Goal: Task Accomplishment & Management: Manage account settings

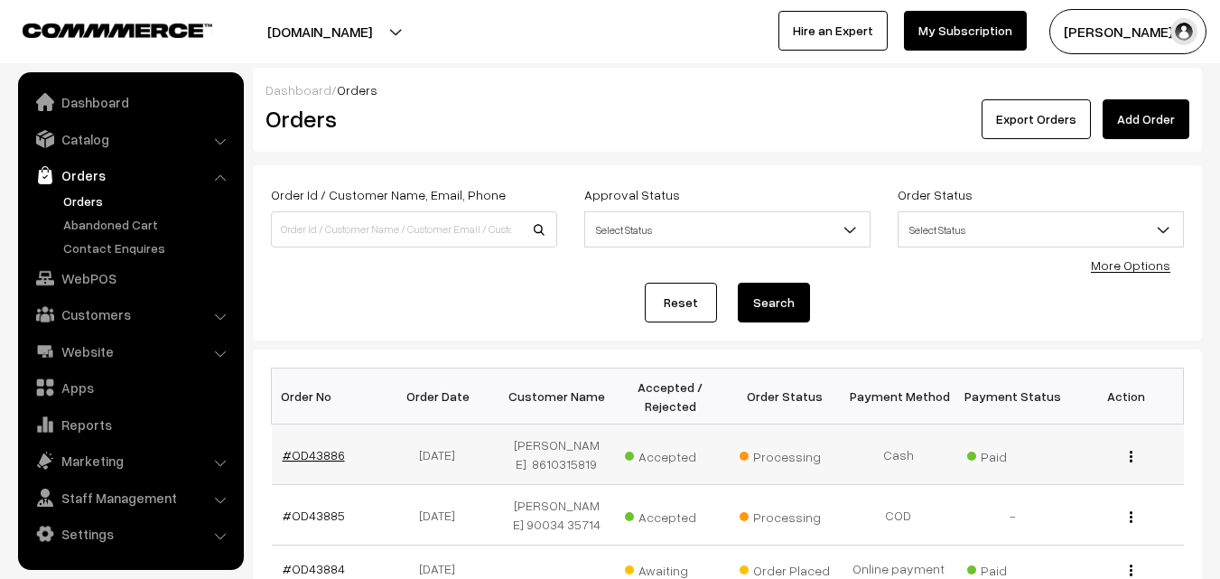
click at [316, 447] on link "#OD43886" at bounding box center [314, 454] width 62 height 15
click at [312, 447] on link "#OD43886" at bounding box center [314, 454] width 62 height 15
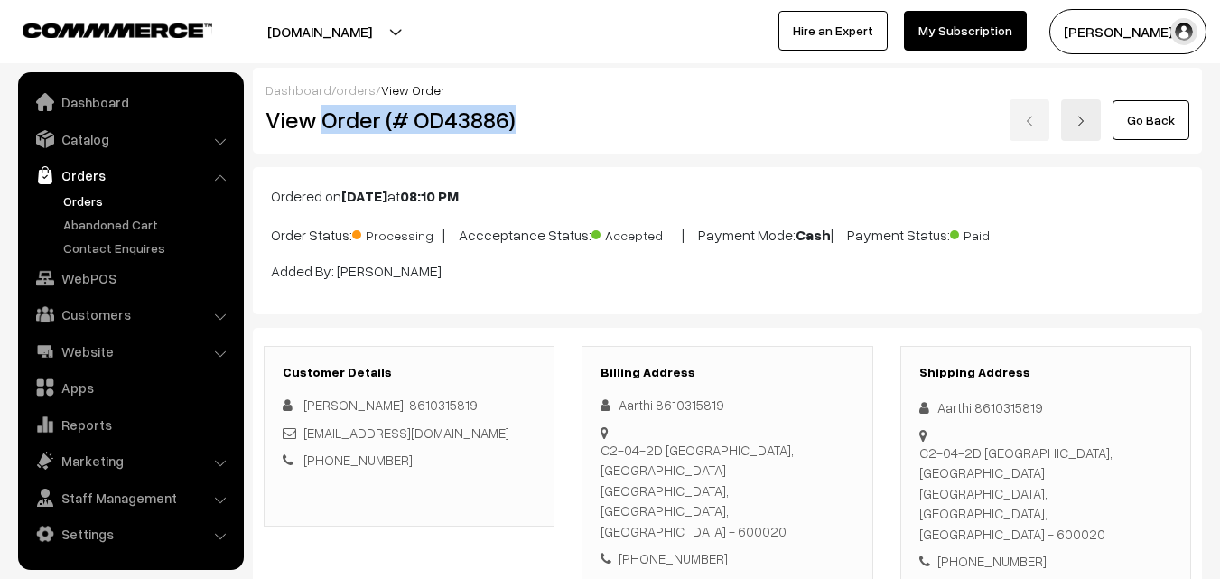
drag, startPoint x: 406, startPoint y: 126, endPoint x: 557, endPoint y: 123, distance: 150.9
click at [557, 126] on div "View Order (# OD43886)" at bounding box center [410, 120] width 317 height 42
copy h2 "Order (# OD43886)"
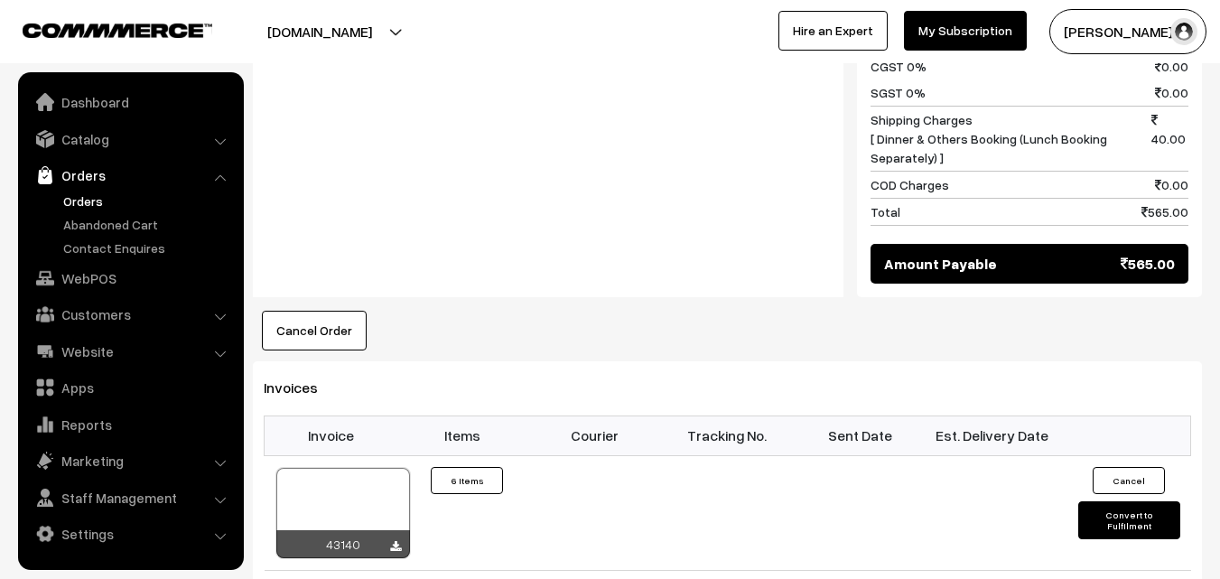
scroll to position [1445, 0]
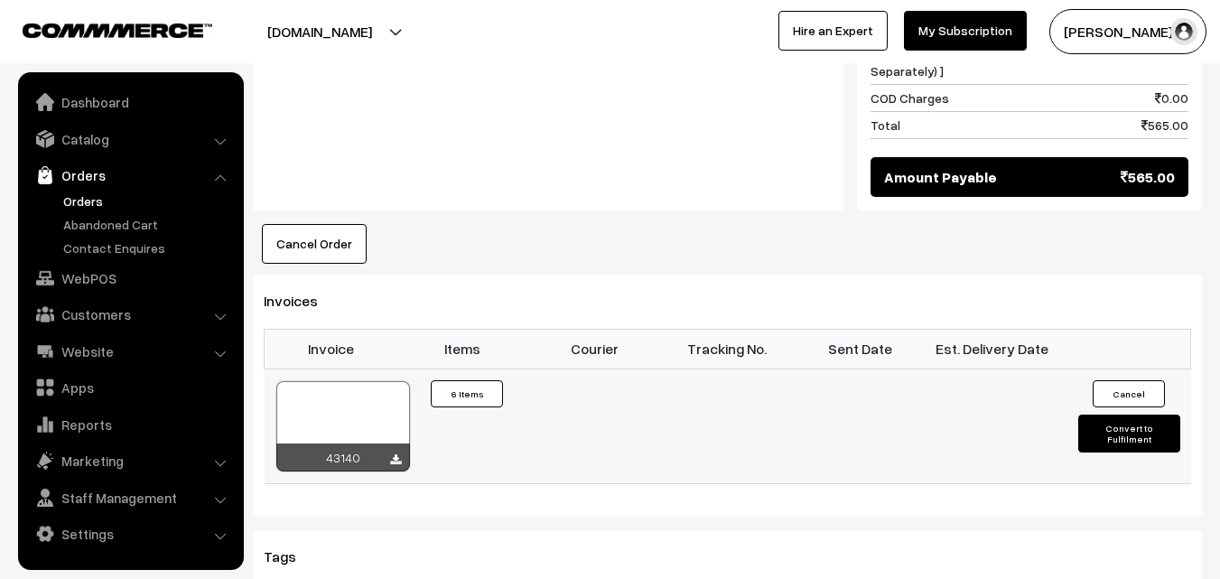
click at [372, 381] on div at bounding box center [343, 426] width 134 height 90
click at [92, 196] on link "Orders" at bounding box center [148, 201] width 179 height 19
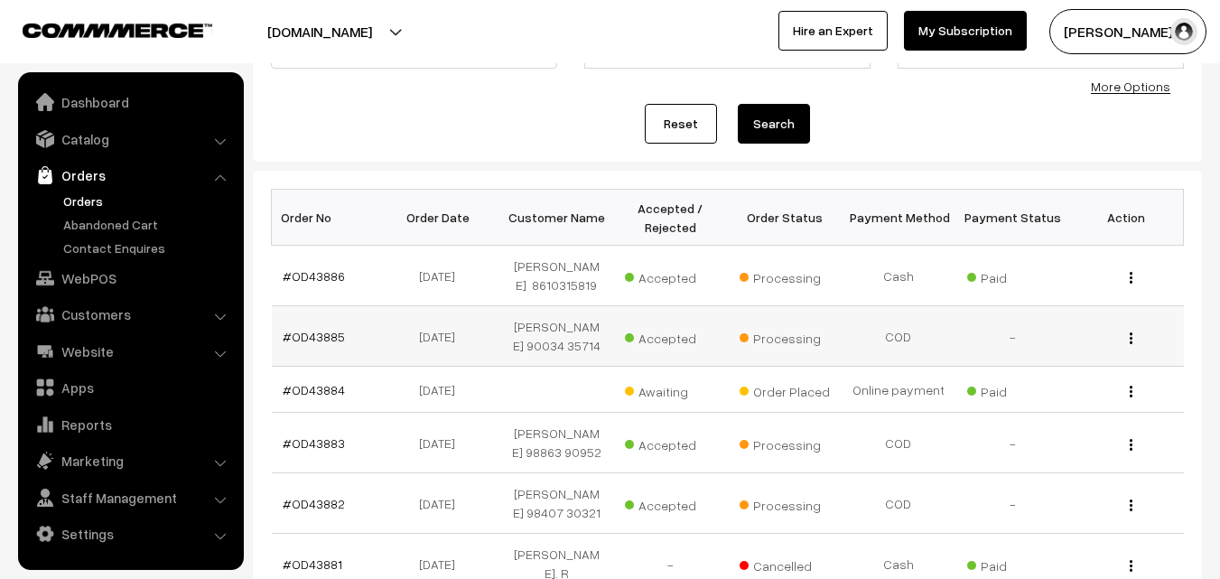
scroll to position [181, 0]
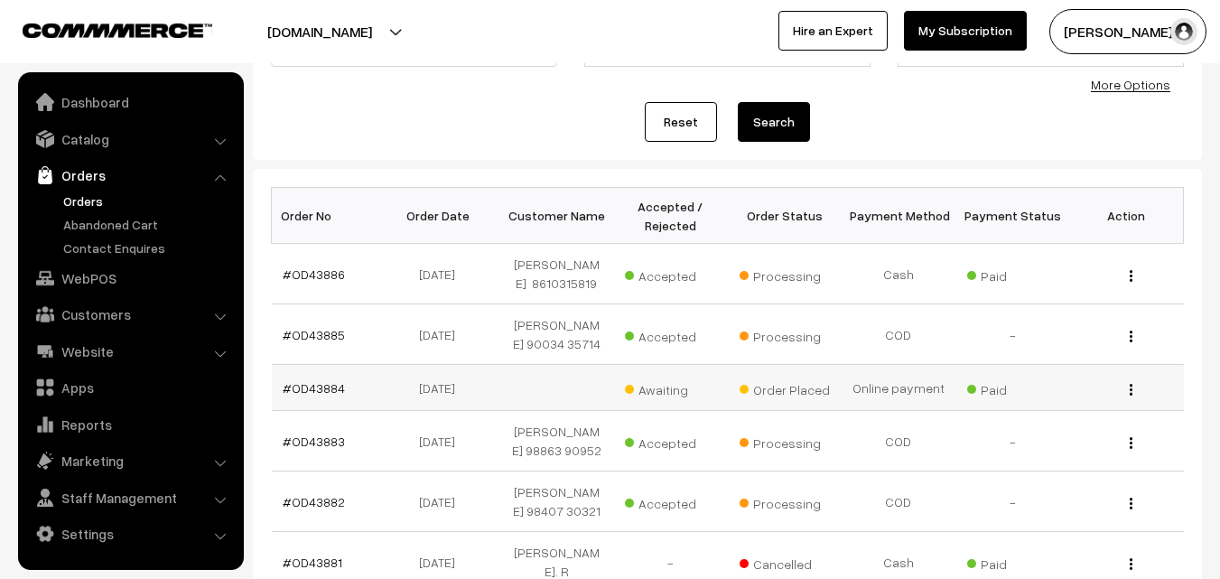
click at [310, 365] on td "#OD43884" at bounding box center [329, 388] width 114 height 46
click at [312, 380] on link "#OD43884" at bounding box center [314, 387] width 62 height 15
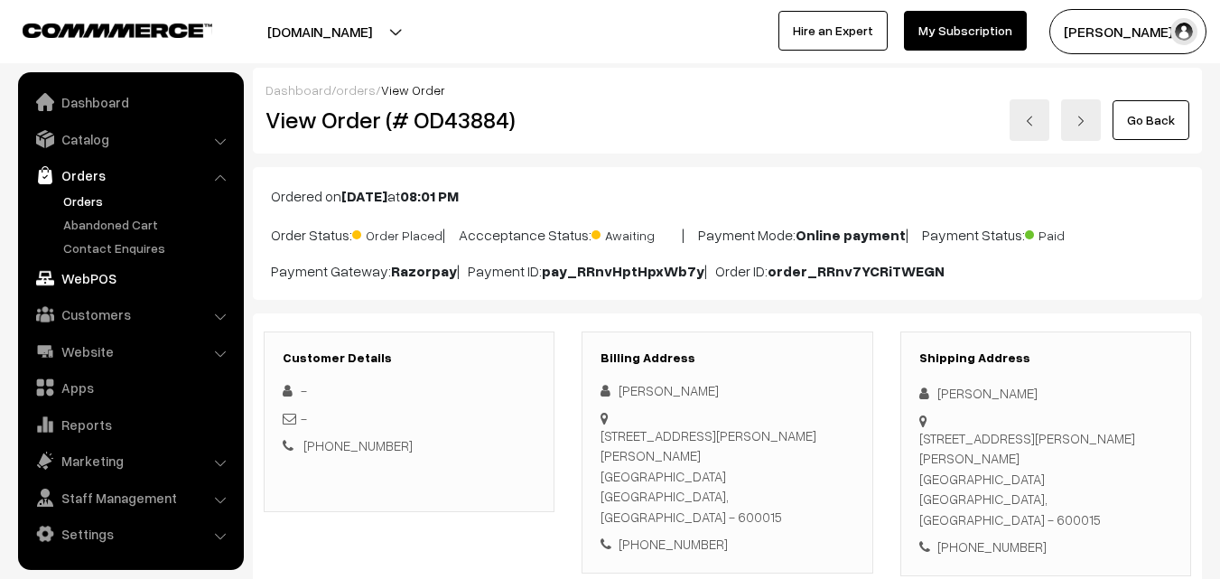
click at [98, 282] on link "WebPOS" at bounding box center [130, 278] width 215 height 33
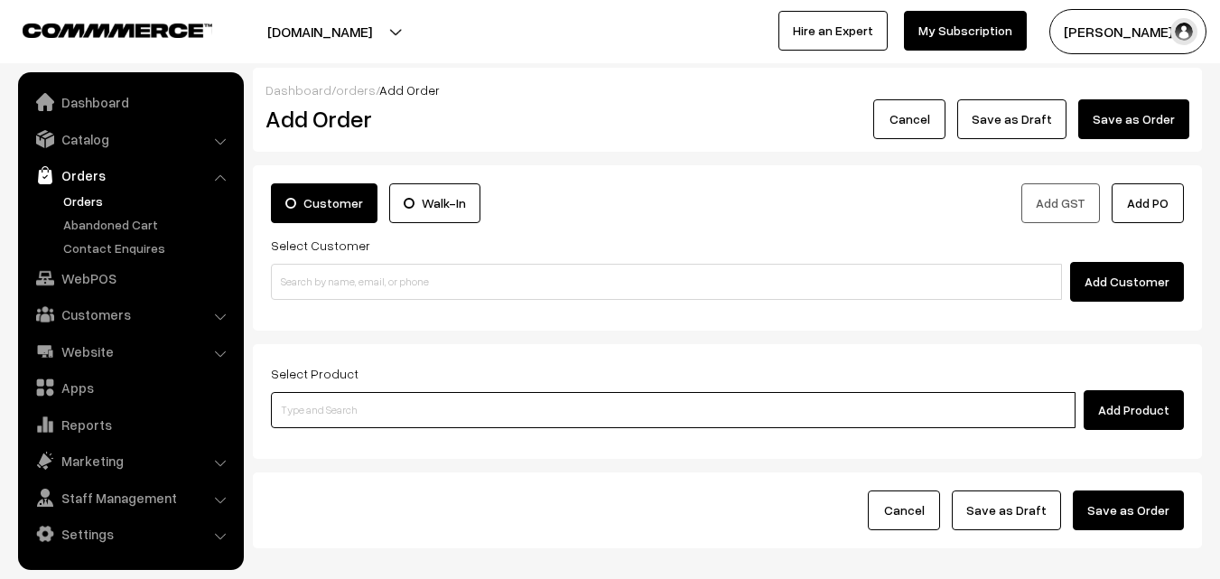
click at [345, 421] on input at bounding box center [673, 410] width 805 height 36
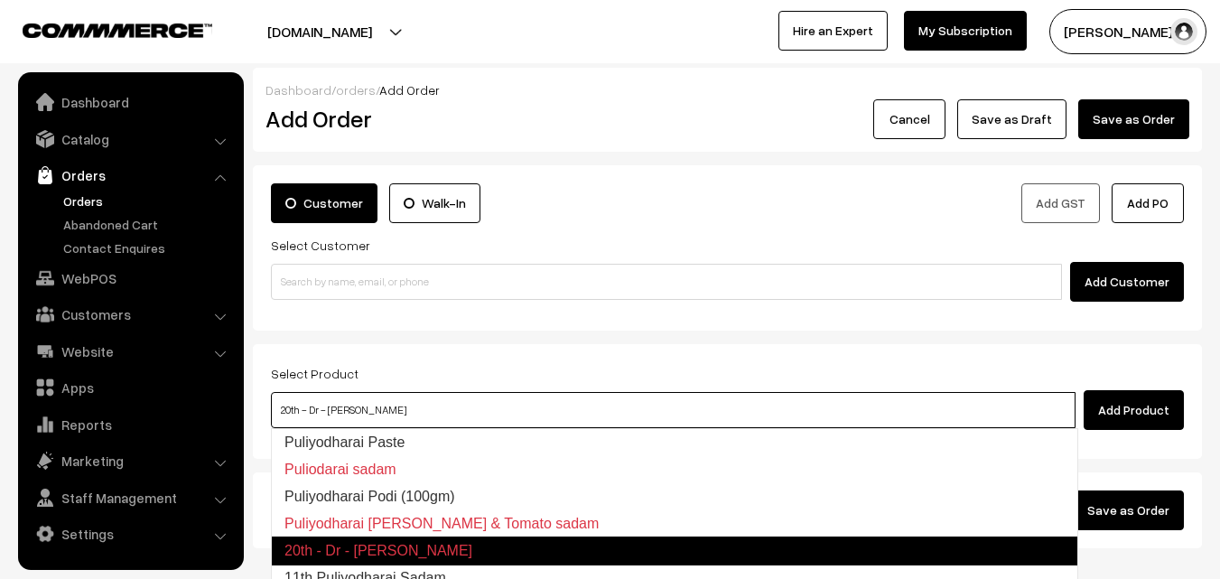
type input "11th Puliyodharai Sadam"
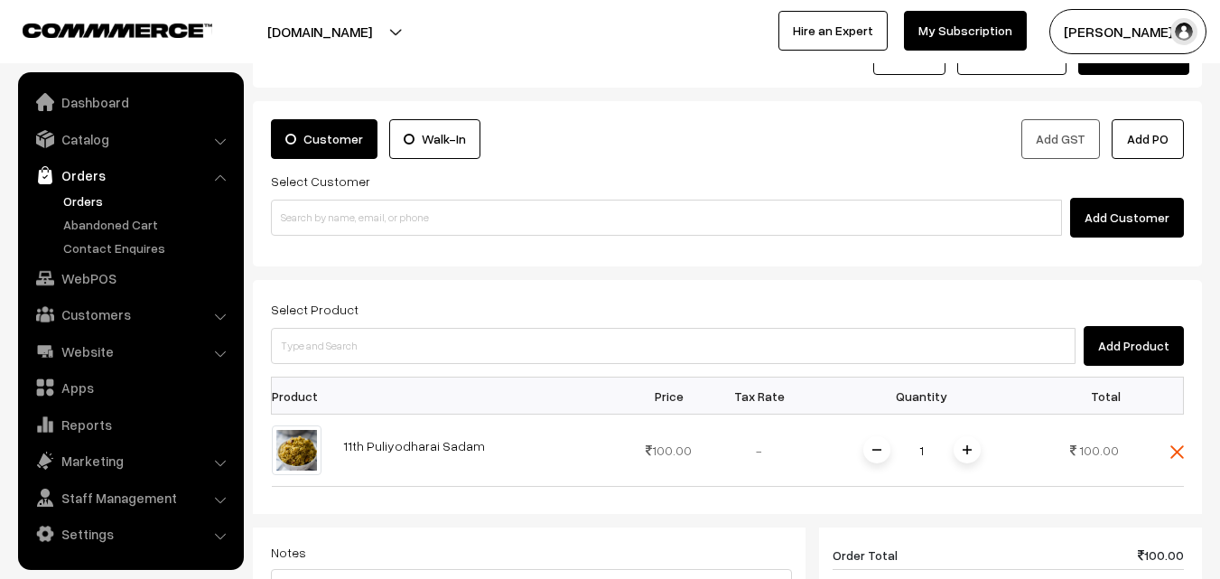
scroll to position [90, 0]
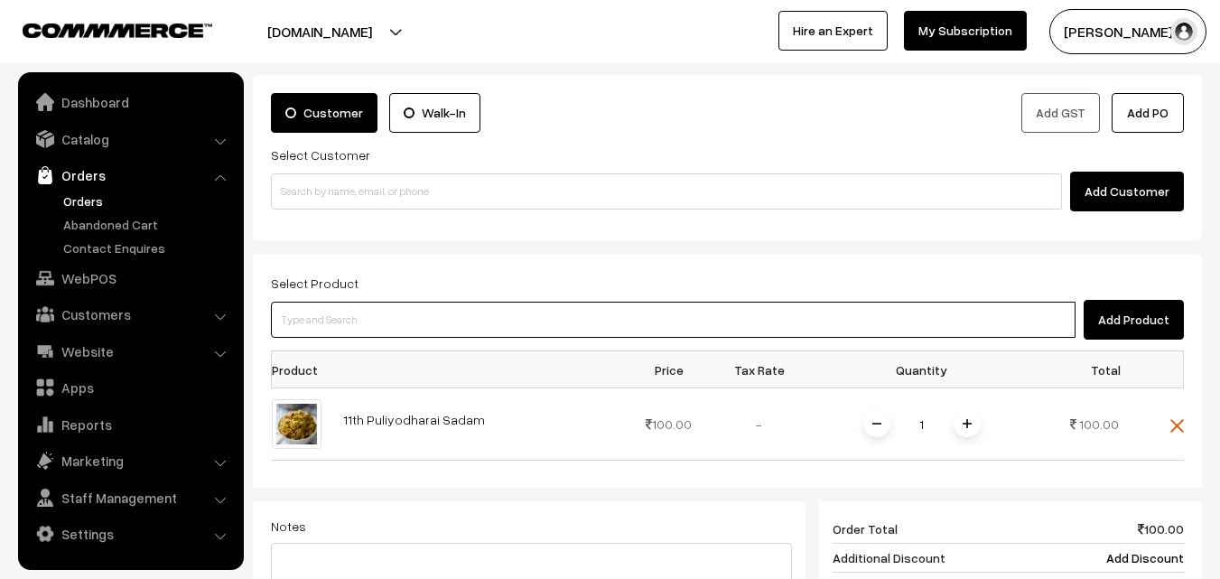
click at [409, 313] on input at bounding box center [673, 320] width 805 height 36
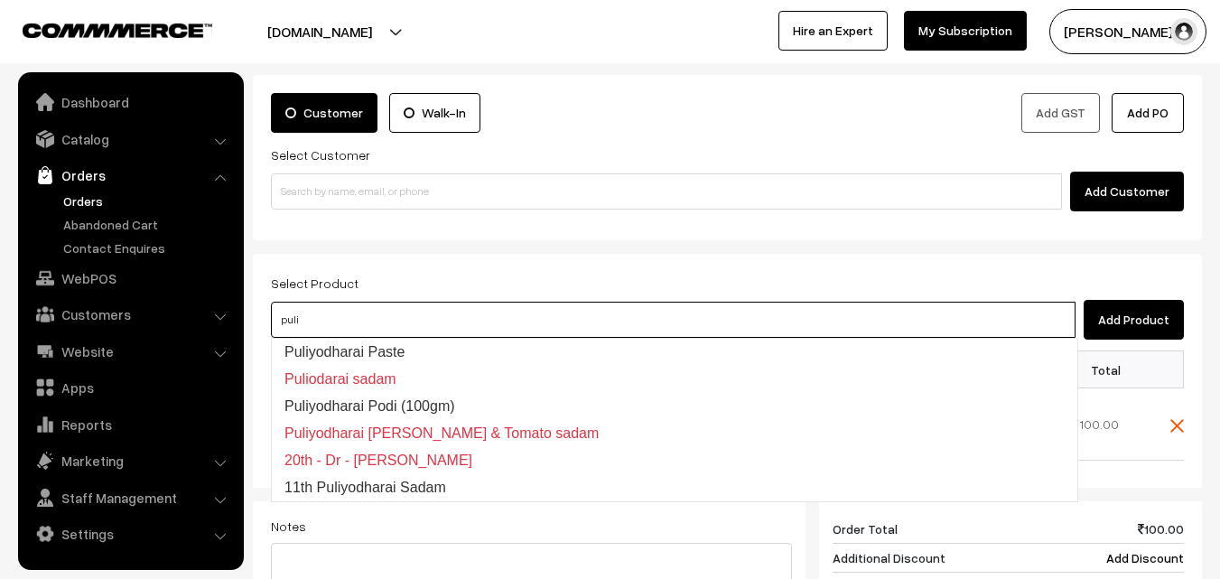
type input "Puliyodharai Paste"
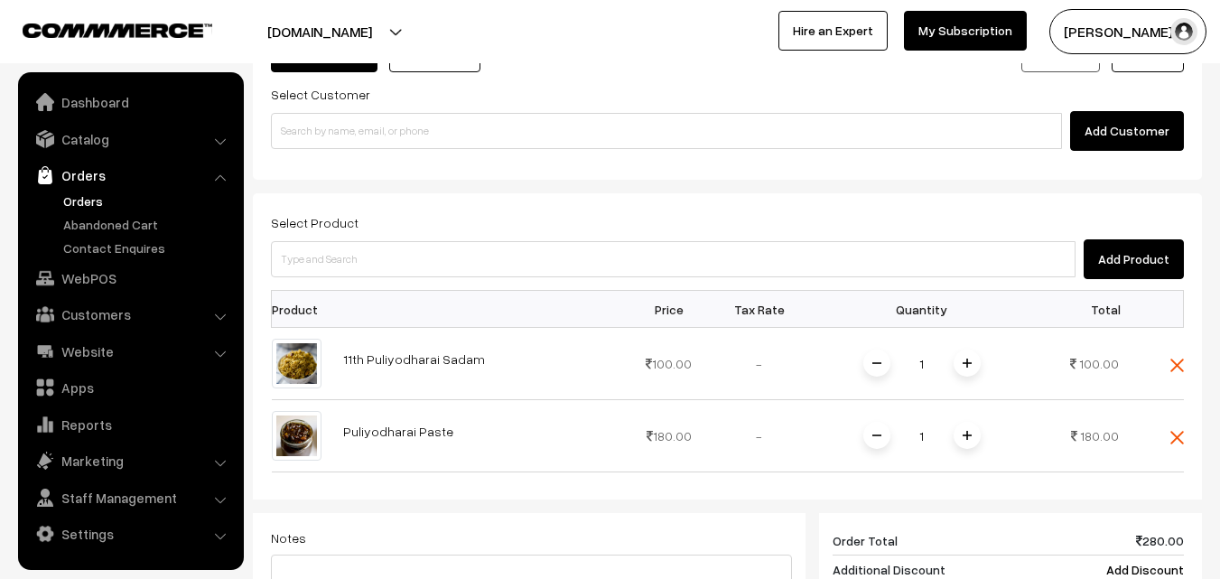
scroll to position [181, 0]
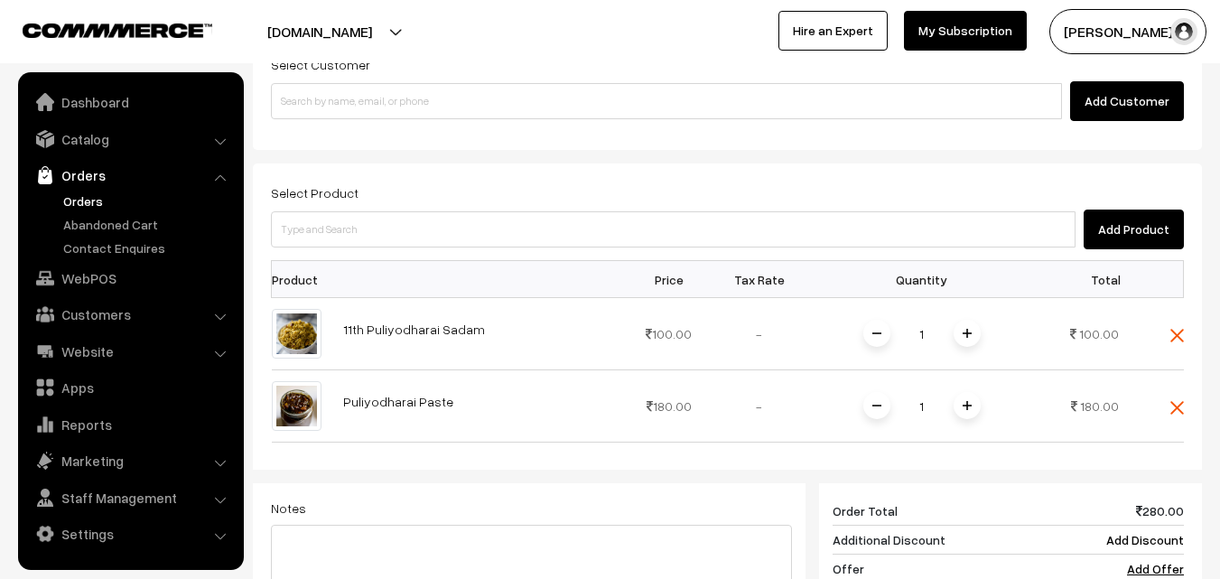
click at [76, 205] on link "Orders" at bounding box center [148, 201] width 179 height 19
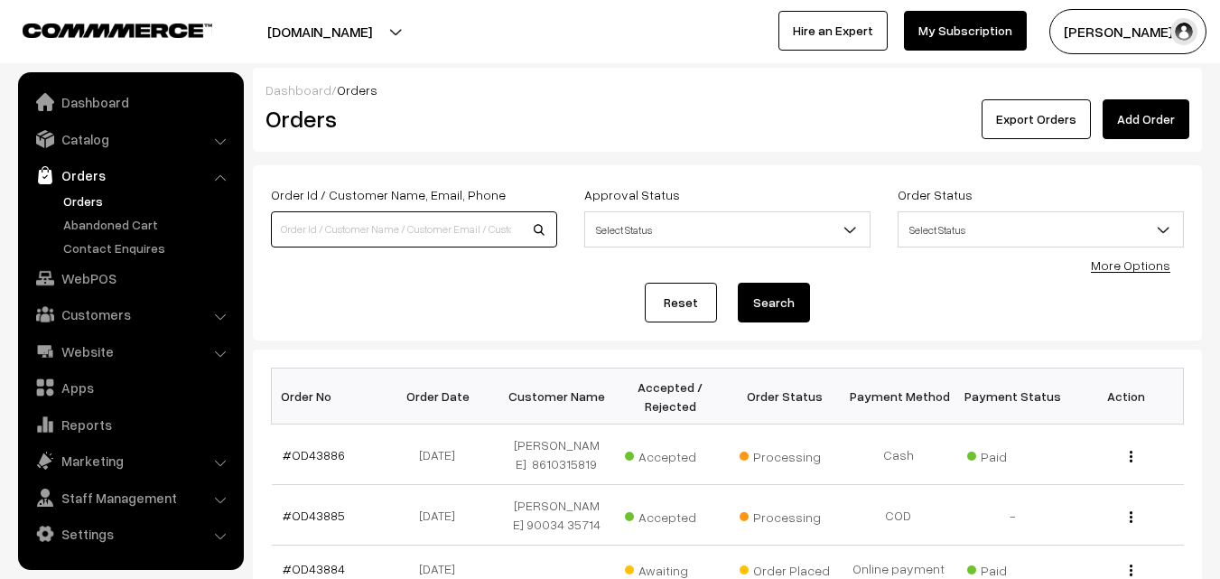
click at [357, 221] on input at bounding box center [414, 229] width 286 height 36
paste input "43843"
click at [301, 220] on input "43843" at bounding box center [414, 229] width 286 height 36
click at [283, 226] on input "43843" at bounding box center [414, 229] width 286 height 36
type input "Od43843"
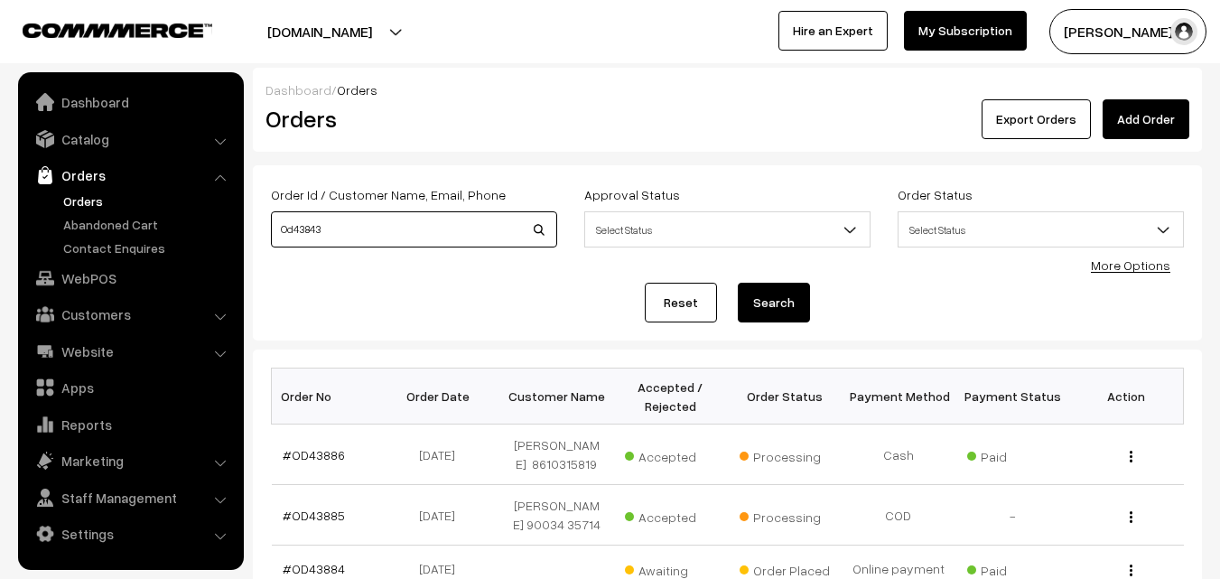
click at [738, 283] on button "Search" at bounding box center [774, 303] width 72 height 40
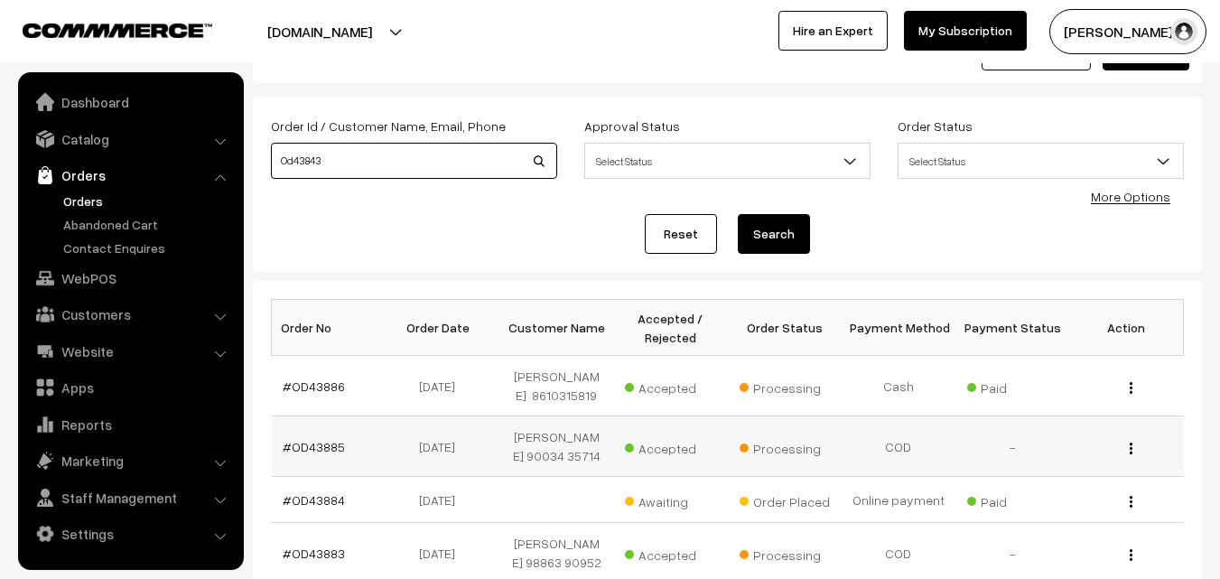
scroll to position [180, 0]
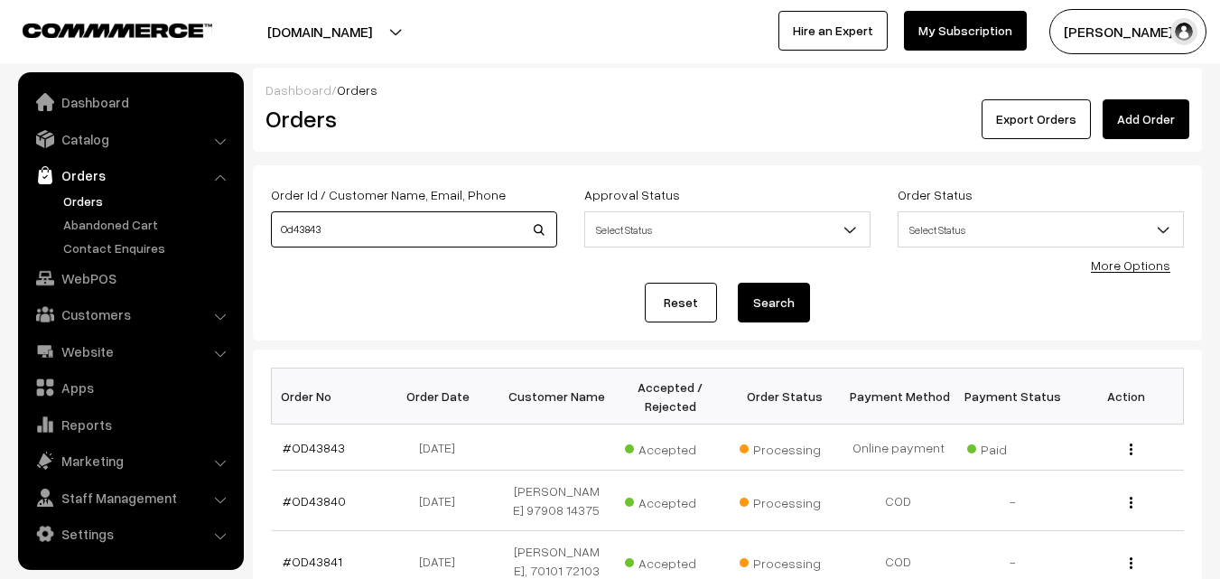
click at [337, 223] on input "Od43843" at bounding box center [414, 229] width 286 height 36
type input "Od43843"
click at [738, 283] on button "Search" at bounding box center [774, 303] width 72 height 40
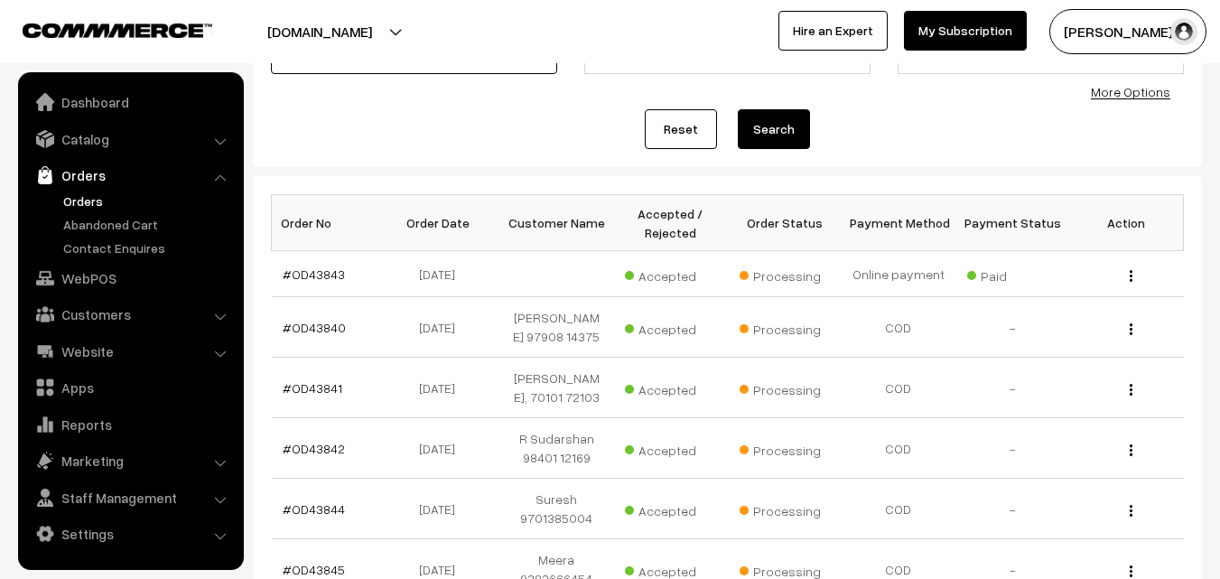
scroll to position [181, 0]
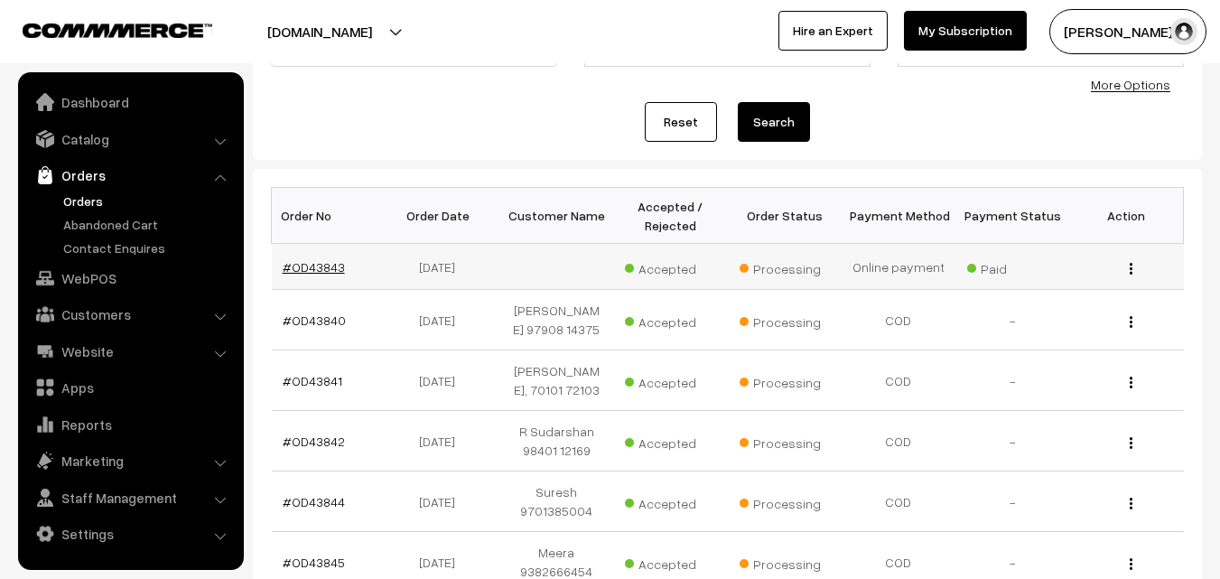
click at [317, 267] on link "#OD43843" at bounding box center [314, 266] width 62 height 15
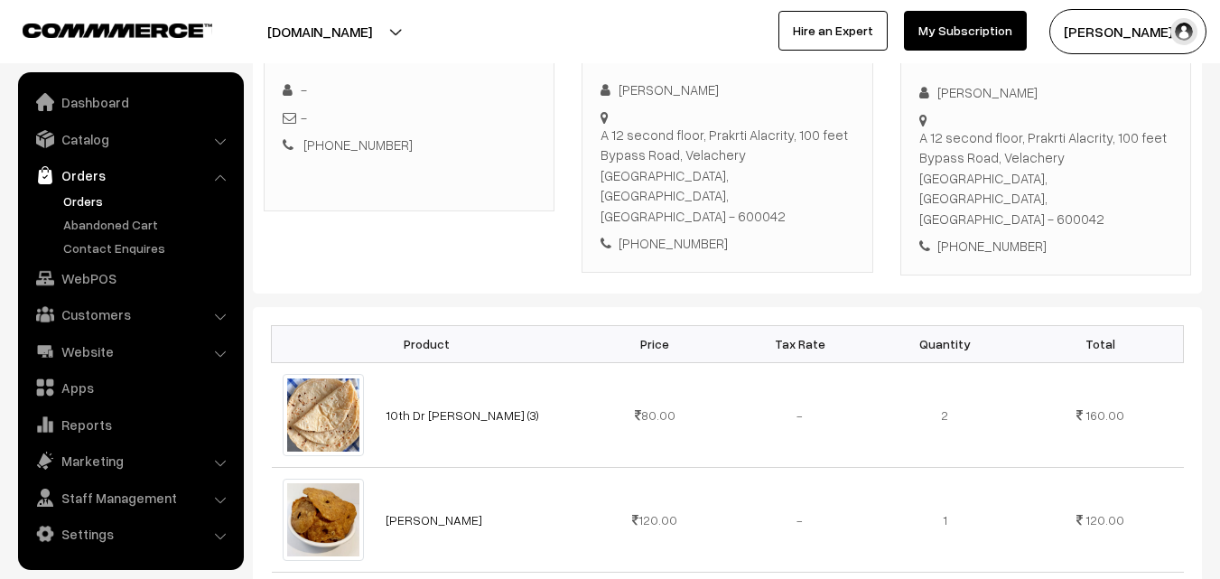
scroll to position [271, 0]
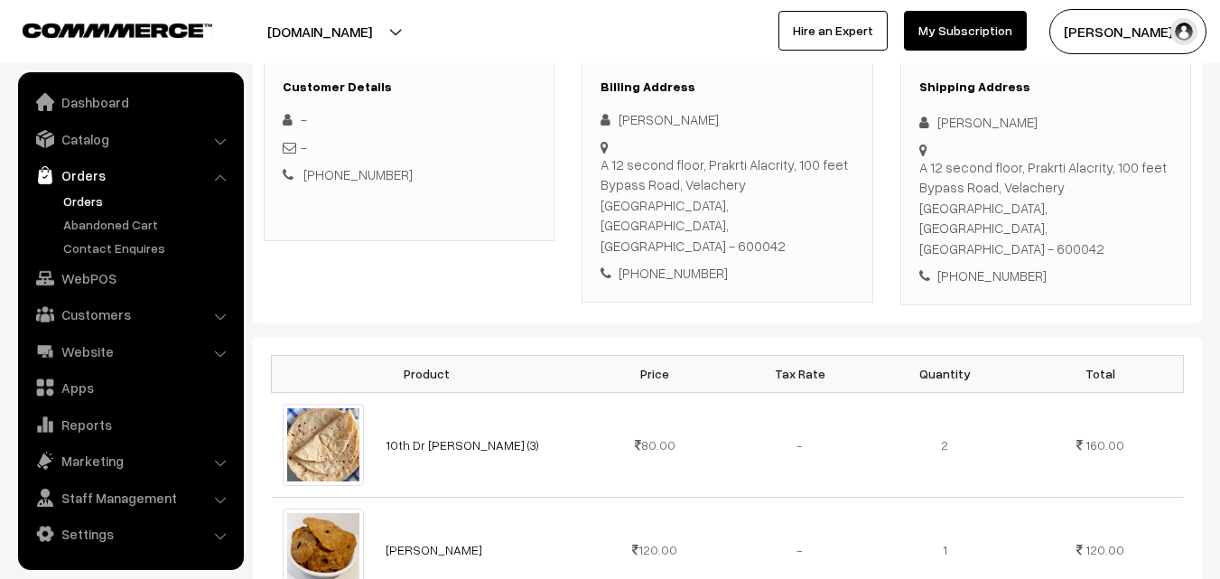
click at [82, 199] on link "Orders" at bounding box center [148, 201] width 179 height 19
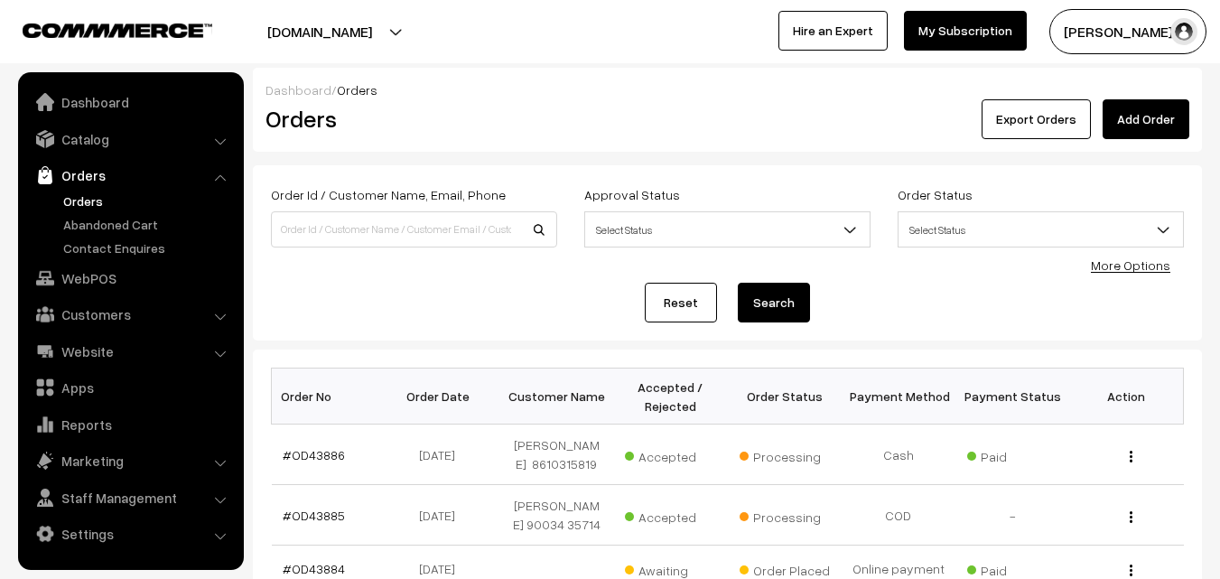
scroll to position [181, 0]
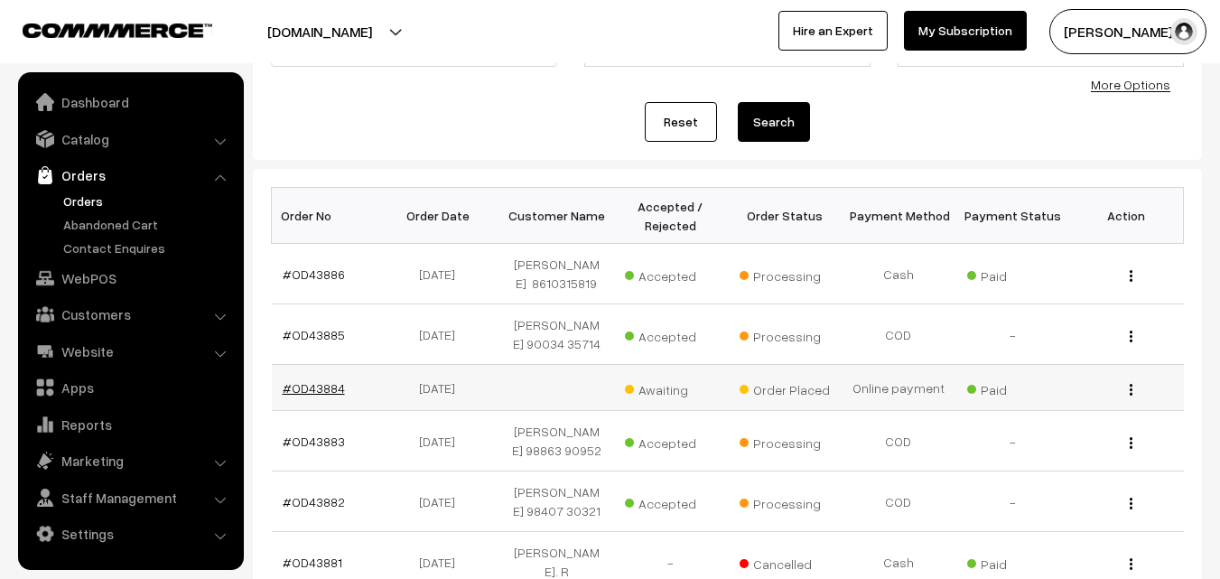
click at [331, 380] on link "#OD43884" at bounding box center [314, 387] width 62 height 15
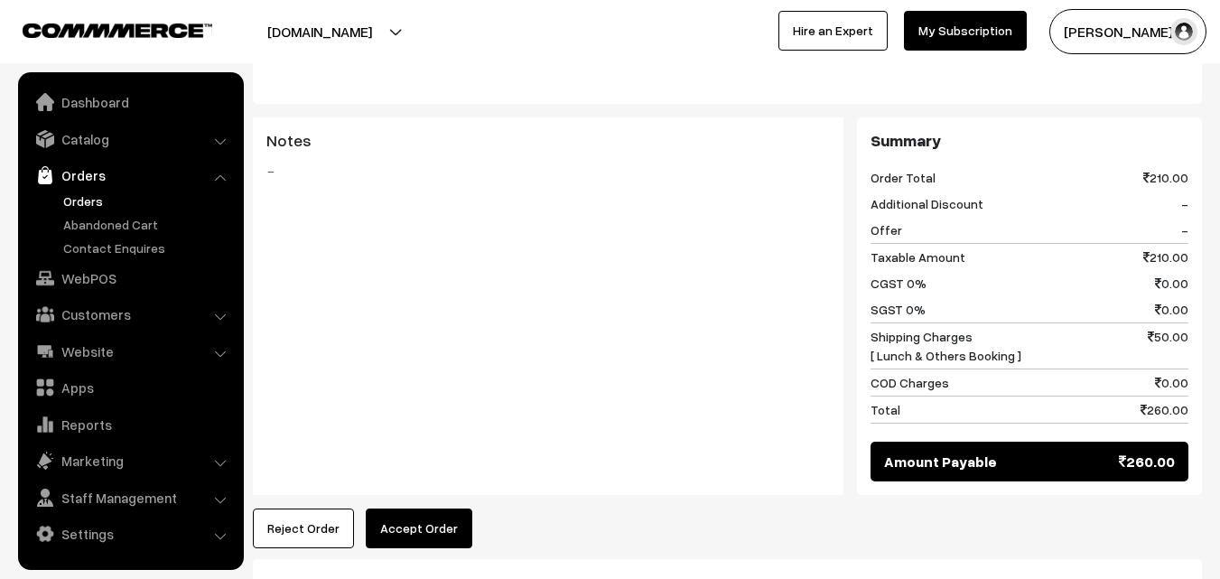
scroll to position [1084, 0]
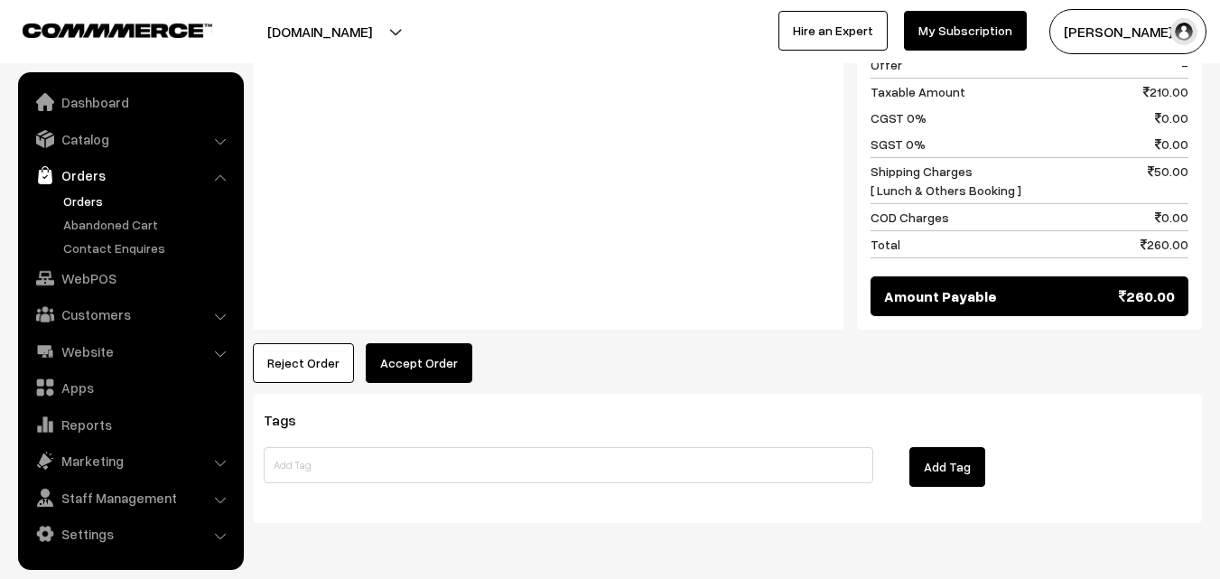
click at [420, 343] on button "Accept Order" at bounding box center [419, 363] width 107 height 40
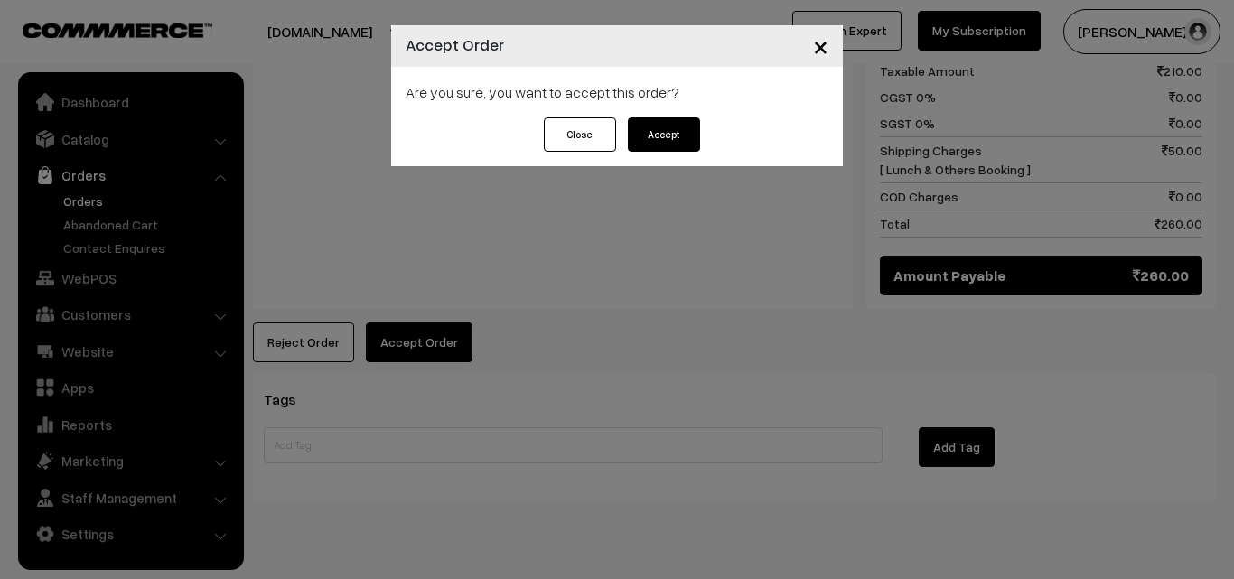
click at [666, 167] on div "× Accept Order Are you sure, you want to accept this order? Close Accept" at bounding box center [617, 289] width 1234 height 579
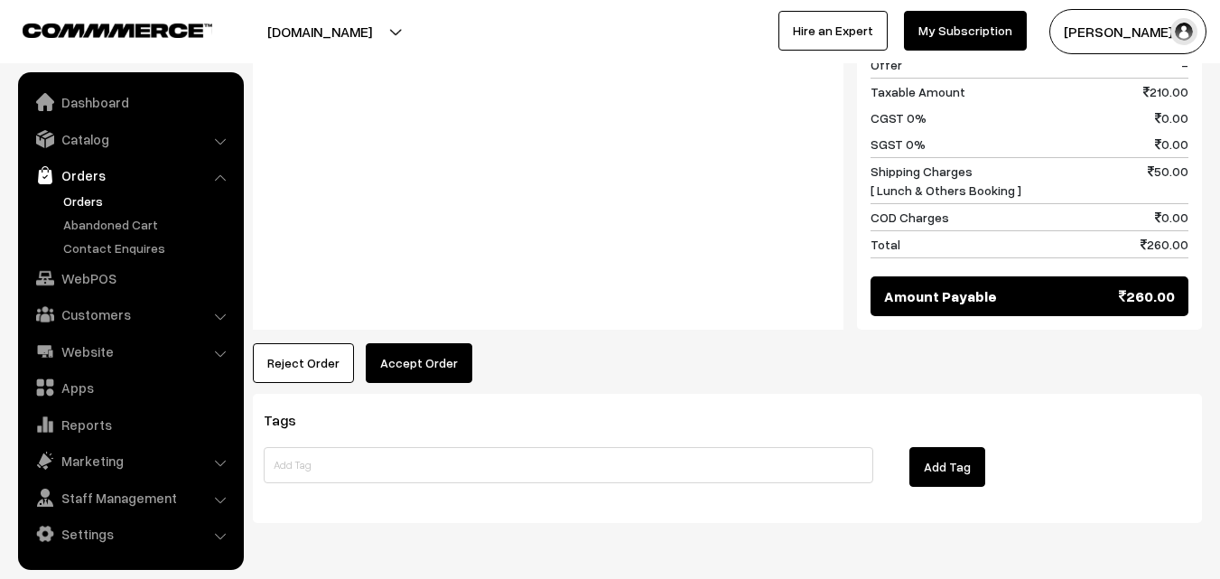
click at [423, 343] on button "Accept Order" at bounding box center [419, 363] width 107 height 40
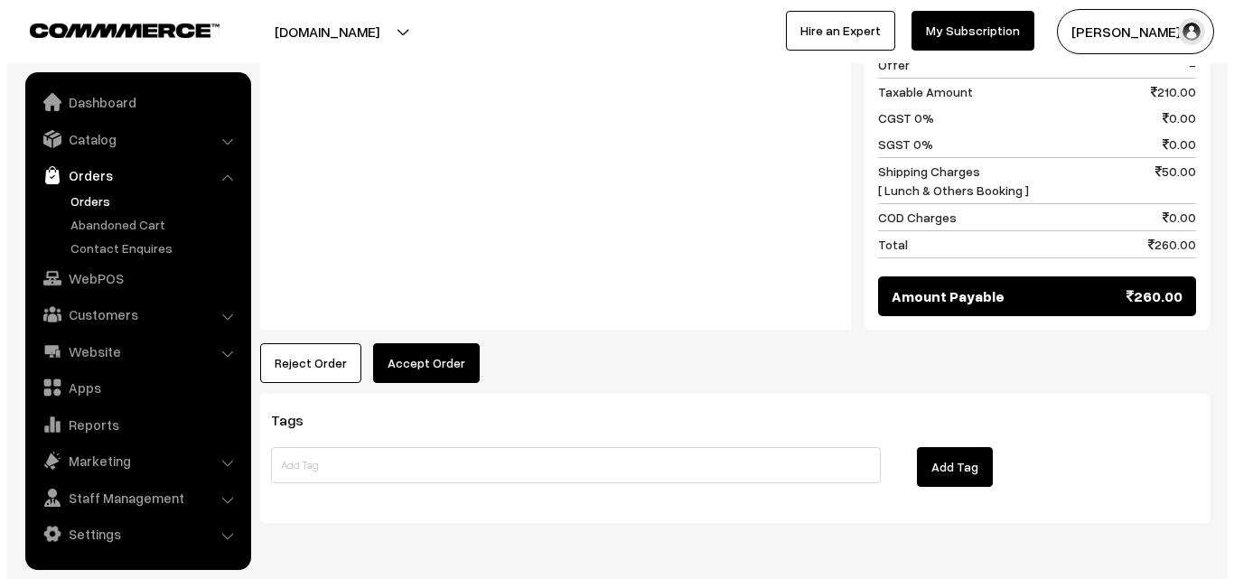
scroll to position [1088, 0]
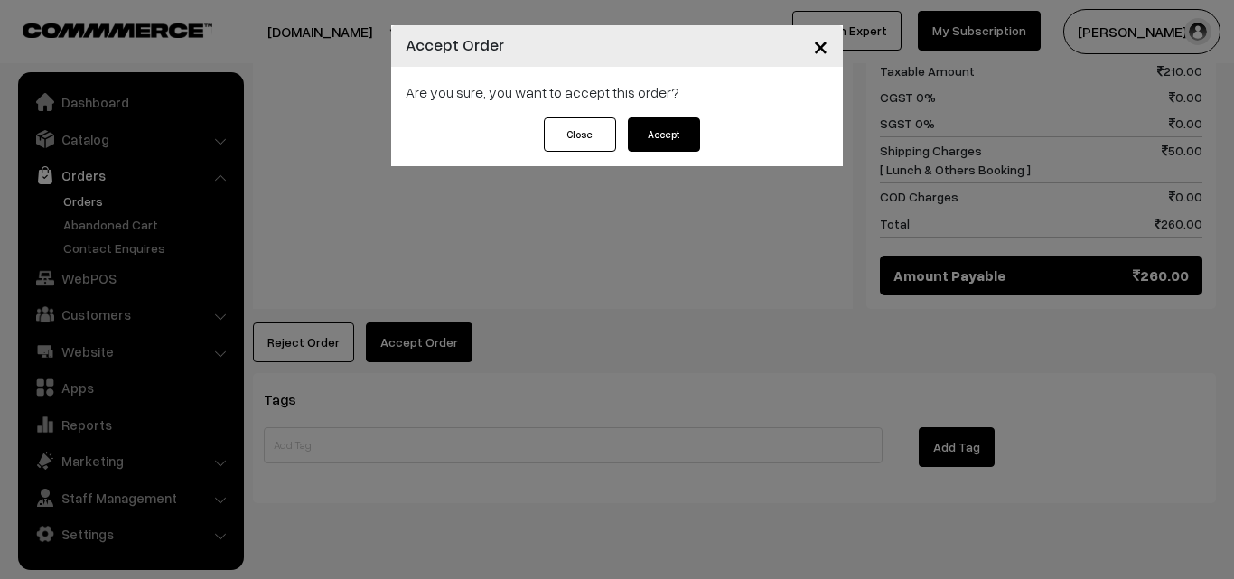
click at [644, 151] on button "Accept" at bounding box center [664, 134] width 72 height 34
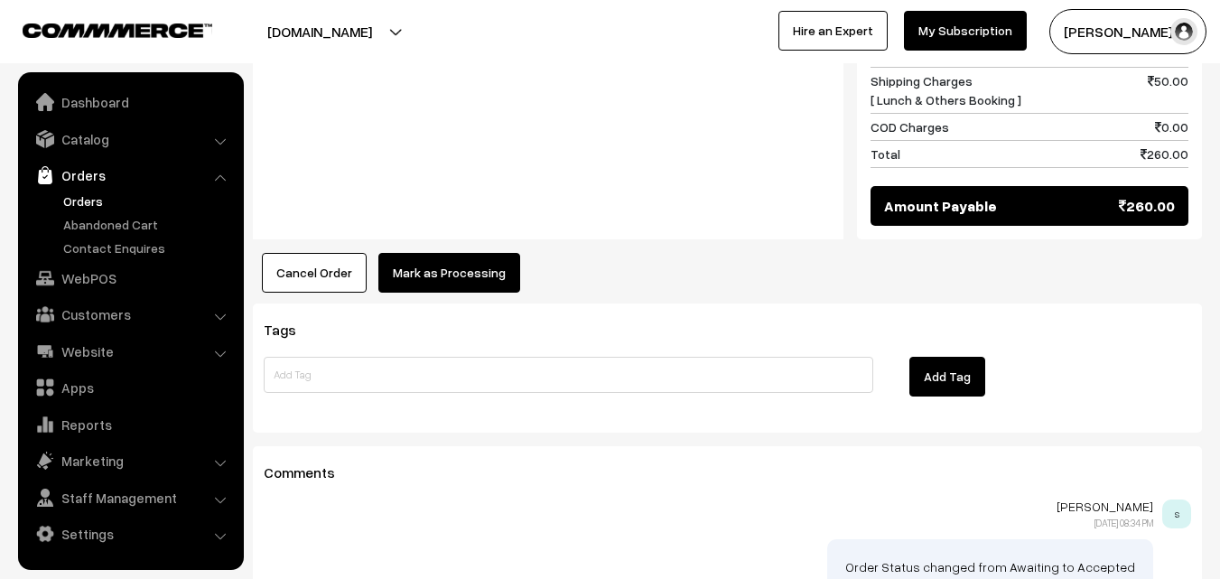
click at [458, 253] on button "Mark as Processing" at bounding box center [449, 273] width 142 height 40
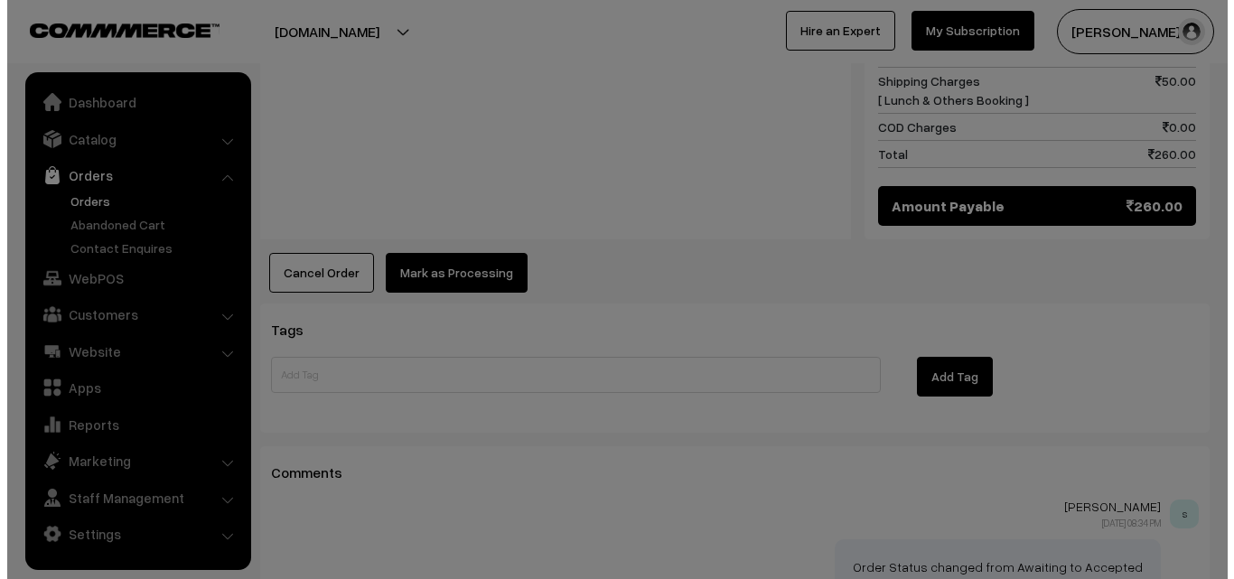
scroll to position [1179, 0]
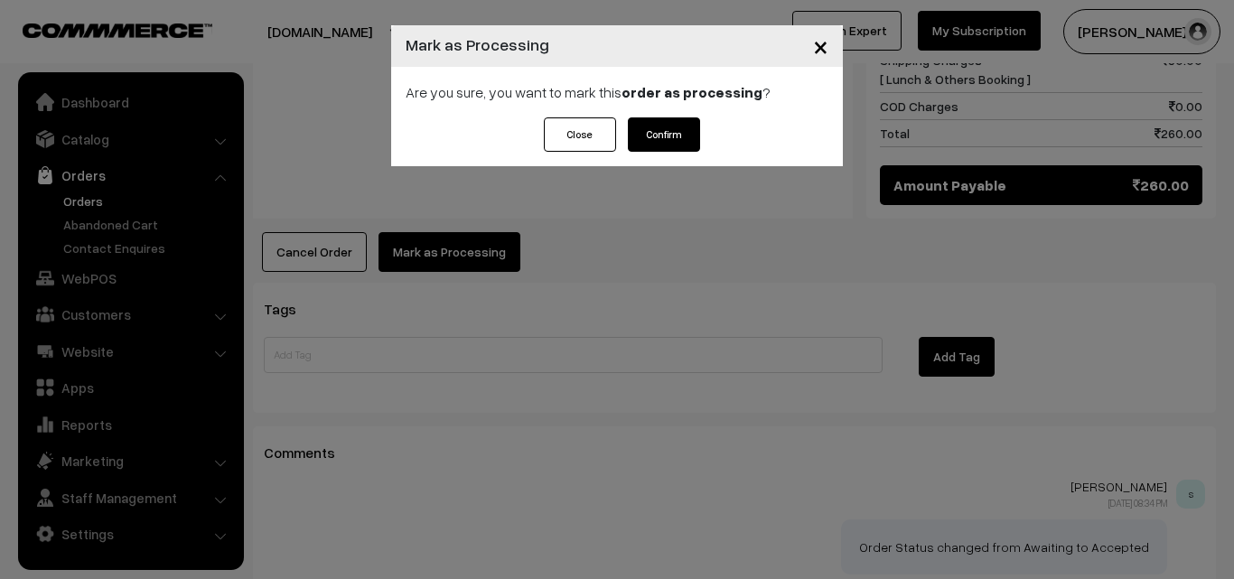
click at [663, 135] on button "Confirm" at bounding box center [664, 134] width 72 height 34
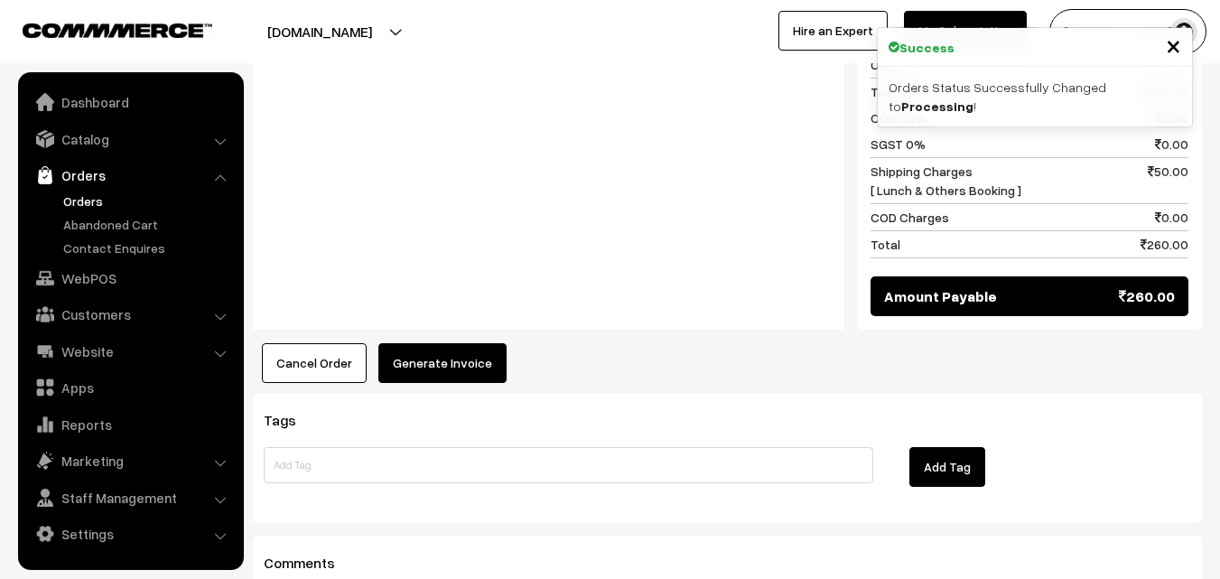
click at [470, 343] on button "Generate Invoice" at bounding box center [442, 363] width 128 height 40
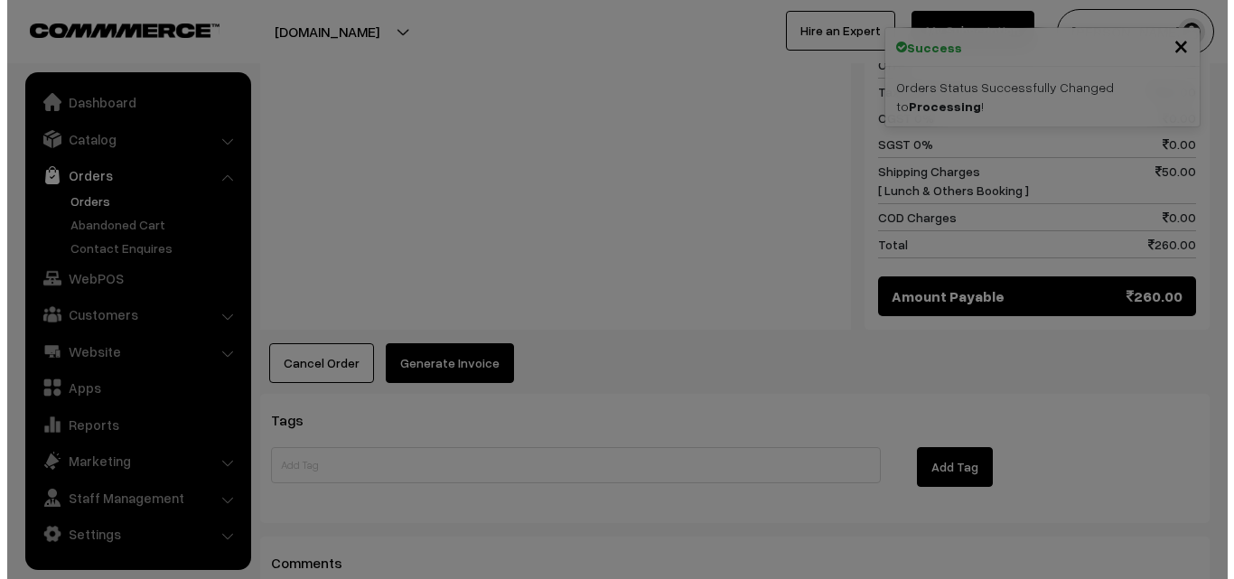
scroll to position [1088, 0]
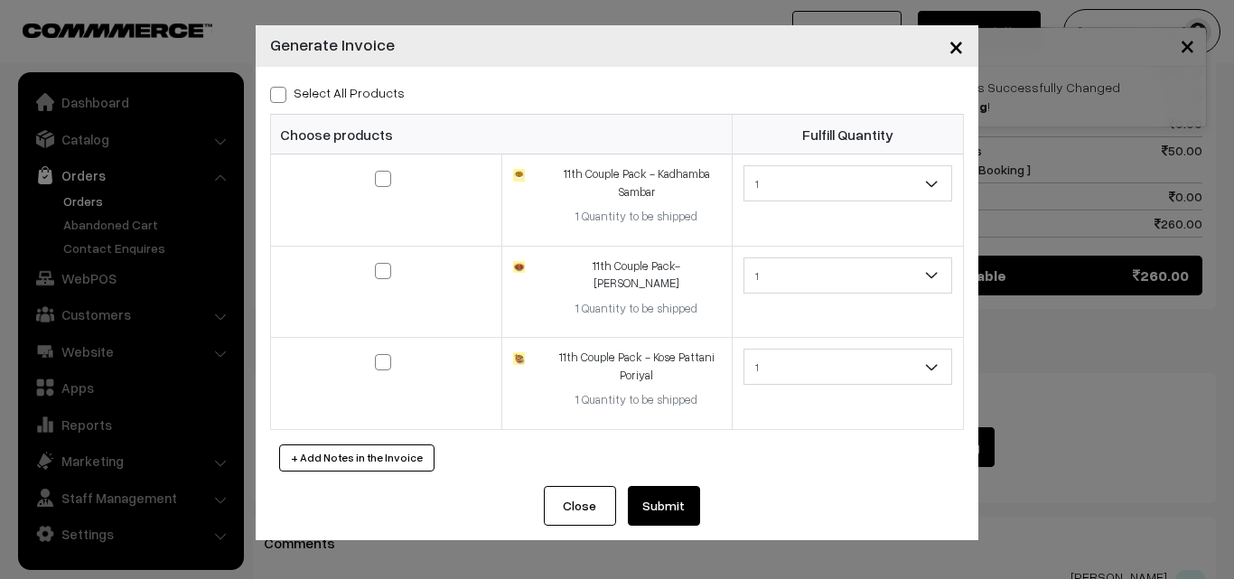
click at [369, 82] on div "Select All Products" at bounding box center [617, 92] width 694 height 22
click at [365, 95] on label "Select All Products" at bounding box center [337, 92] width 135 height 19
click at [282, 95] on input "Select All Products" at bounding box center [276, 92] width 12 height 12
checkbox input "true"
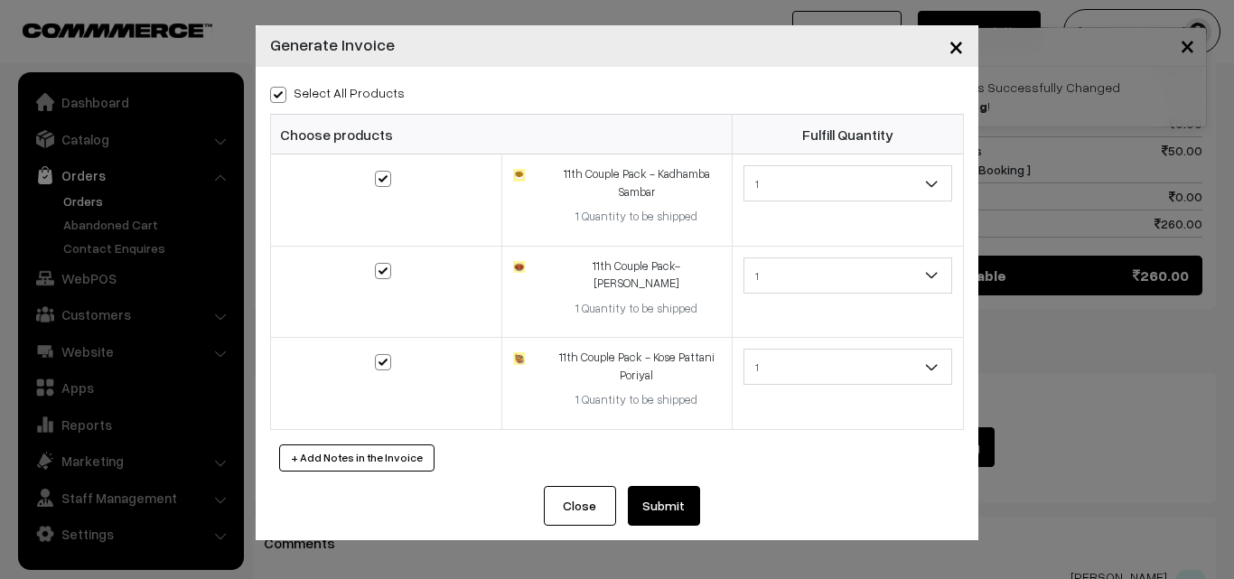
checkbox input "true"
click at [659, 492] on button "Submit" at bounding box center [664, 506] width 72 height 40
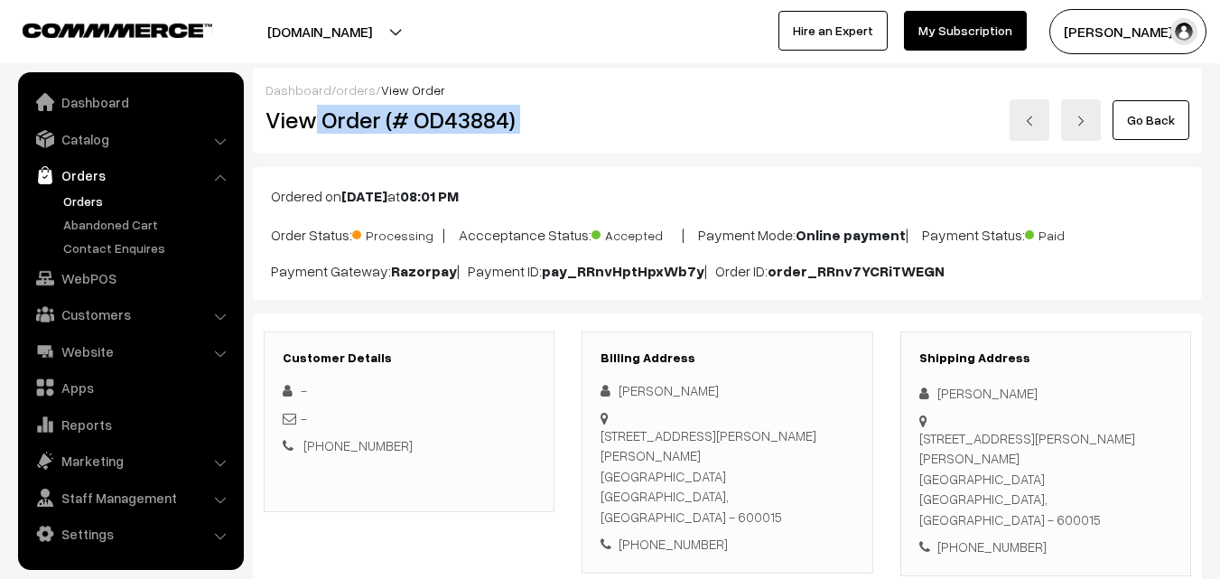
drag, startPoint x: 318, startPoint y: 126, endPoint x: 563, endPoint y: 137, distance: 245.1
click at [612, 107] on div "View Order (# OD43884) Go Back" at bounding box center [727, 120] width 951 height 42
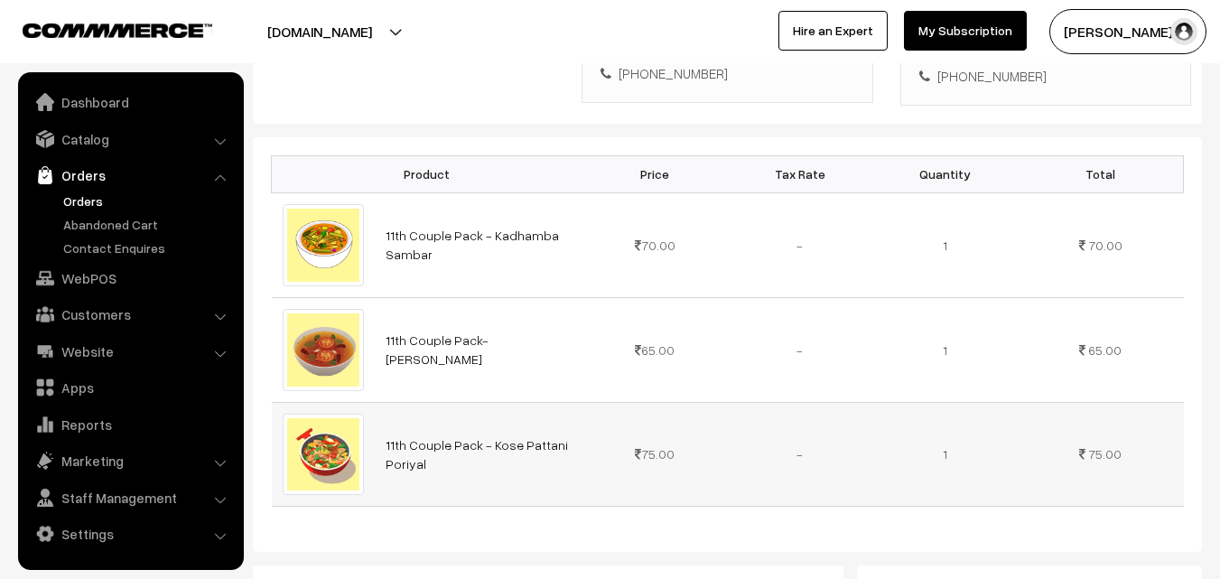
scroll to position [361, 0]
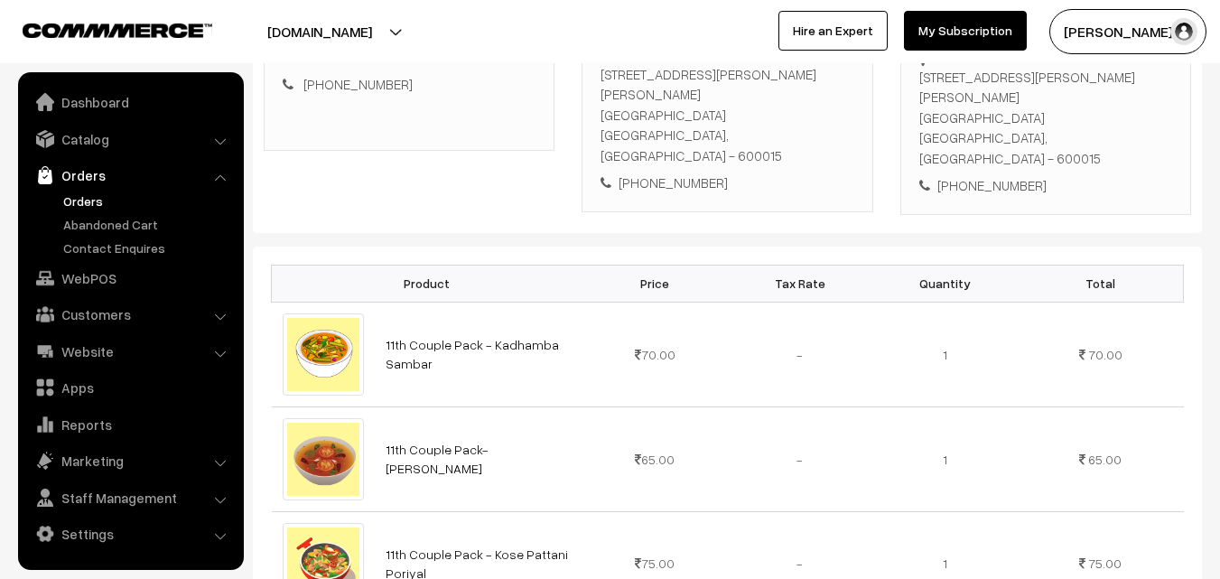
click at [668, 173] on div "+91 9445588335" at bounding box center [727, 183] width 253 height 21
copy div "9445588335"
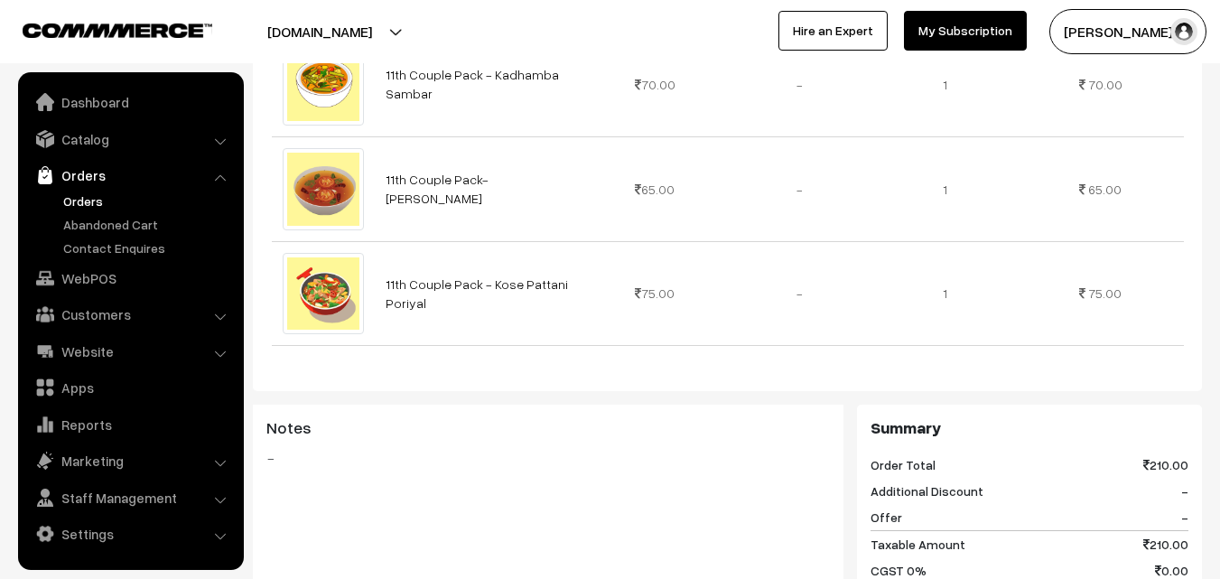
scroll to position [632, 0]
click at [86, 194] on link "Orders" at bounding box center [148, 201] width 179 height 19
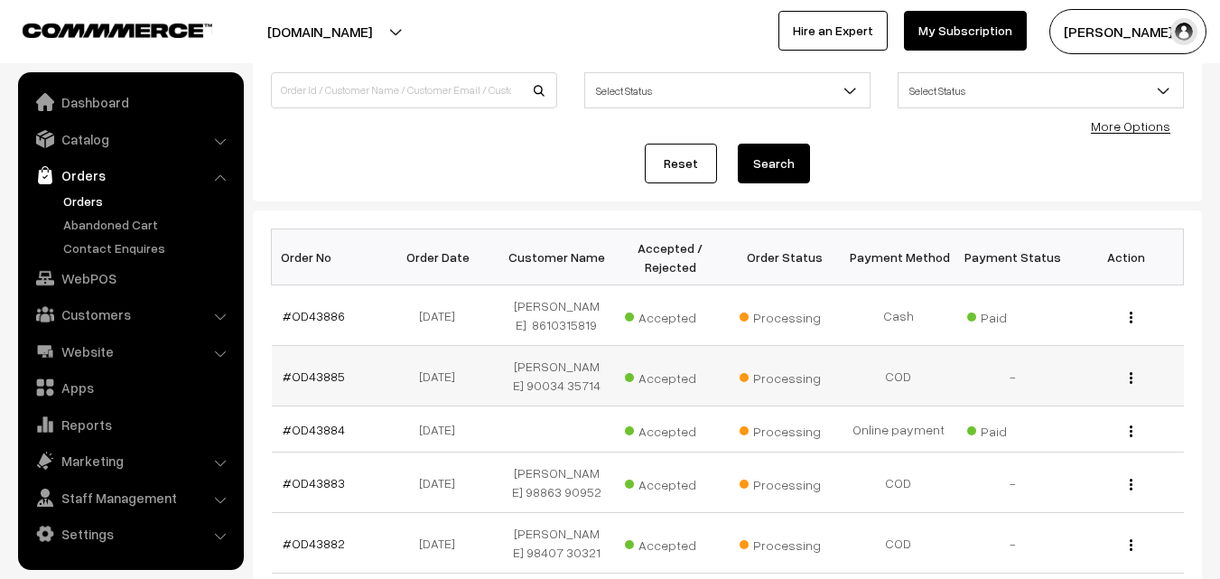
scroll to position [271, 0]
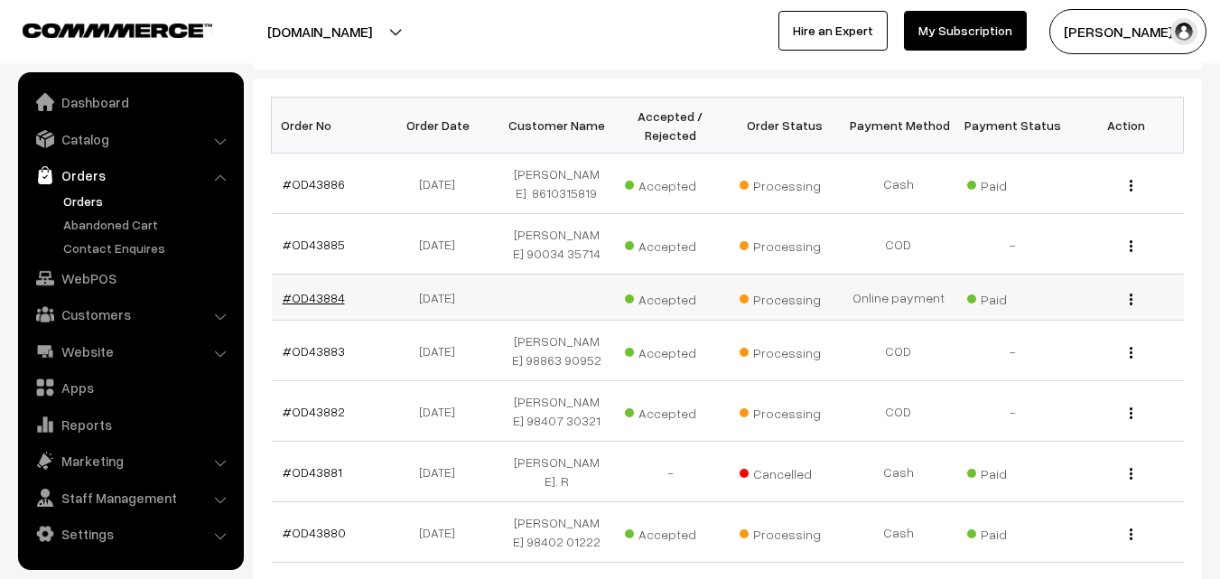
click at [317, 290] on link "#OD43884" at bounding box center [314, 297] width 62 height 15
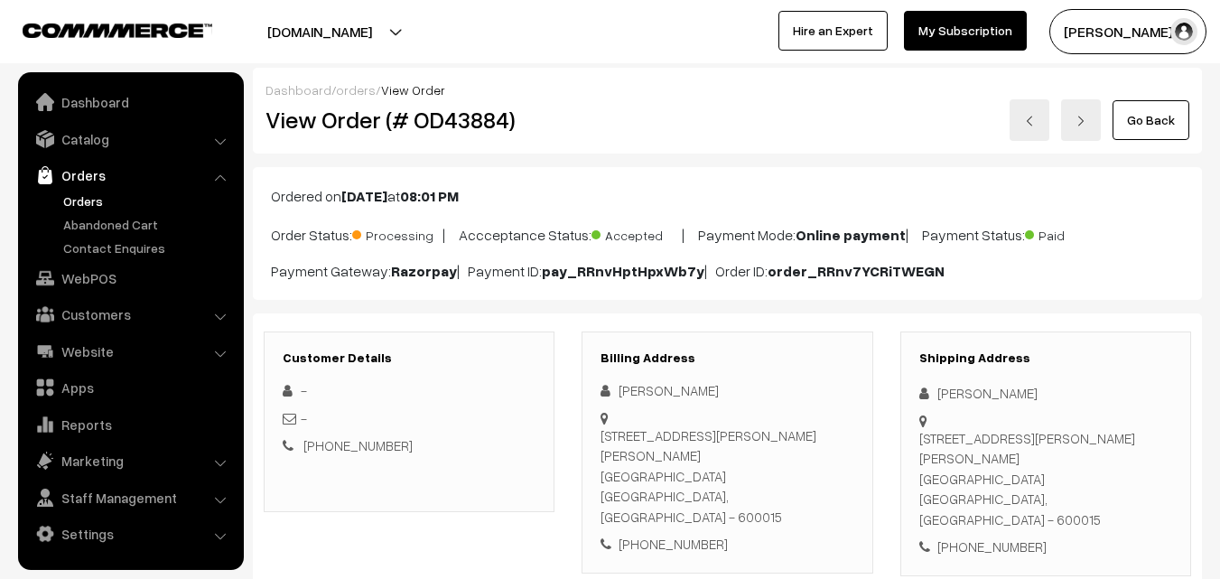
drag, startPoint x: 318, startPoint y: 119, endPoint x: 578, endPoint y: 291, distance: 311.7
click at [355, 138] on div "View Order (# OD43884)" at bounding box center [410, 120] width 317 height 42
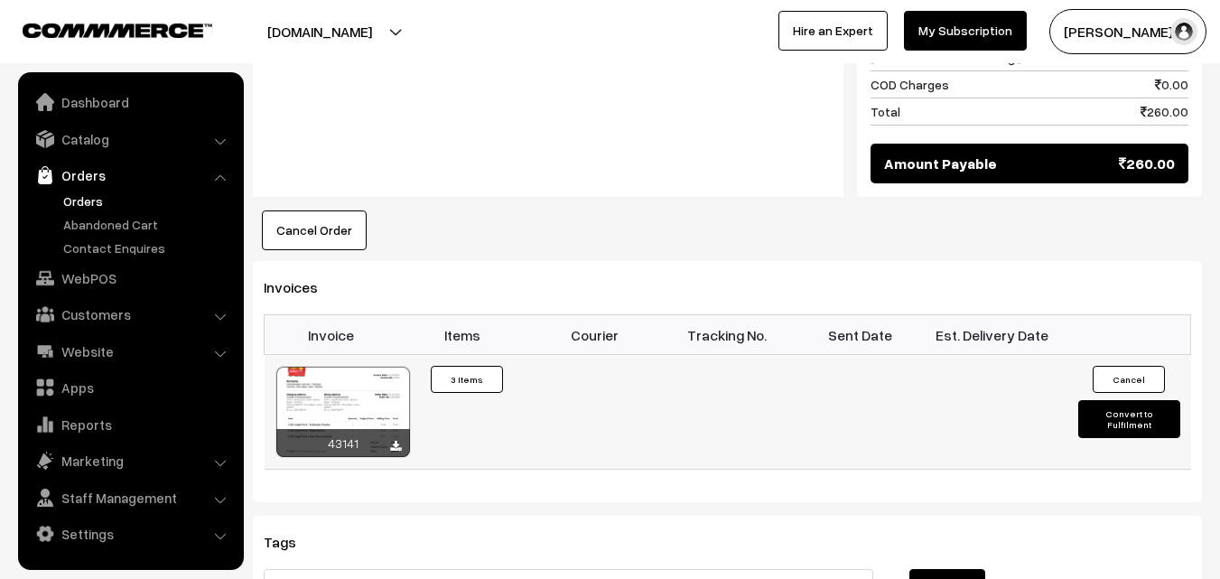
scroll to position [1265, 0]
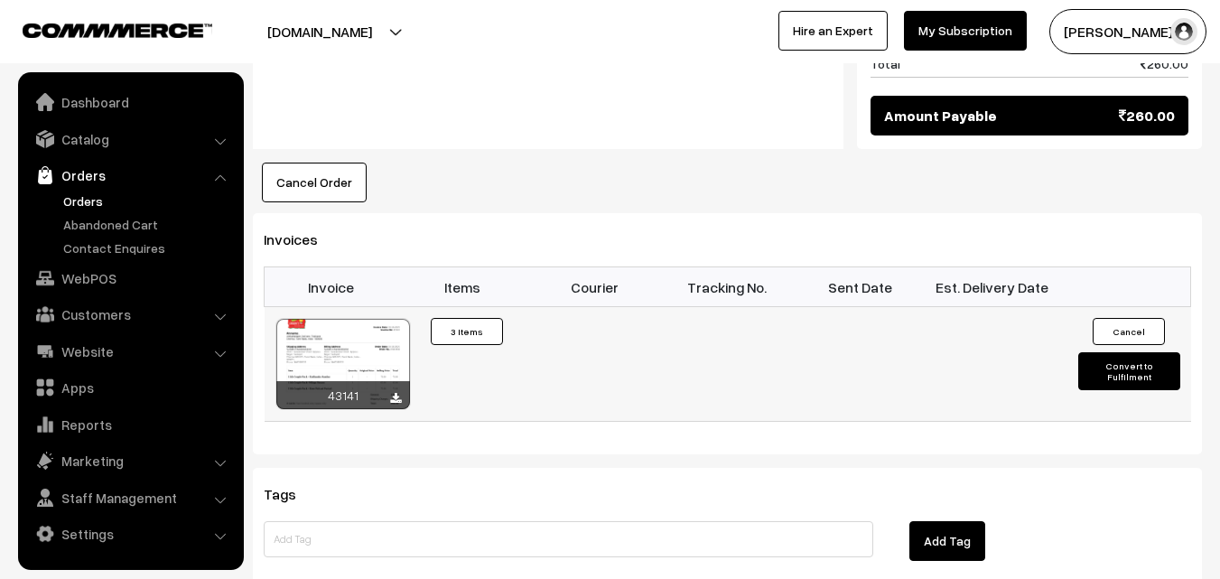
click at [322, 319] on div at bounding box center [343, 364] width 134 height 90
click at [107, 204] on link "Orders" at bounding box center [148, 201] width 179 height 19
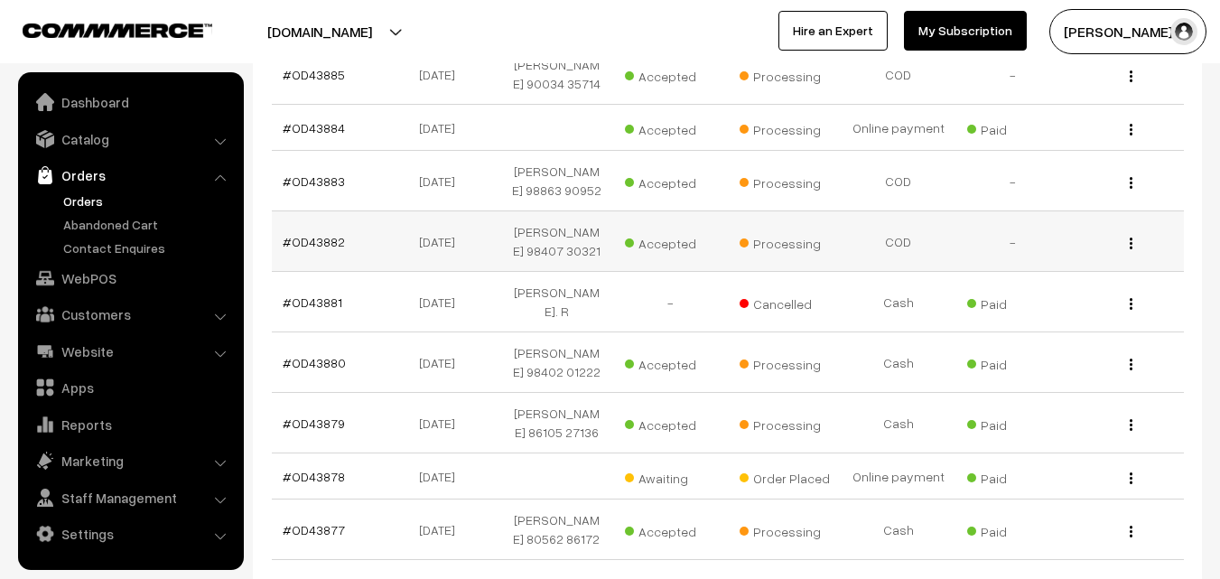
scroll to position [452, 0]
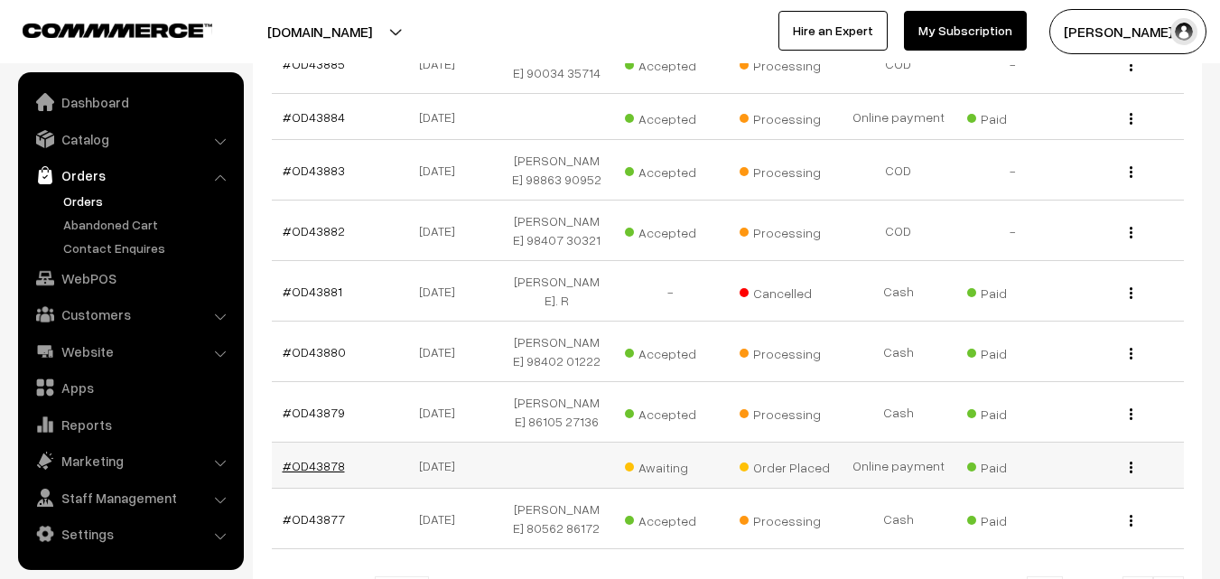
click at [314, 458] on link "#OD43878" at bounding box center [314, 465] width 62 height 15
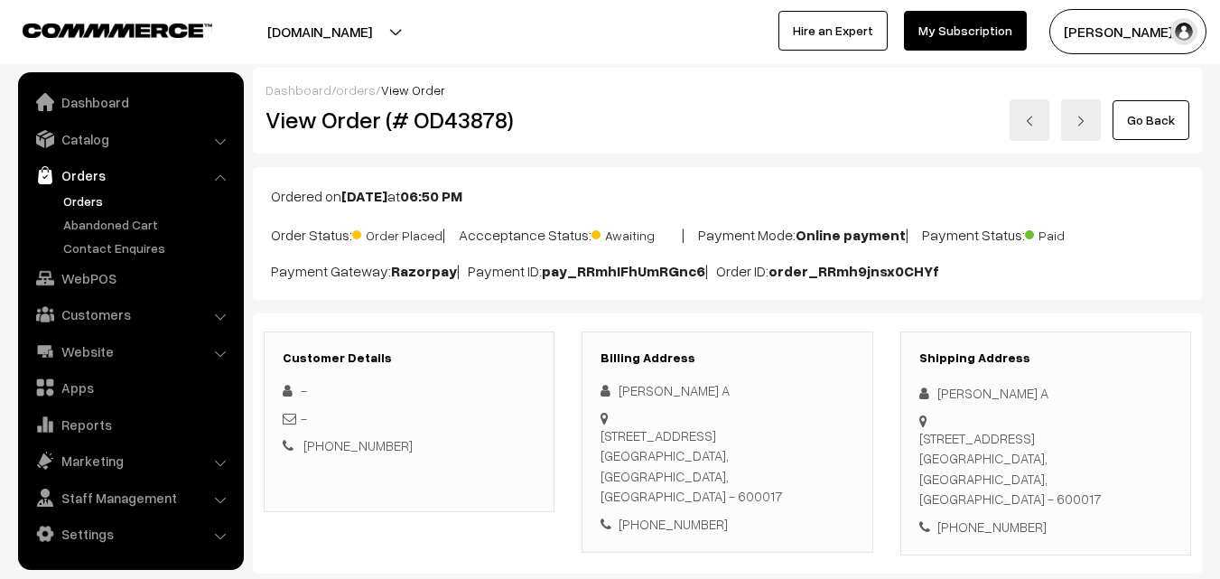
click at [810, 175] on div "Ordered on Oct 10, 2025 at 06:50 PM Order Status: Order Placed | Accceptance St…" at bounding box center [727, 233] width 949 height 133
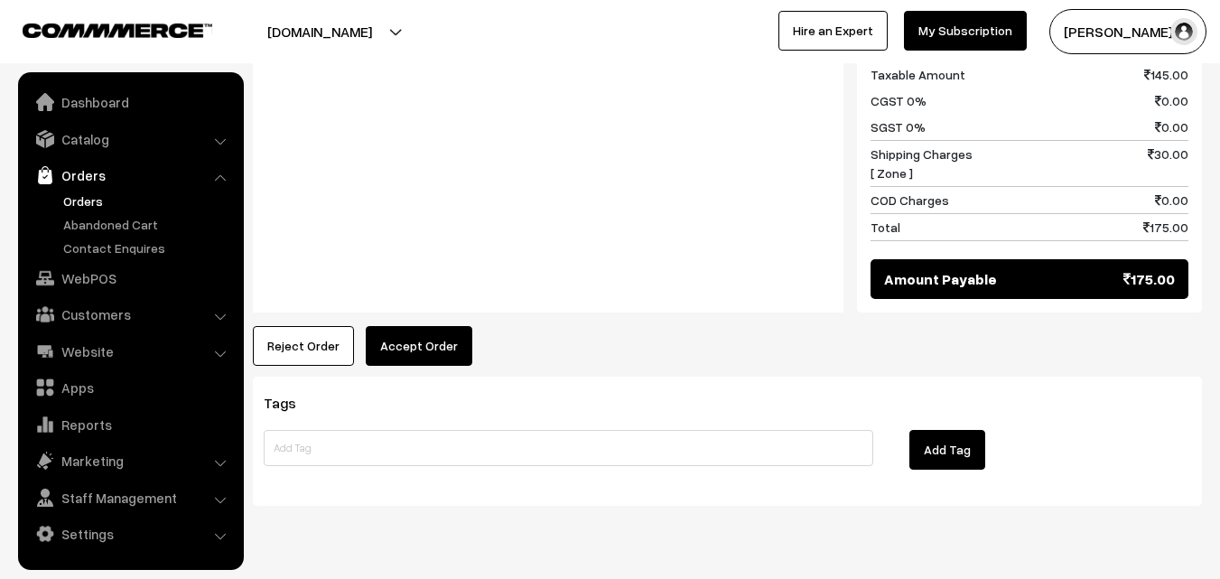
click at [415, 326] on button "Accept Order" at bounding box center [419, 346] width 107 height 40
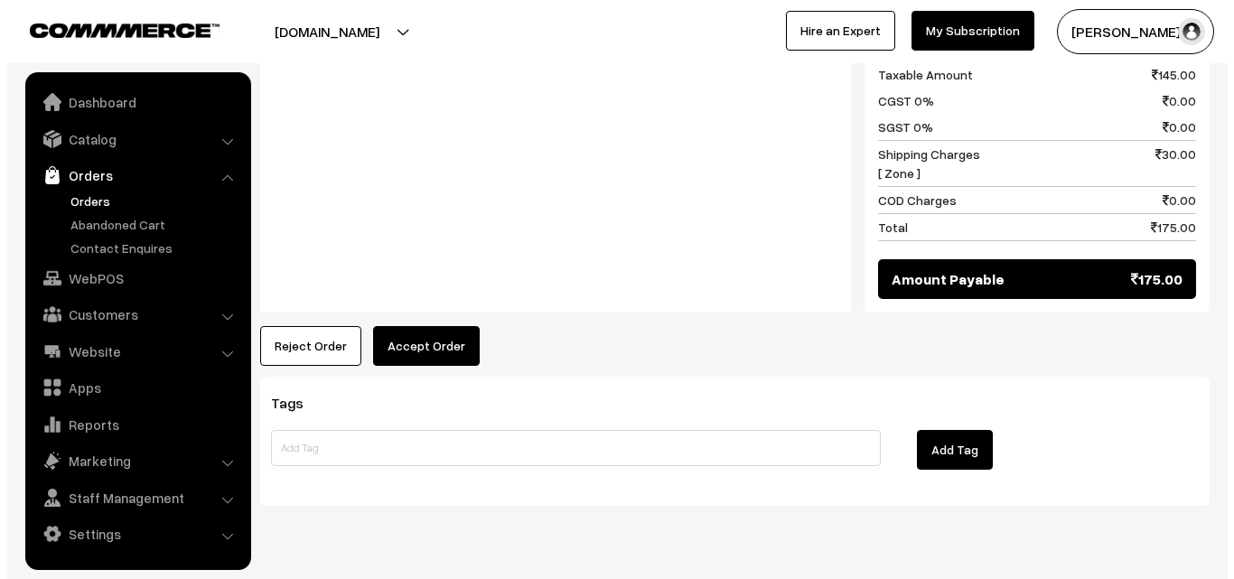
scroll to position [979, 0]
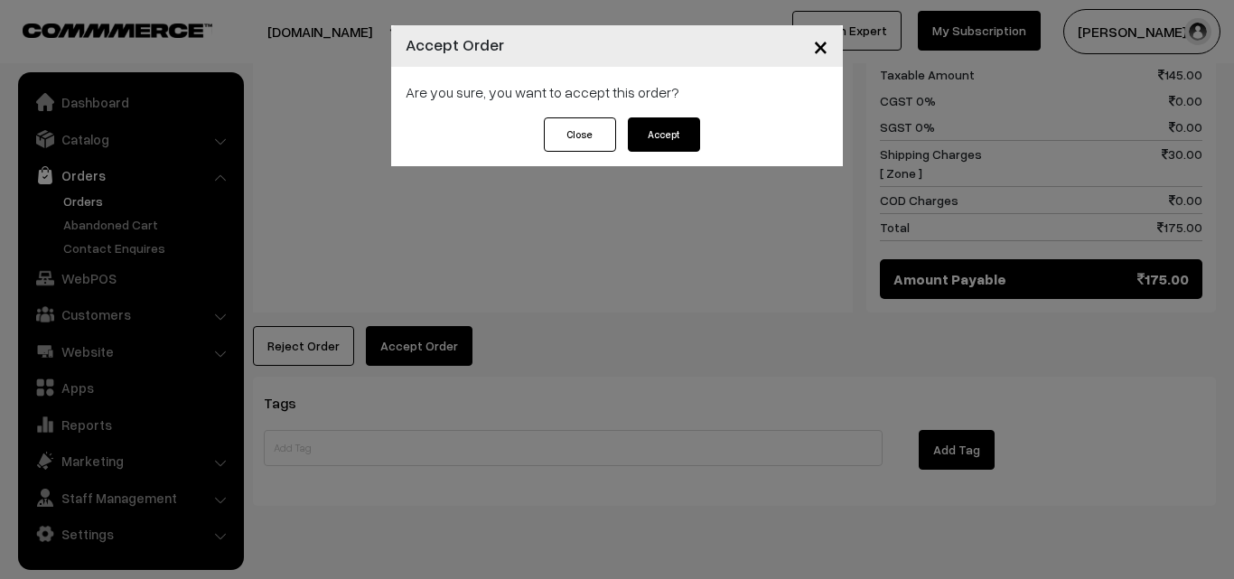
click at [664, 105] on div "Are you sure, you want to accept this order?" at bounding box center [617, 92] width 452 height 51
click at [654, 137] on button "Accept" at bounding box center [664, 134] width 72 height 34
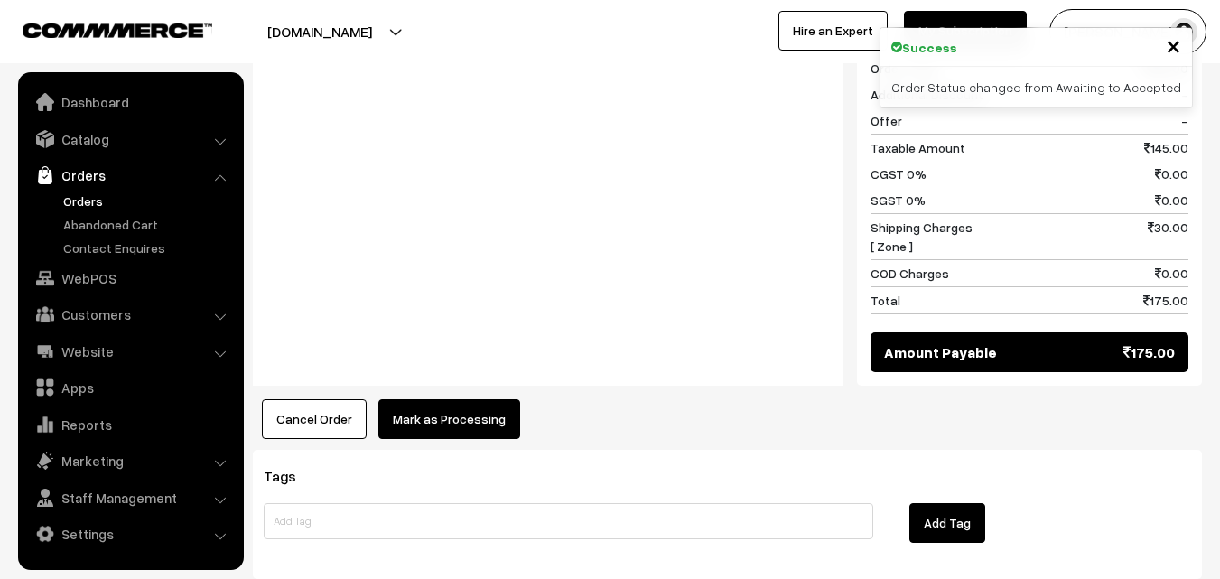
click at [435, 399] on button "Mark as Processing" at bounding box center [449, 419] width 142 height 40
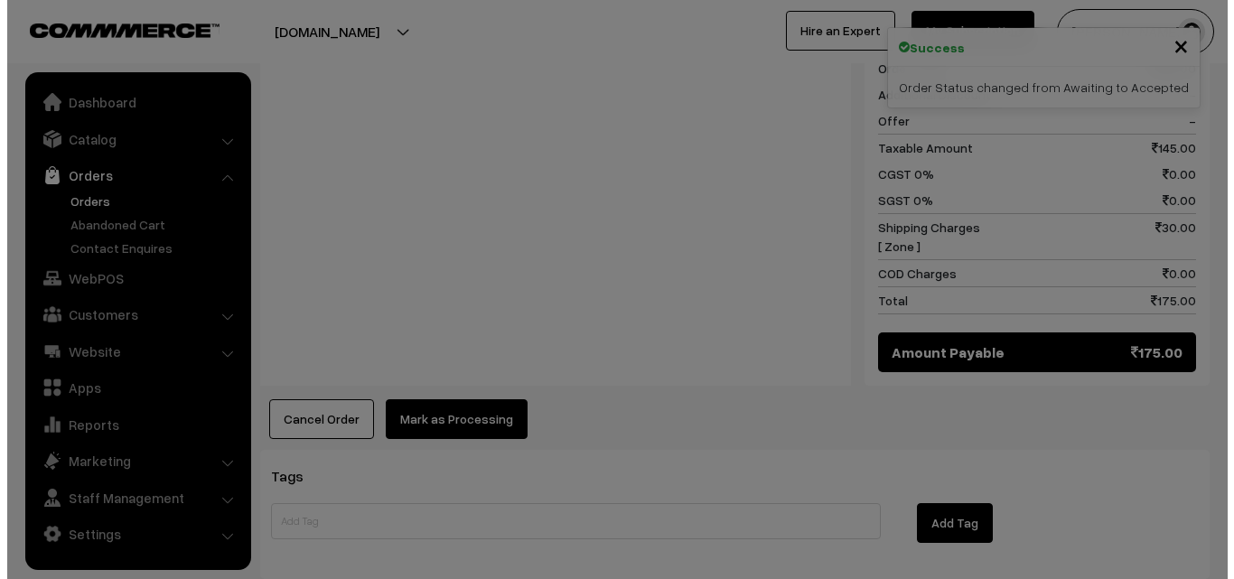
scroll to position [906, 0]
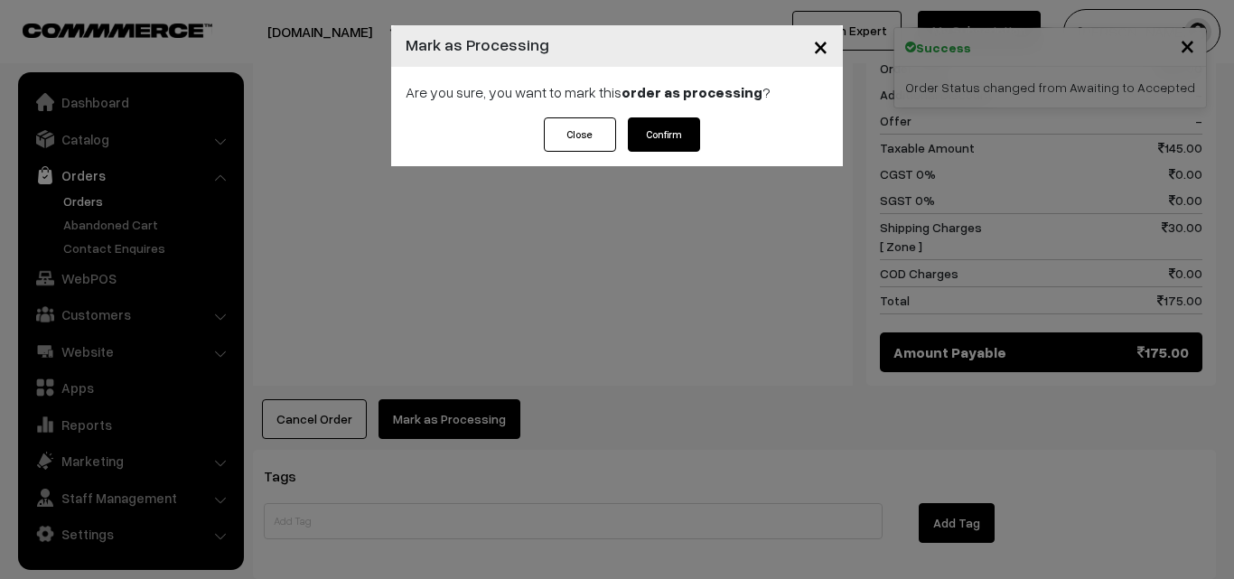
click at [681, 136] on button "Confirm" at bounding box center [664, 134] width 72 height 34
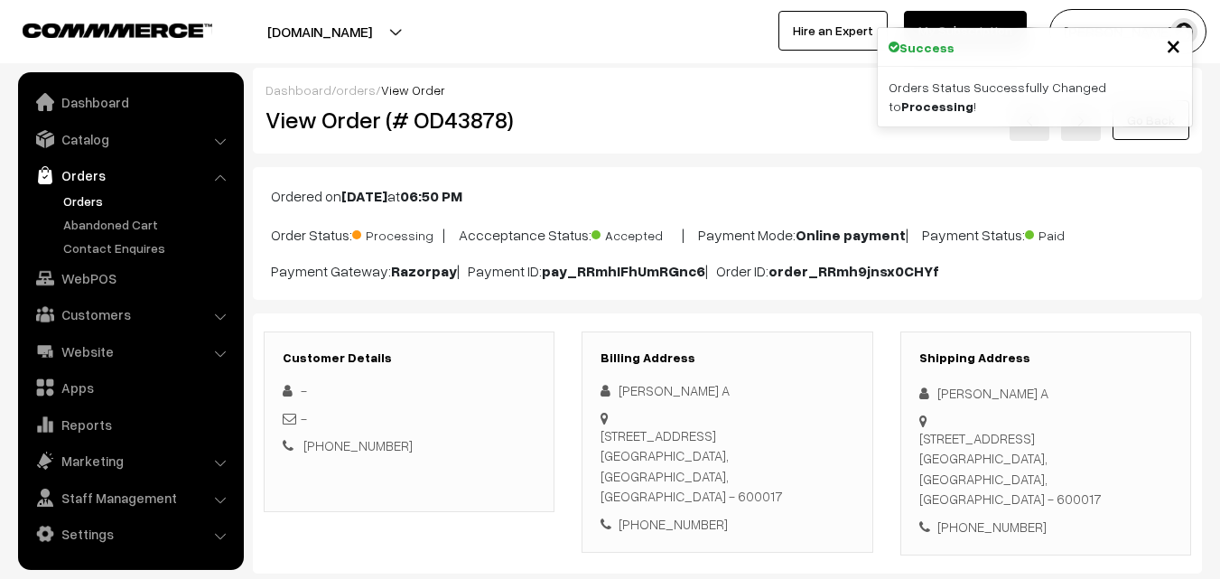
click at [328, 121] on h2 "View Order (# OD43878)" at bounding box center [411, 120] width 290 height 28
copy div "Order (# OD43878)"
drag, startPoint x: 323, startPoint y: 121, endPoint x: 598, endPoint y: 137, distance: 275.1
click at [677, 113] on div "View Order (# OD43878) Go Back" at bounding box center [727, 120] width 951 height 42
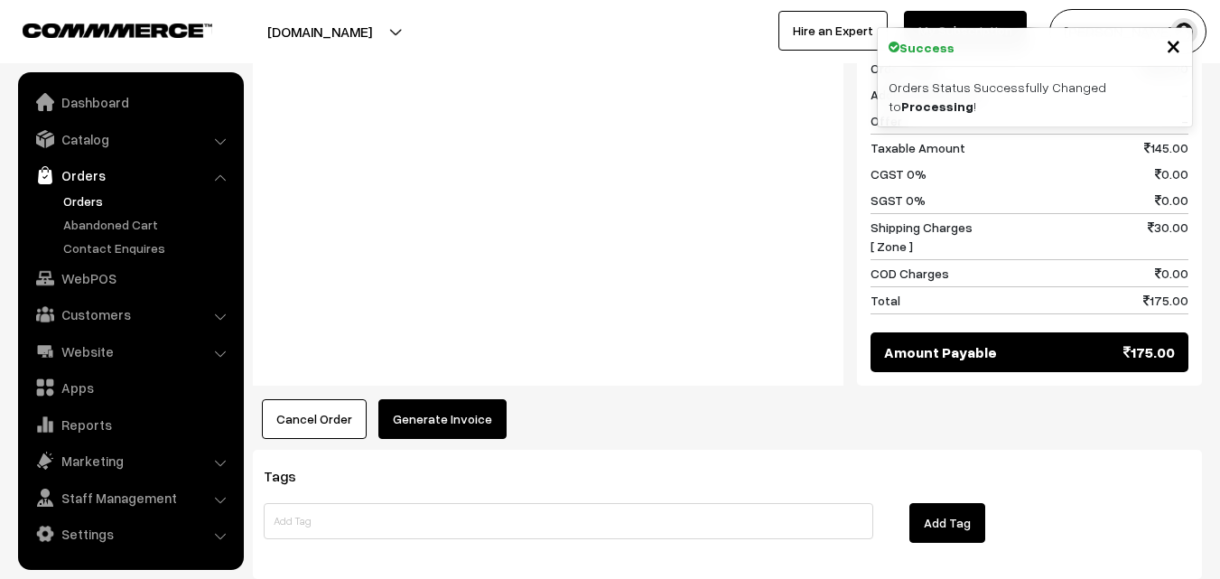
click at [432, 350] on div "Product Price Tax Rate Quantity Total 11th Couple Pack - Vazhaithandu Kootu 70.…" at bounding box center [727, 61] width 949 height 754
click at [431, 399] on button "Generate Invoice" at bounding box center [442, 419] width 128 height 40
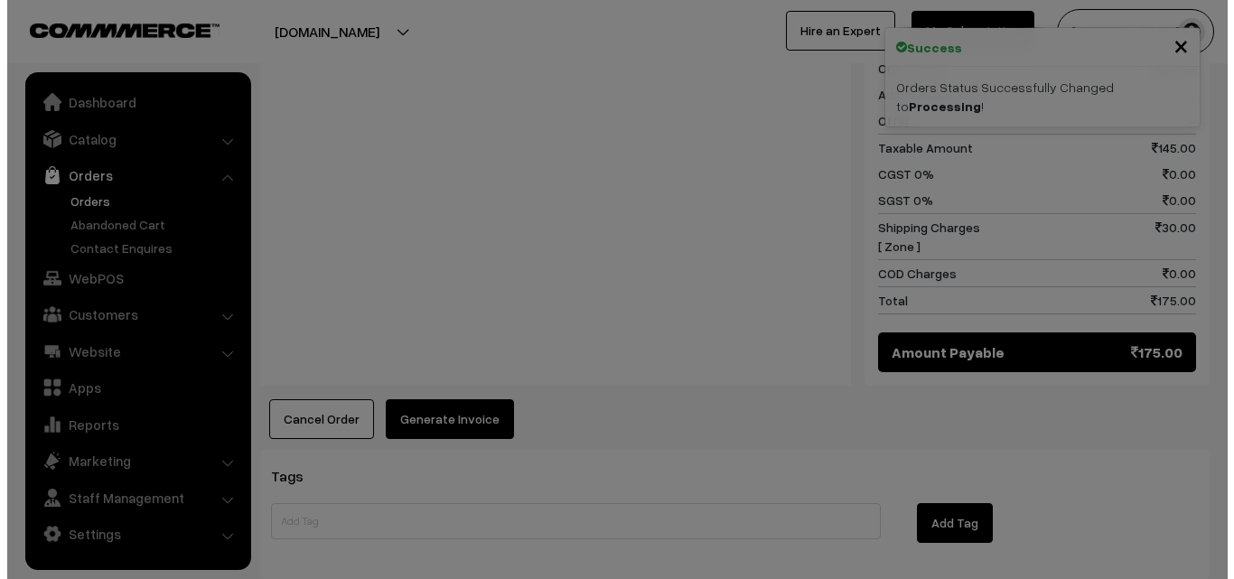
scroll to position [906, 0]
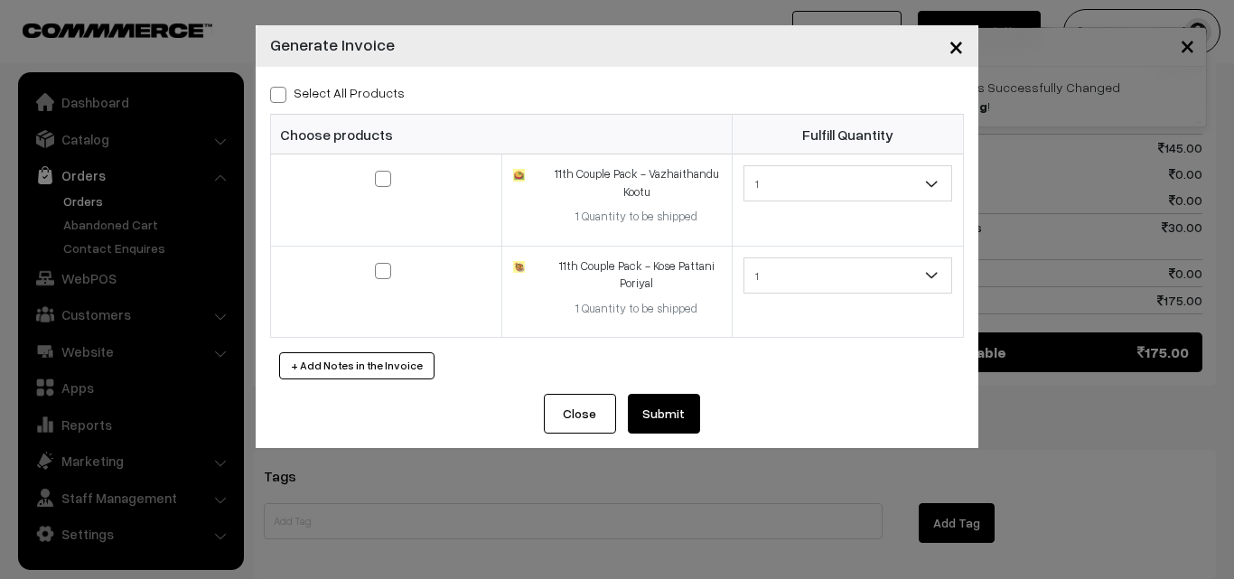
click at [334, 99] on label "Select All Products" at bounding box center [337, 92] width 135 height 19
click at [282, 98] on input "Select All Products" at bounding box center [276, 92] width 12 height 12
checkbox input "true"
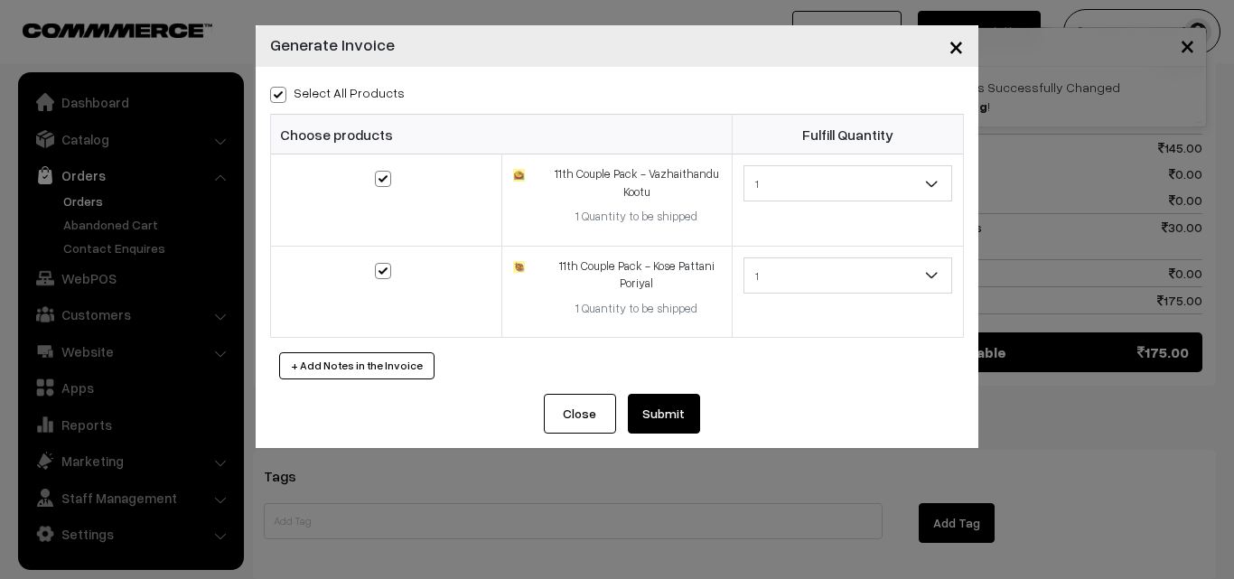
click at [693, 418] on button "Submit" at bounding box center [664, 414] width 72 height 40
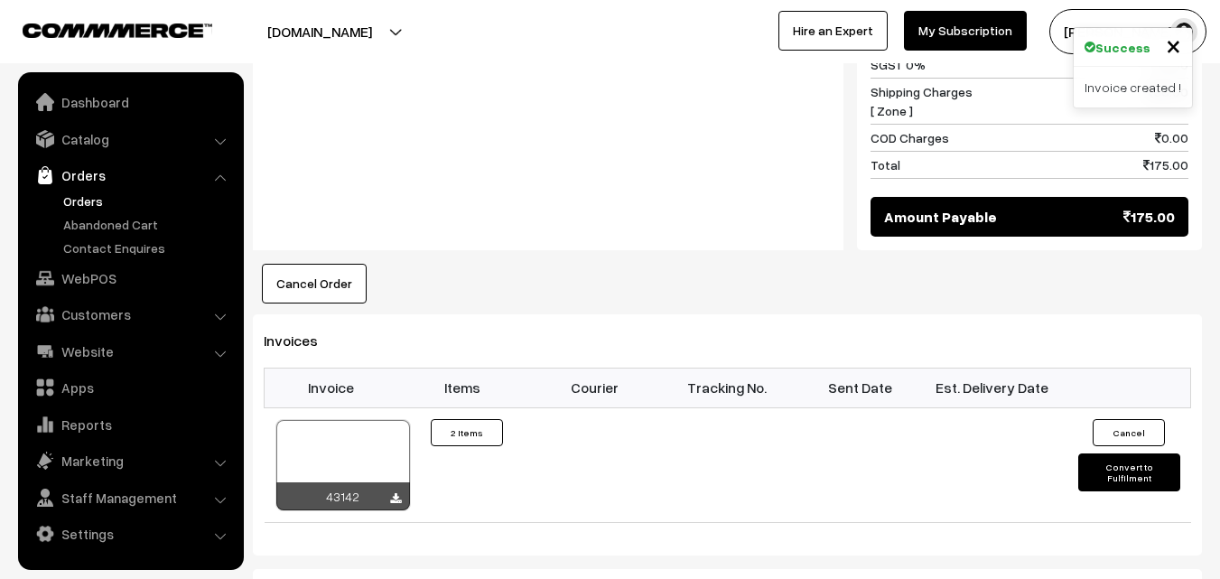
scroll to position [1084, 0]
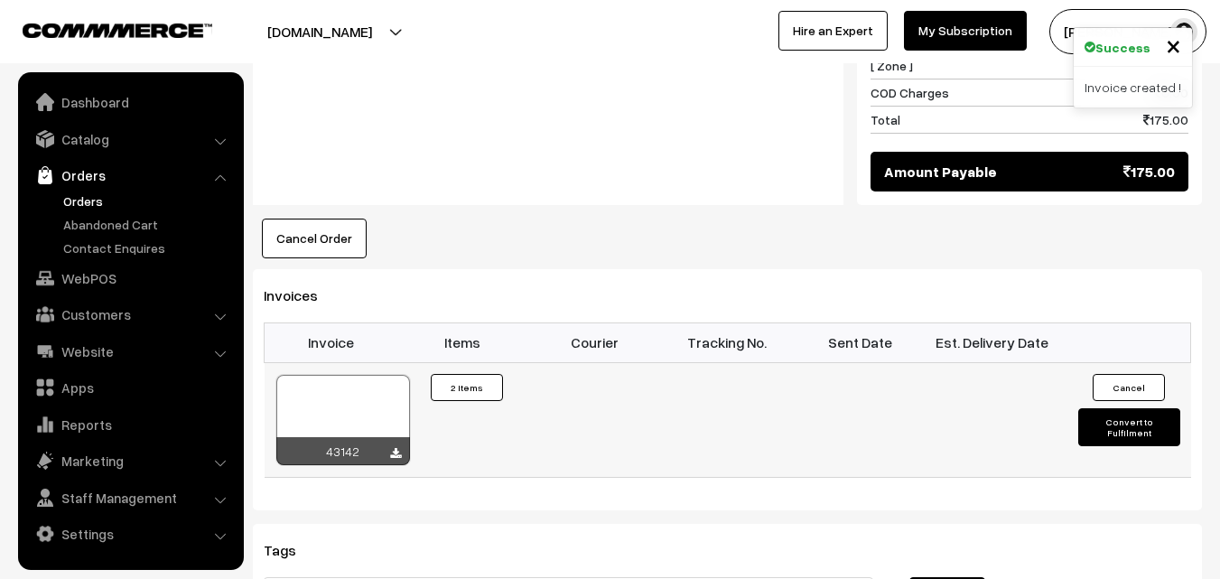
click at [361, 375] on div at bounding box center [343, 420] width 134 height 90
click at [96, 205] on link "Orders" at bounding box center [148, 201] width 179 height 19
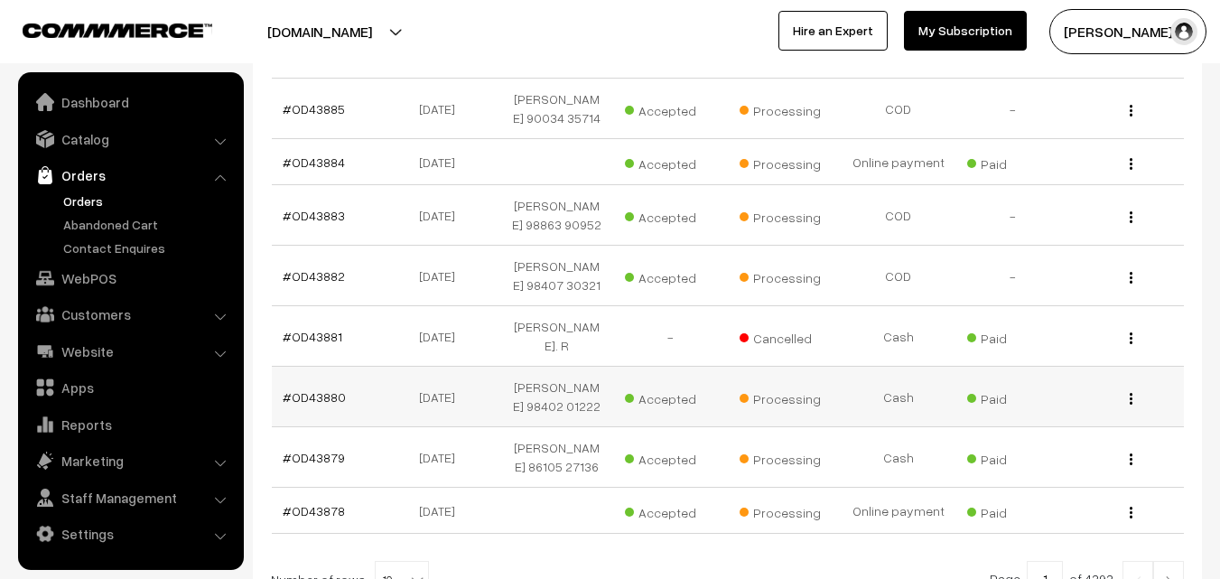
scroll to position [515, 0]
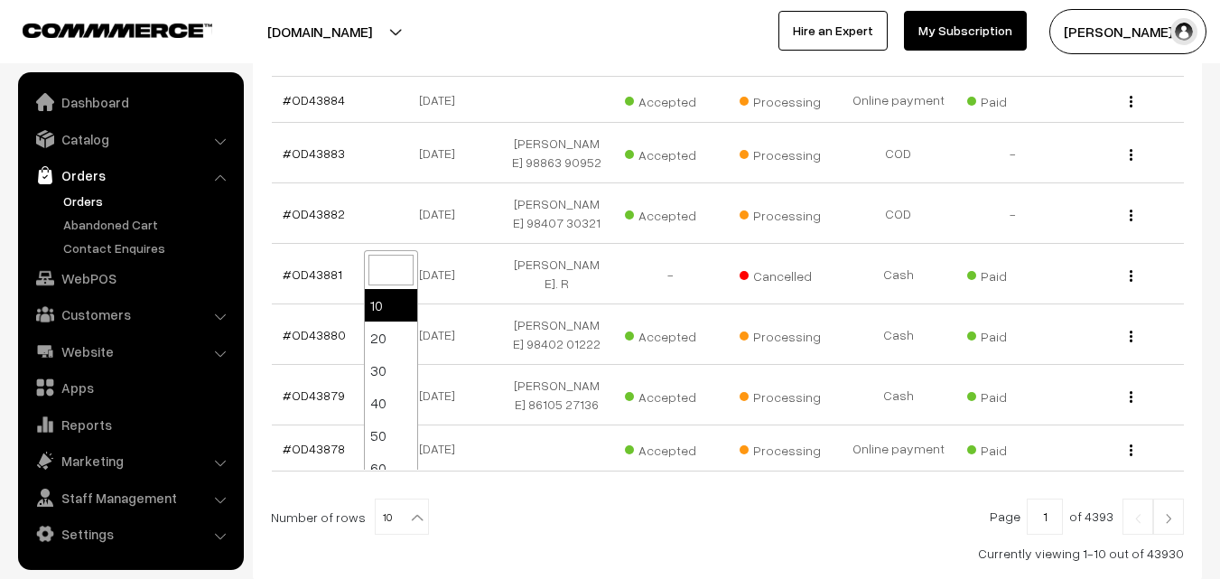
click at [391, 500] on span "10" at bounding box center [402, 518] width 52 height 36
select select "100"
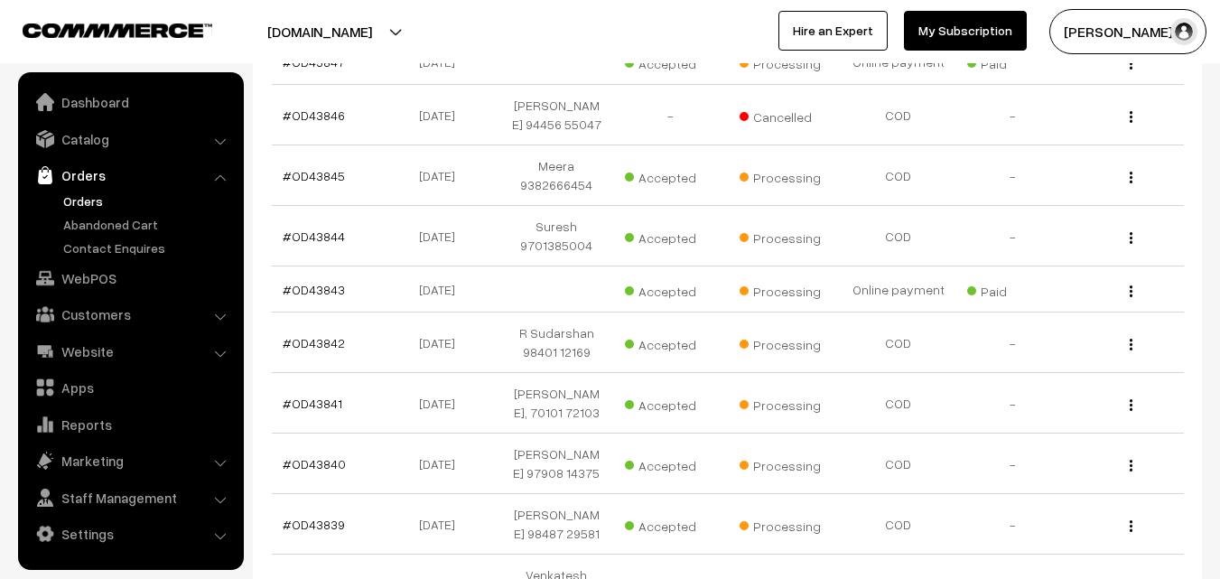
scroll to position [2620, 0]
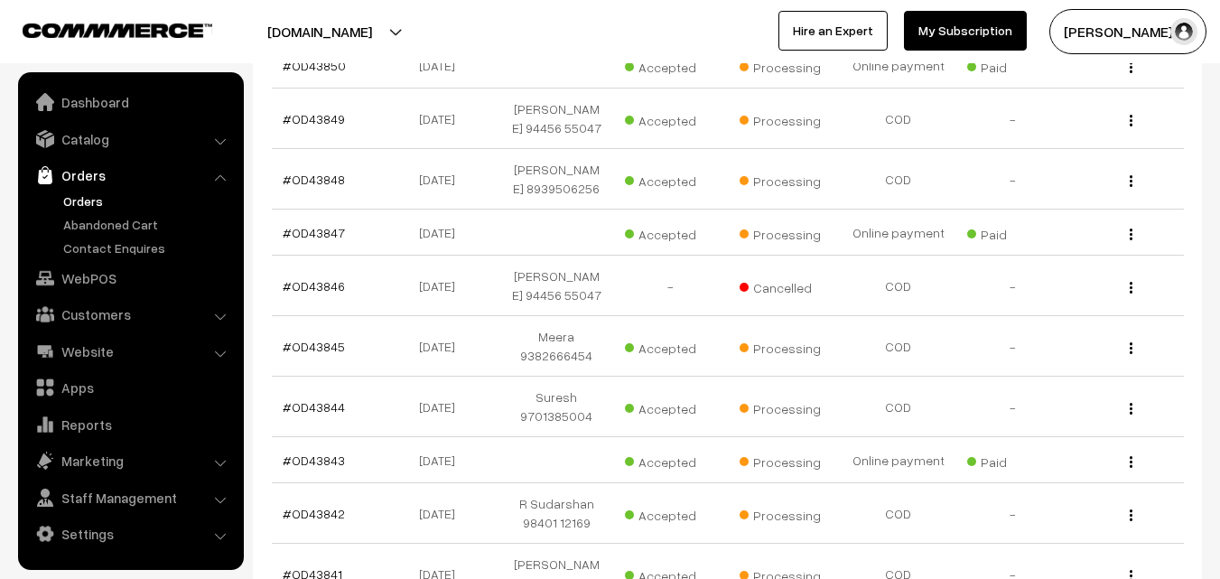
click at [75, 201] on link "Orders" at bounding box center [148, 201] width 179 height 19
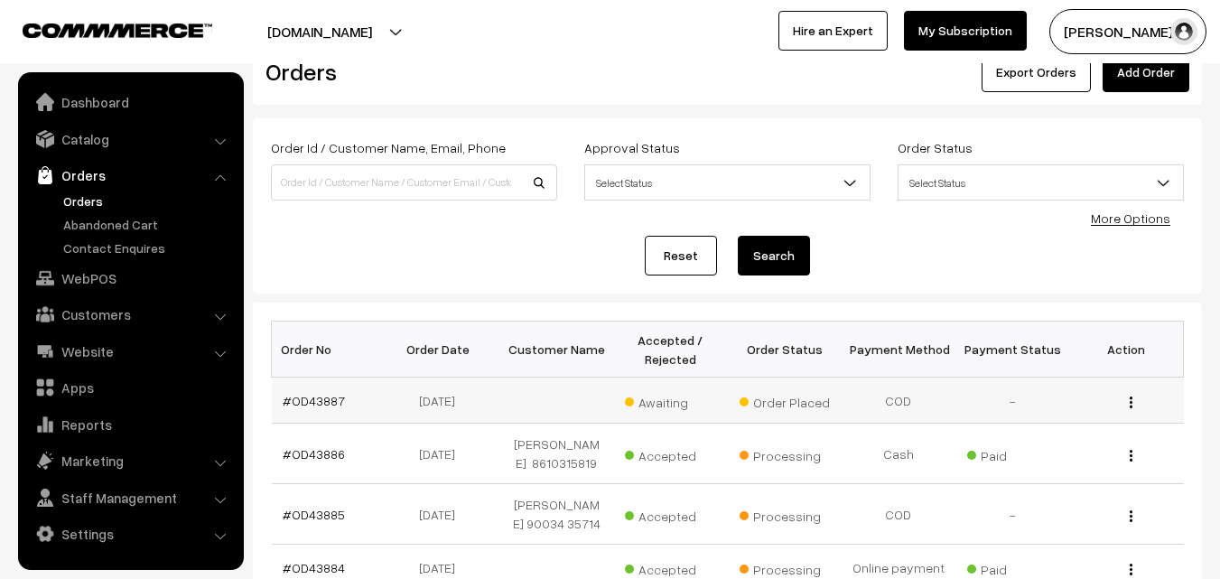
scroll to position [90, 0]
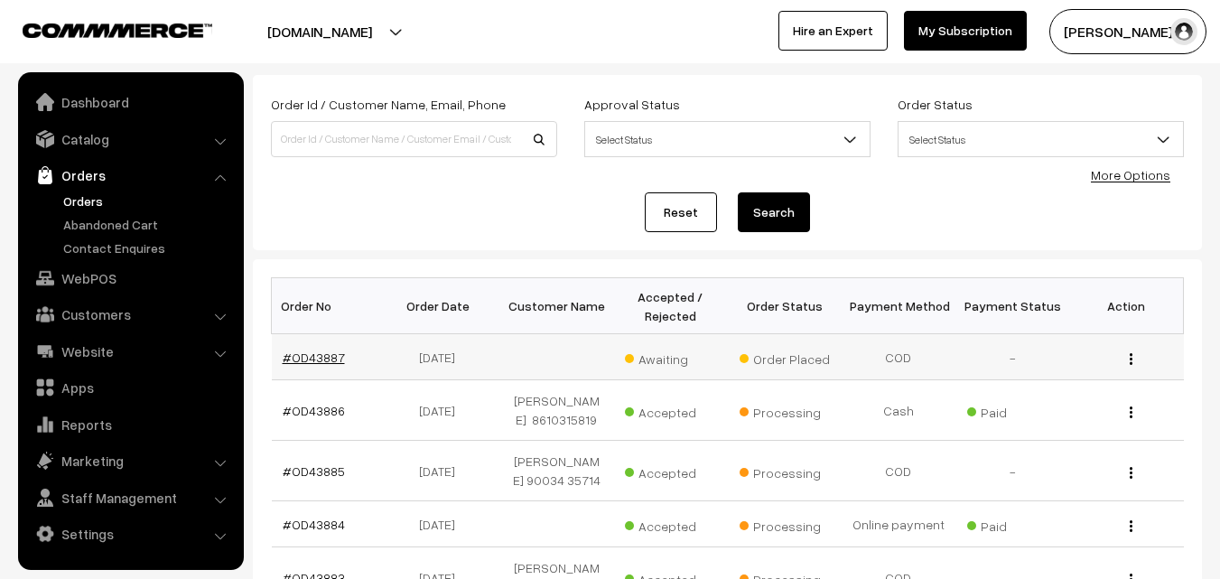
click at [311, 360] on link "#OD43887" at bounding box center [314, 357] width 62 height 15
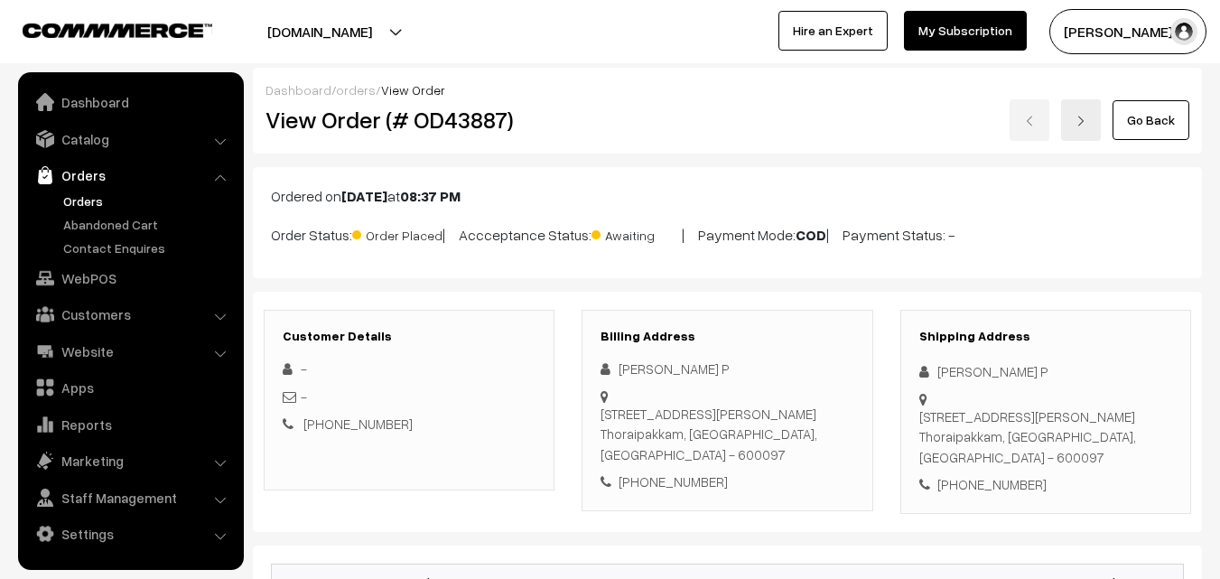
click at [691, 479] on div "[PHONE_NUMBER]" at bounding box center [727, 482] width 253 height 21
copy div "9360954923"
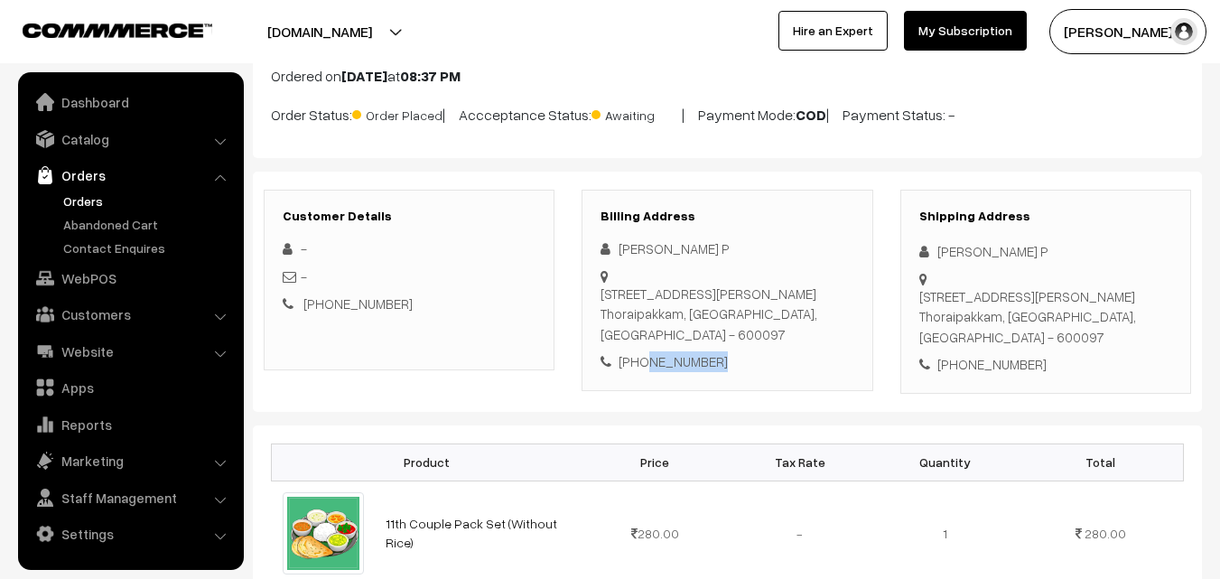
scroll to position [452, 0]
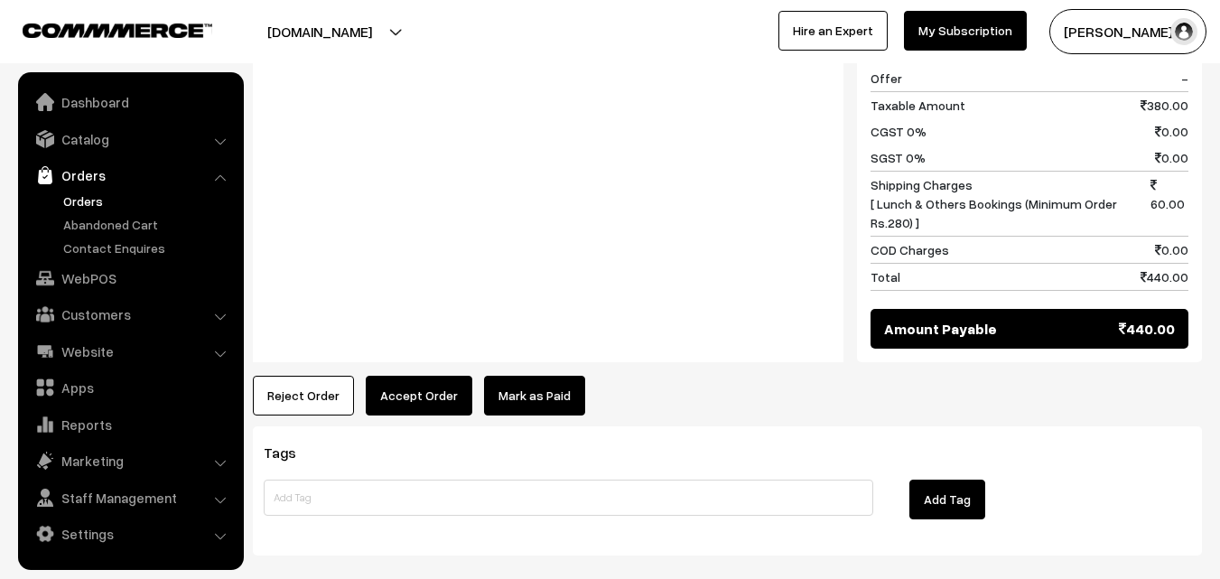
click at [419, 409] on button "Accept Order" at bounding box center [419, 396] width 107 height 40
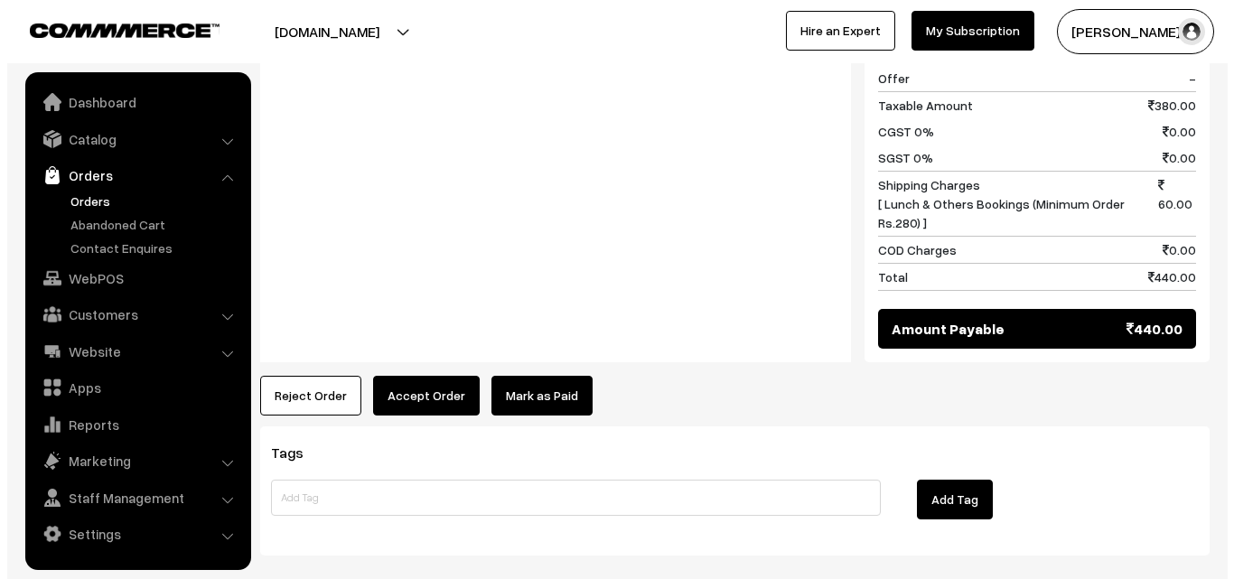
scroll to position [907, 0]
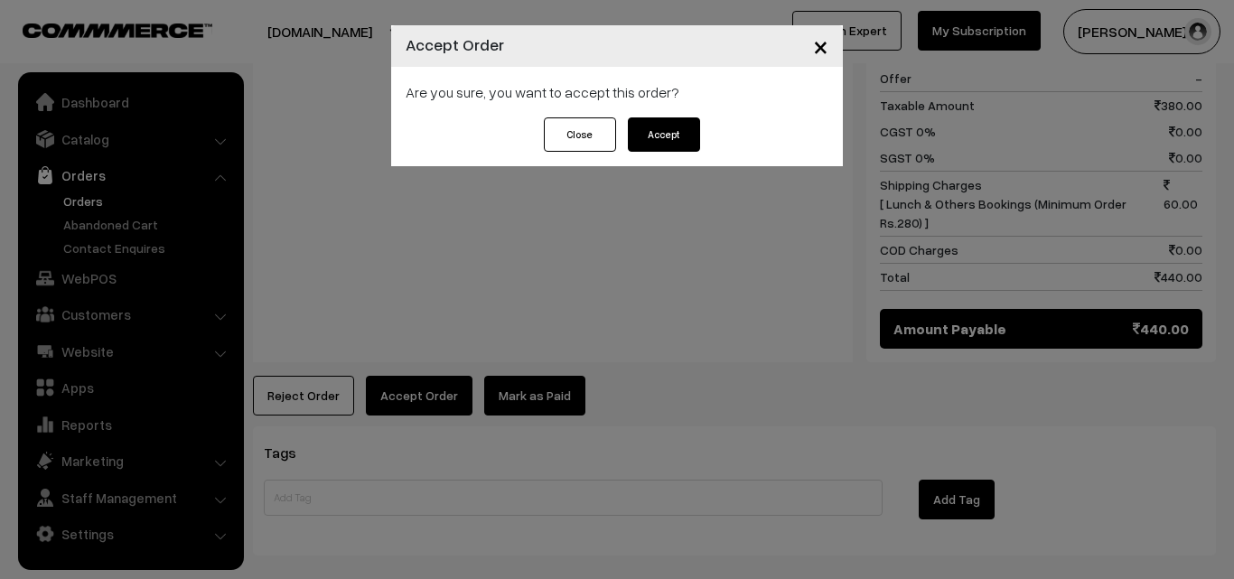
click at [649, 127] on button "Accept" at bounding box center [664, 134] width 72 height 34
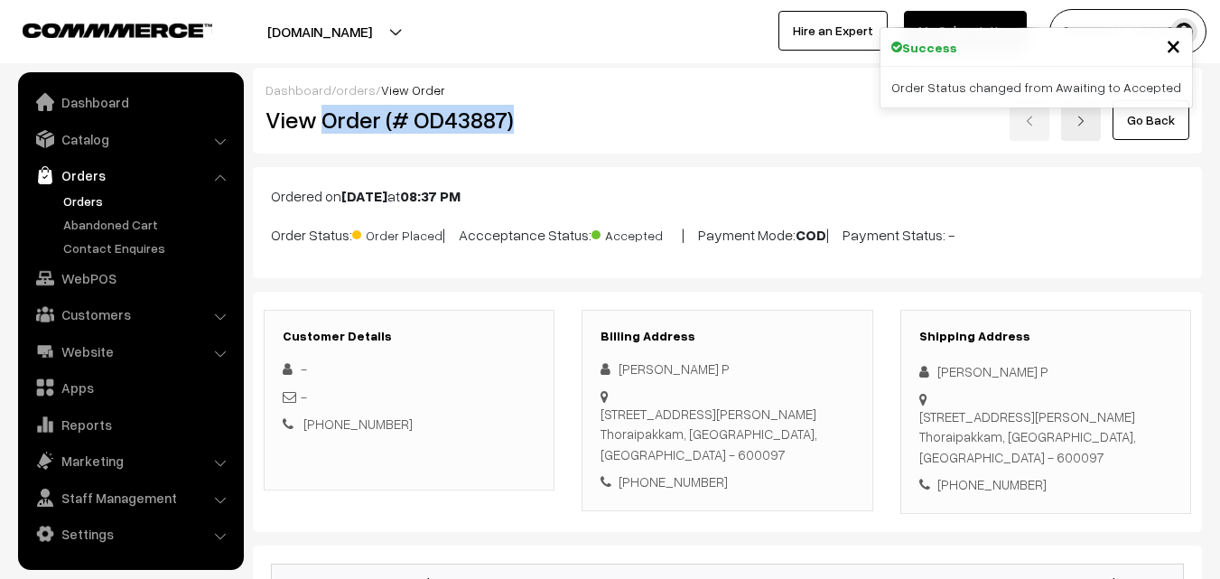
drag, startPoint x: 324, startPoint y: 123, endPoint x: 540, endPoint y: 128, distance: 216.0
click at [562, 133] on div "View Order (# OD43887)" at bounding box center [410, 120] width 317 height 42
copy h2 "Order (# OD43887)"
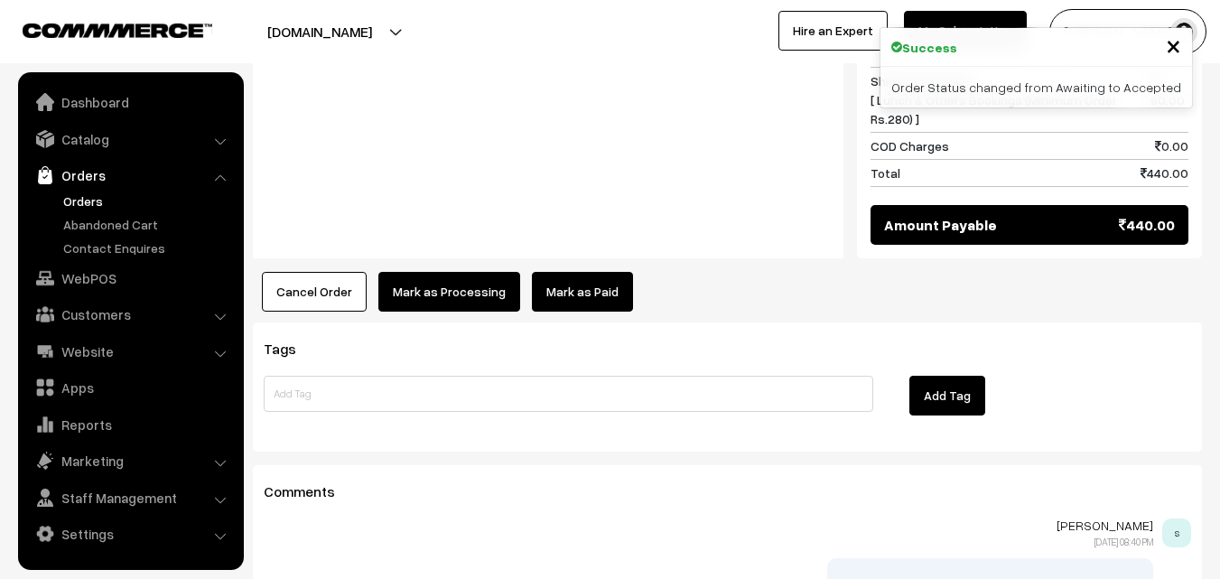
scroll to position [994, 0]
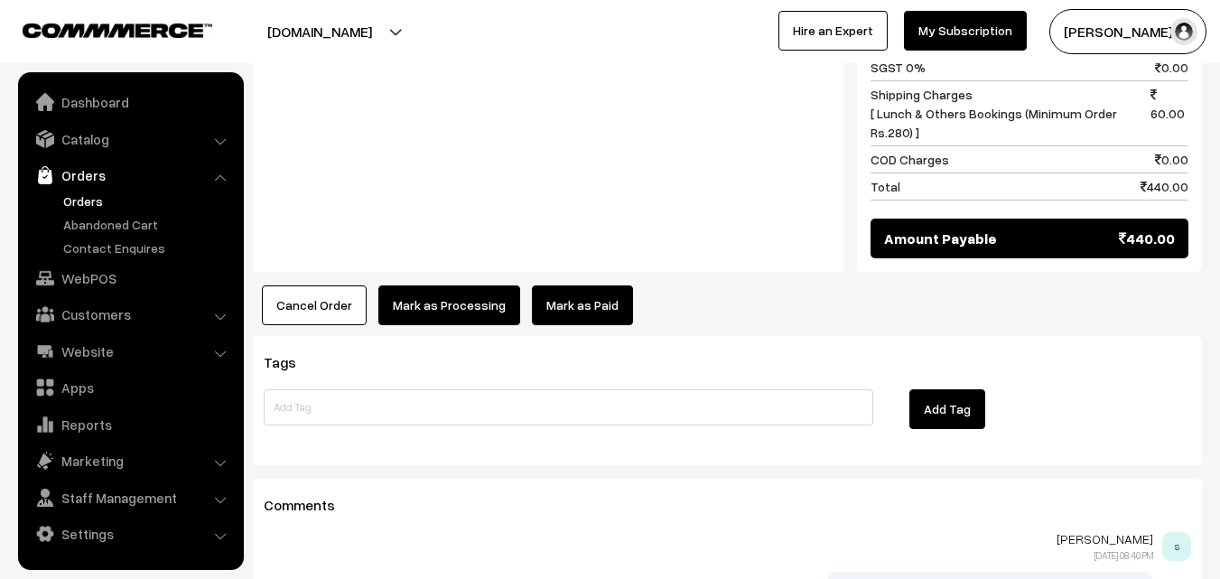
click at [443, 312] on button "Mark as Processing" at bounding box center [449, 305] width 142 height 40
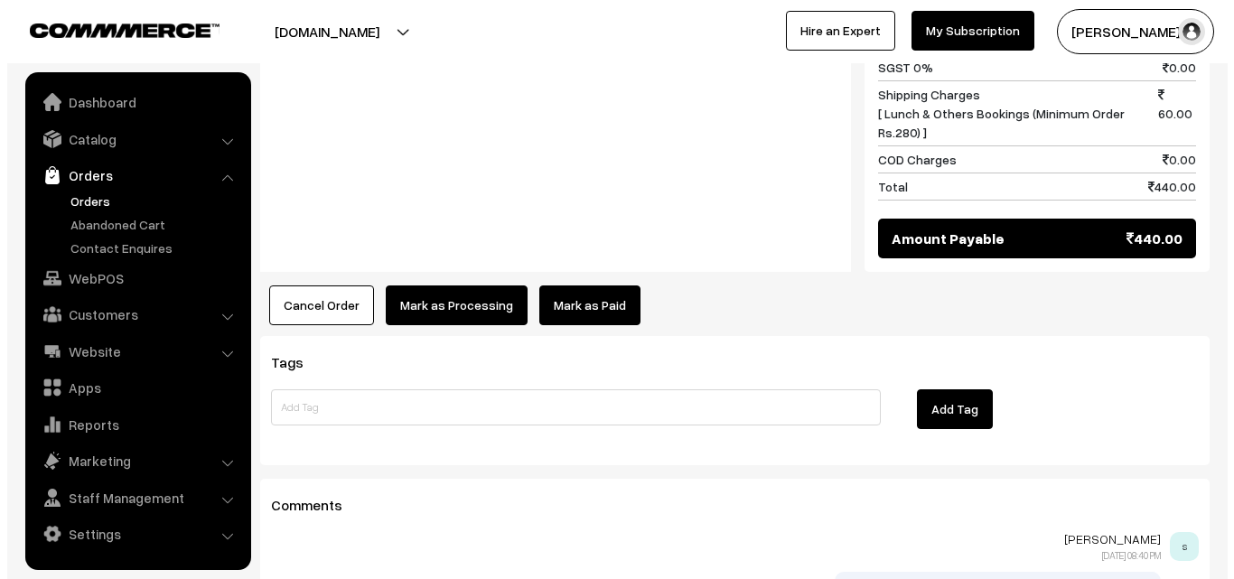
scroll to position [996, 0]
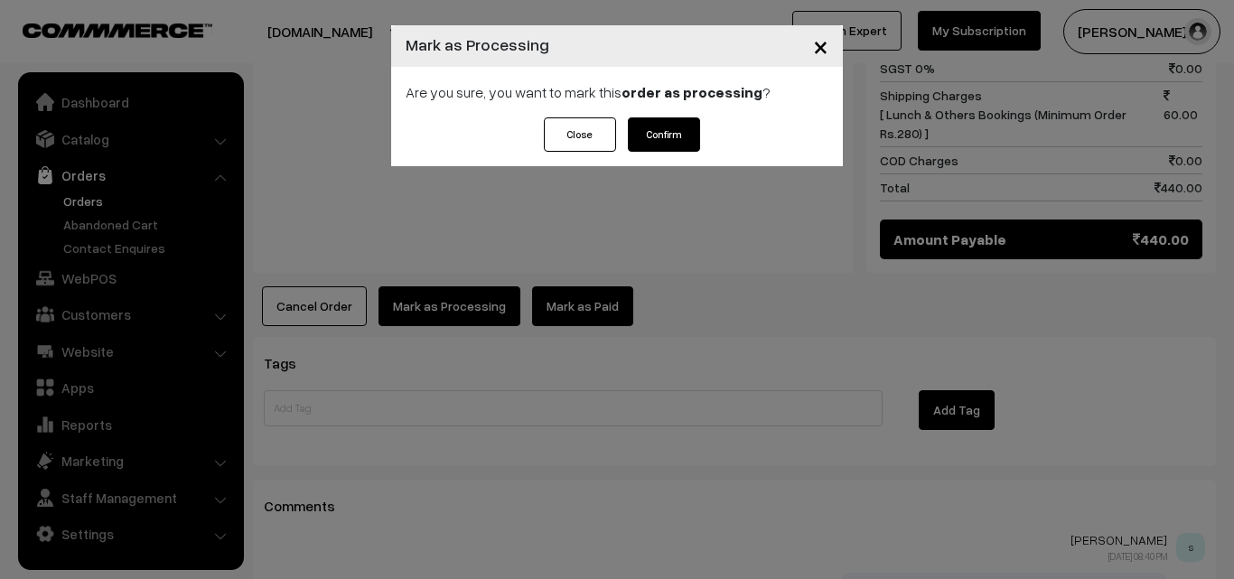
click at [673, 144] on button "Confirm" at bounding box center [664, 134] width 72 height 34
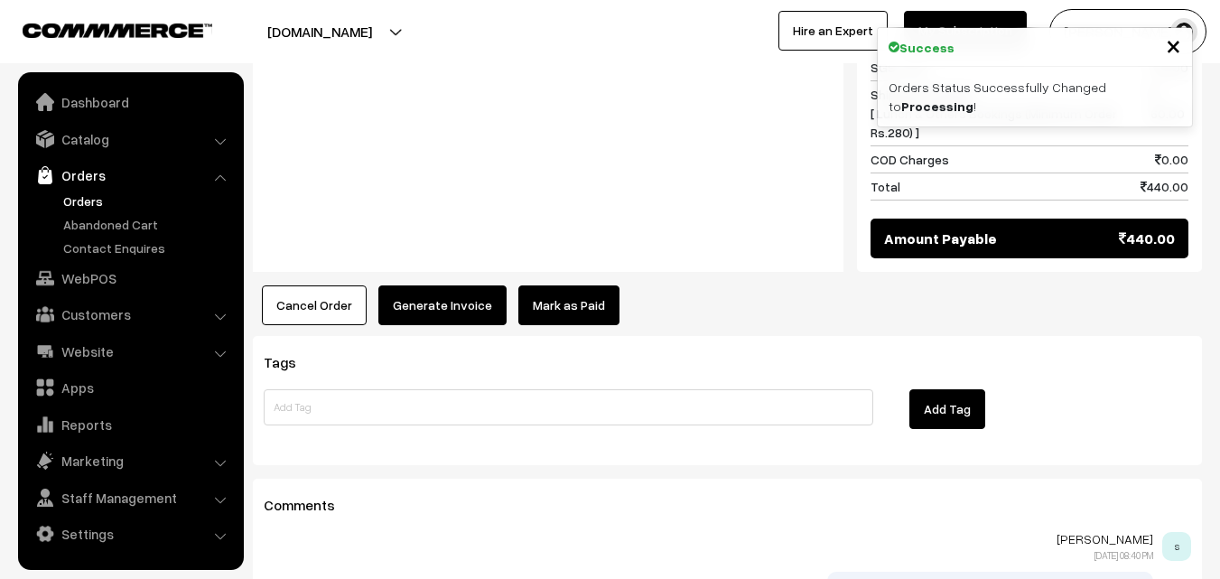
click at [456, 297] on button "Generate Invoice" at bounding box center [442, 305] width 128 height 40
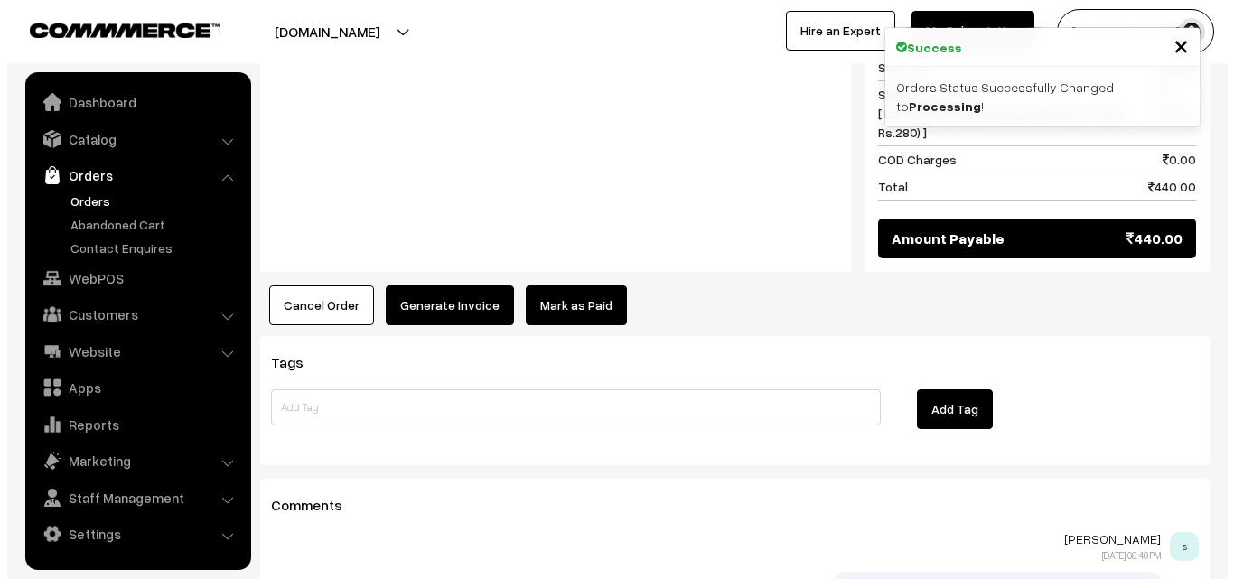
scroll to position [996, 0]
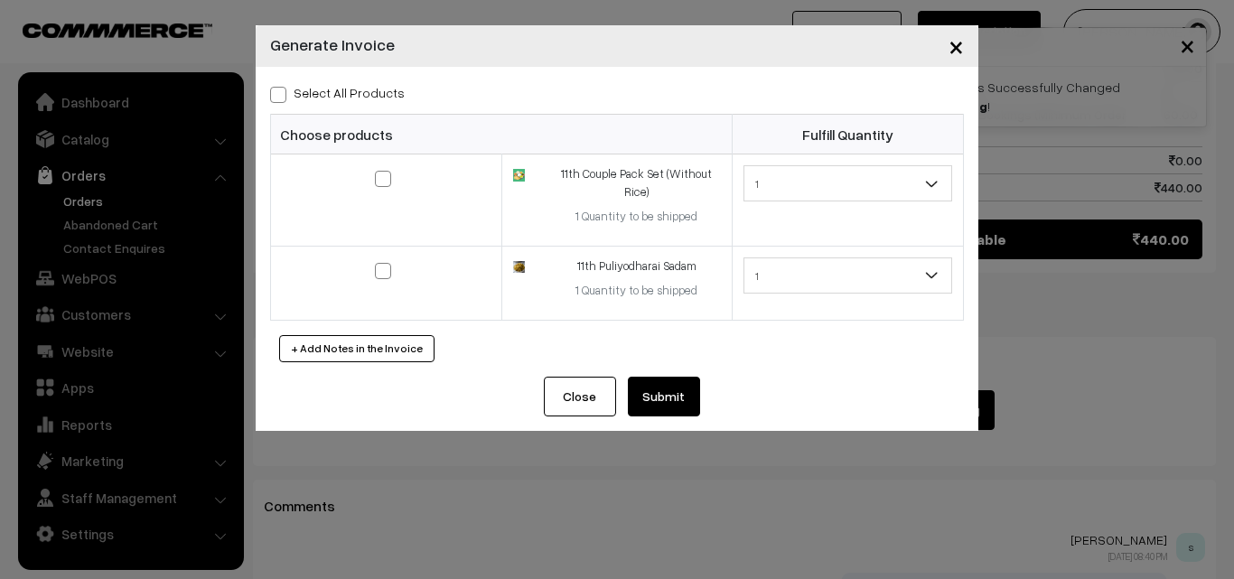
click at [354, 90] on label "Select All Products" at bounding box center [337, 92] width 135 height 19
click at [282, 90] on input "Select All Products" at bounding box center [276, 92] width 12 height 12
checkbox input "true"
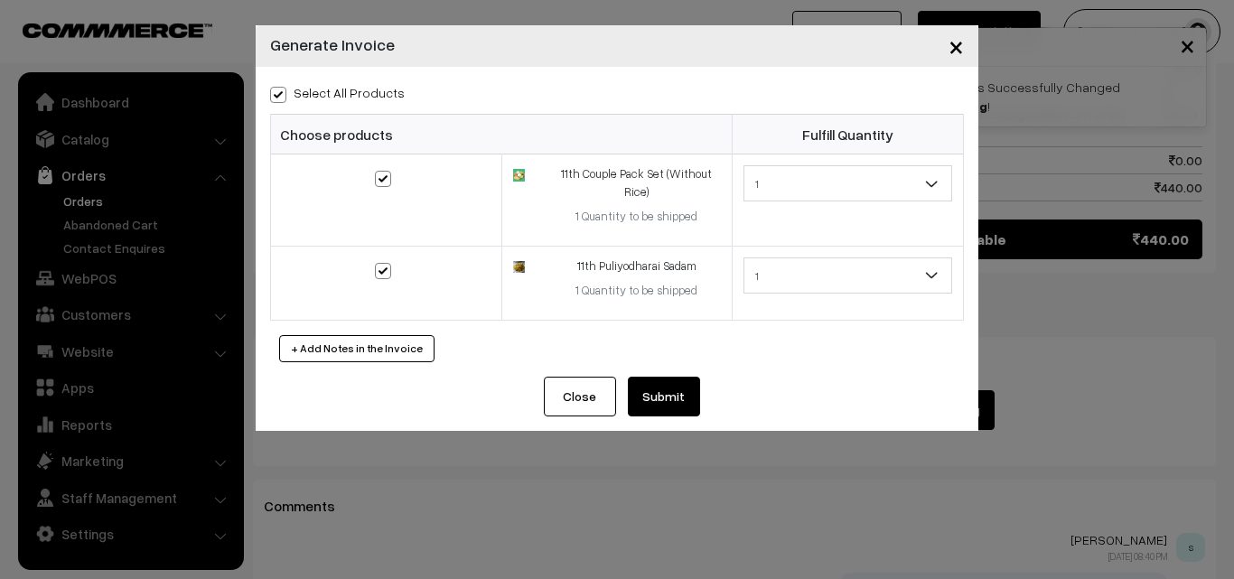
click at [685, 398] on button "Submit" at bounding box center [664, 397] width 72 height 40
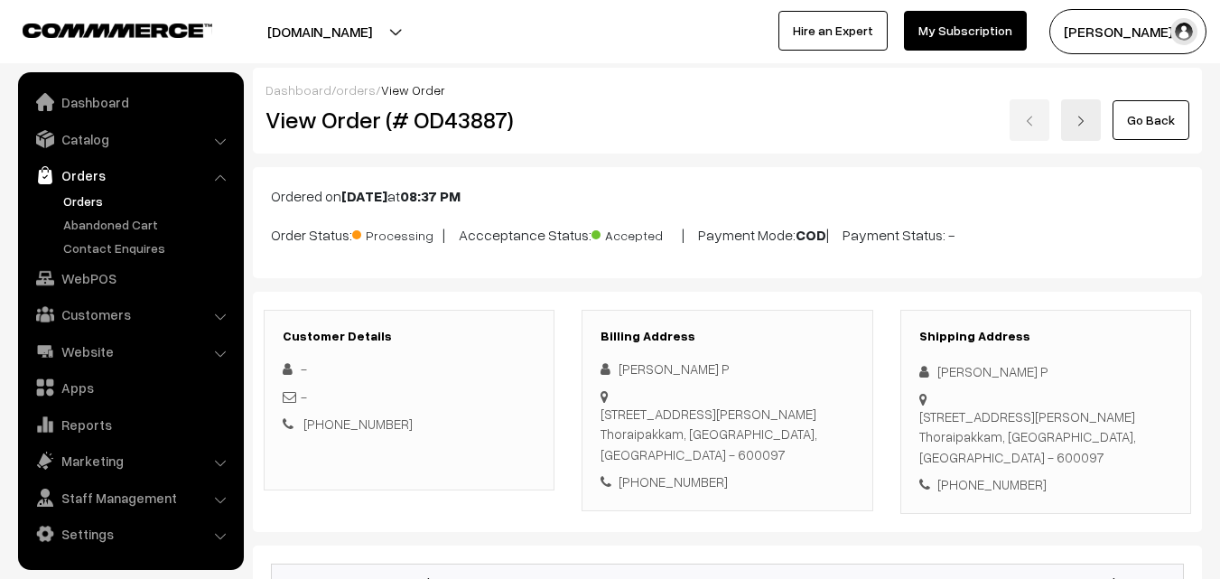
scroll to position [994, 0]
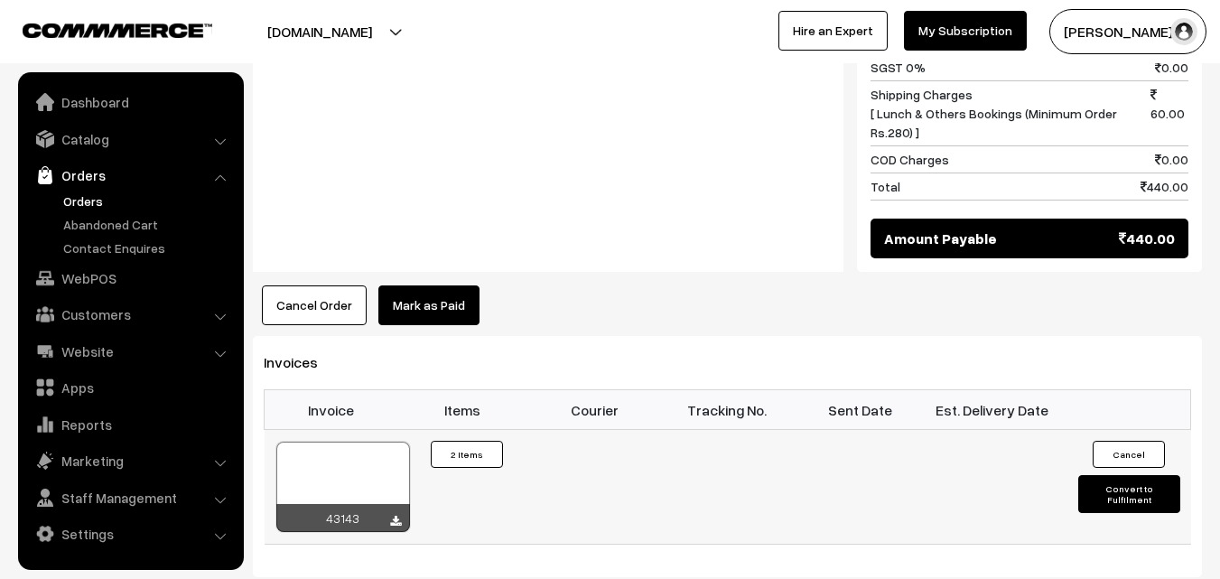
click at [315, 472] on div at bounding box center [343, 487] width 134 height 90
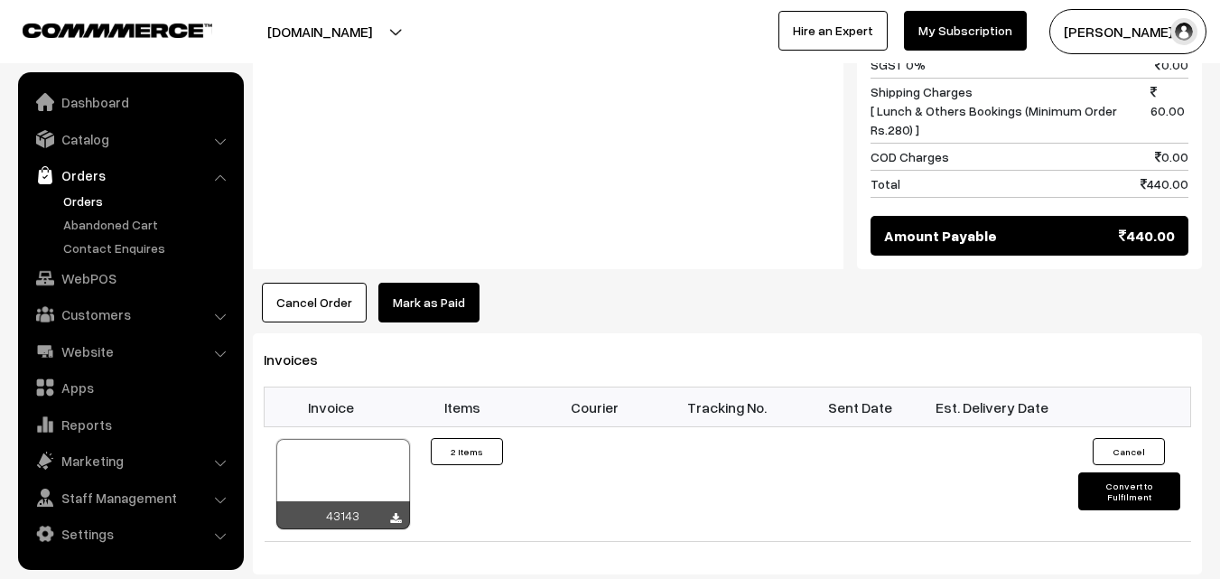
click at [89, 194] on link "Orders" at bounding box center [148, 201] width 179 height 19
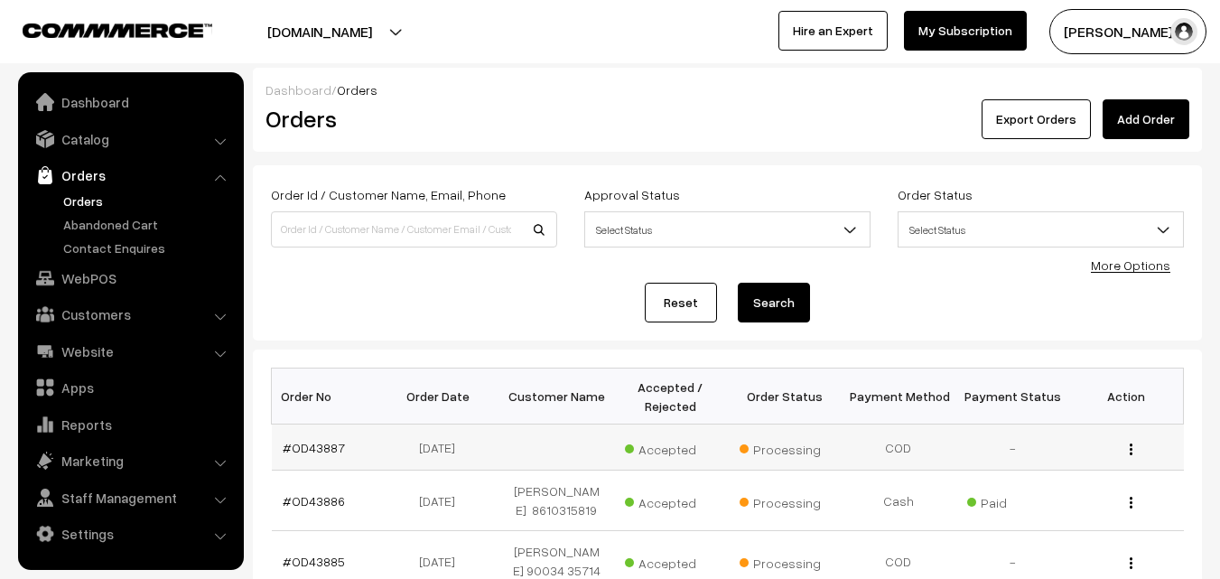
click at [310, 455] on td "#OD43887" at bounding box center [329, 448] width 114 height 46
click at [320, 440] on link "#OD43887" at bounding box center [314, 447] width 62 height 15
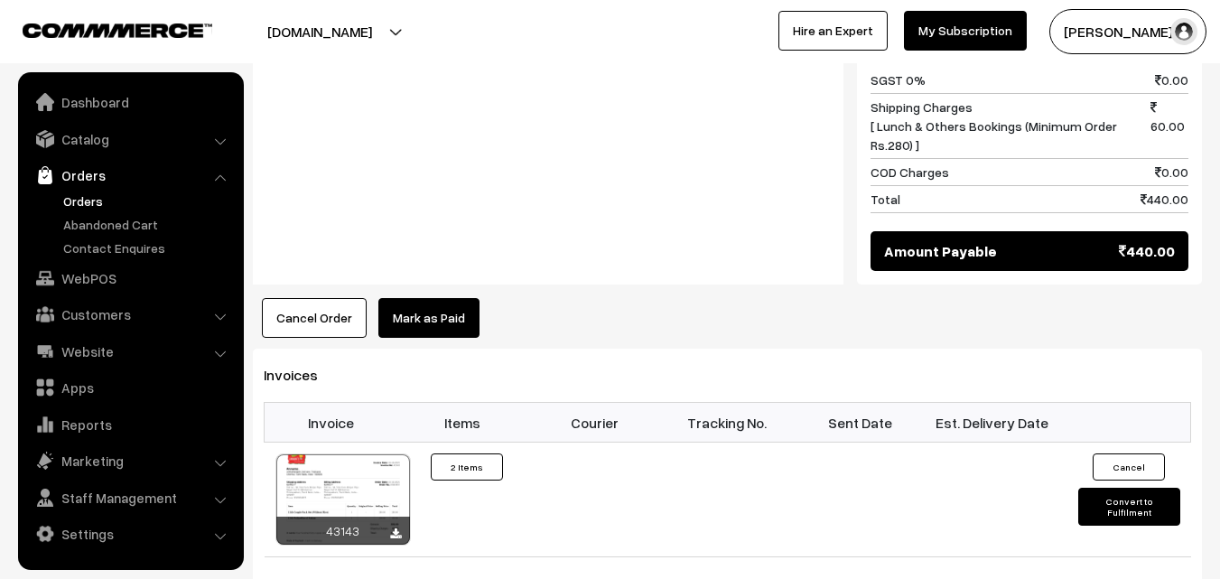
scroll to position [1084, 0]
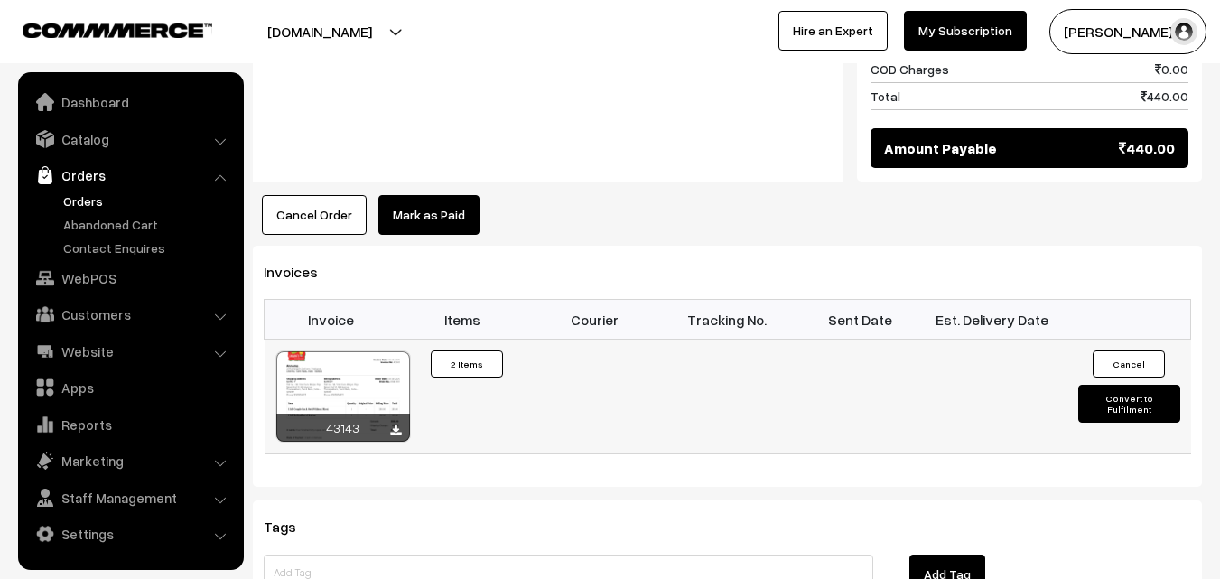
click at [341, 379] on div at bounding box center [343, 396] width 134 height 90
click at [91, 197] on link "Orders" at bounding box center [148, 201] width 179 height 19
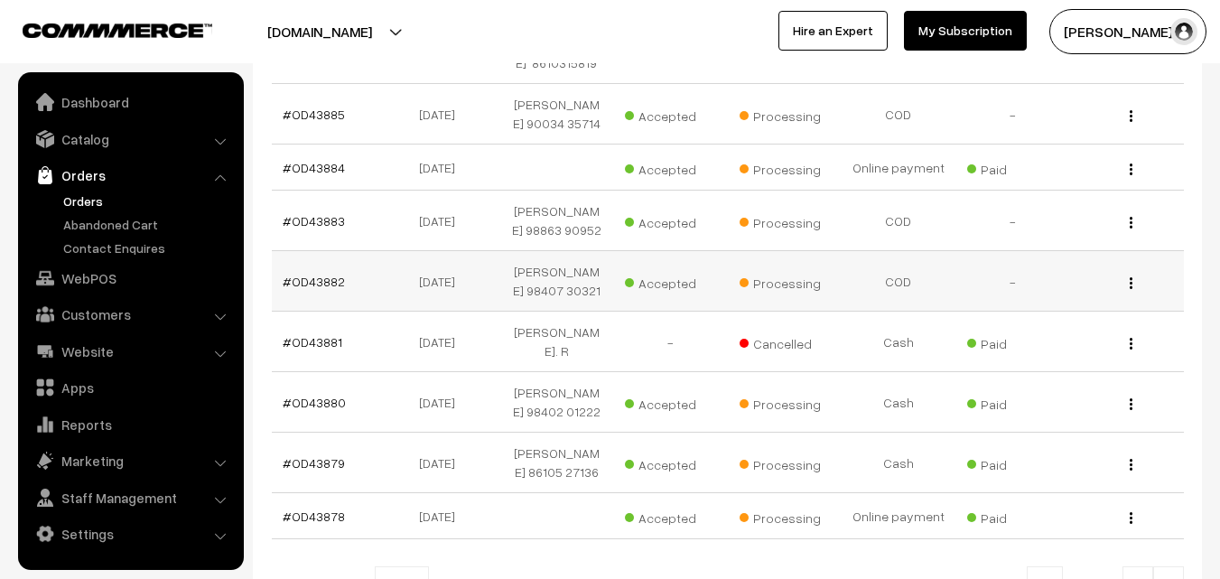
scroll to position [452, 0]
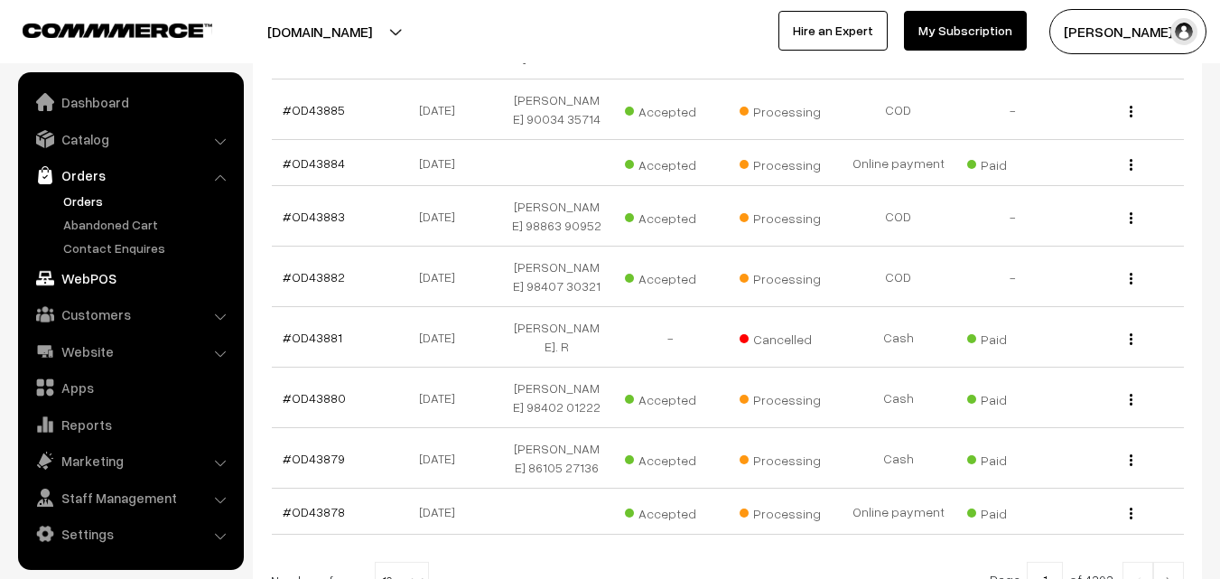
click at [107, 282] on link "WebPOS" at bounding box center [130, 278] width 215 height 33
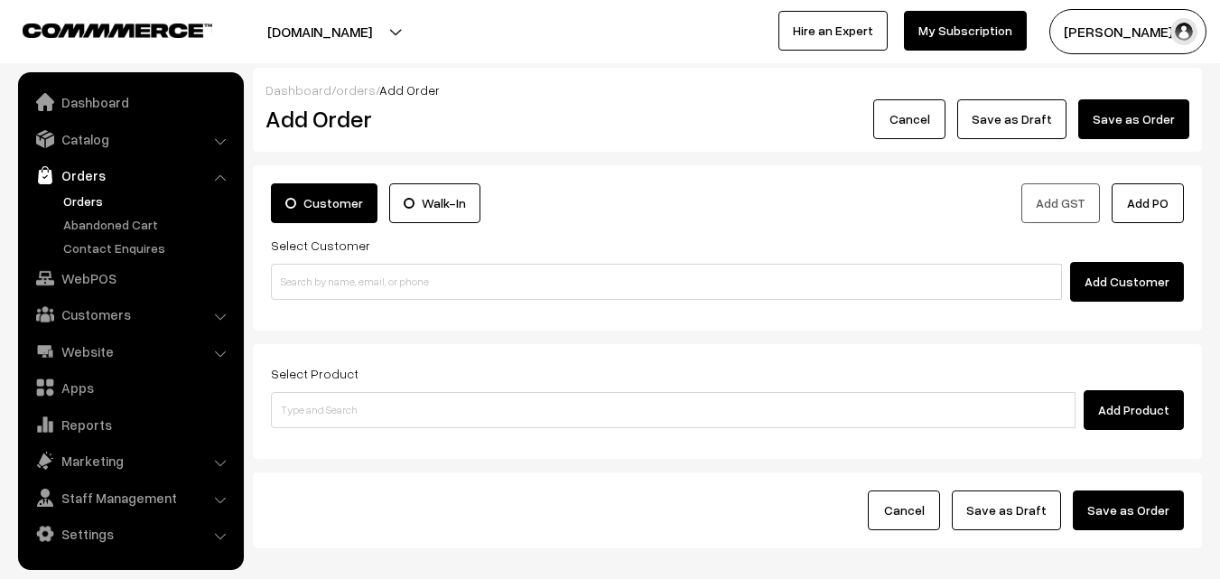
click at [81, 201] on link "Orders" at bounding box center [148, 201] width 179 height 19
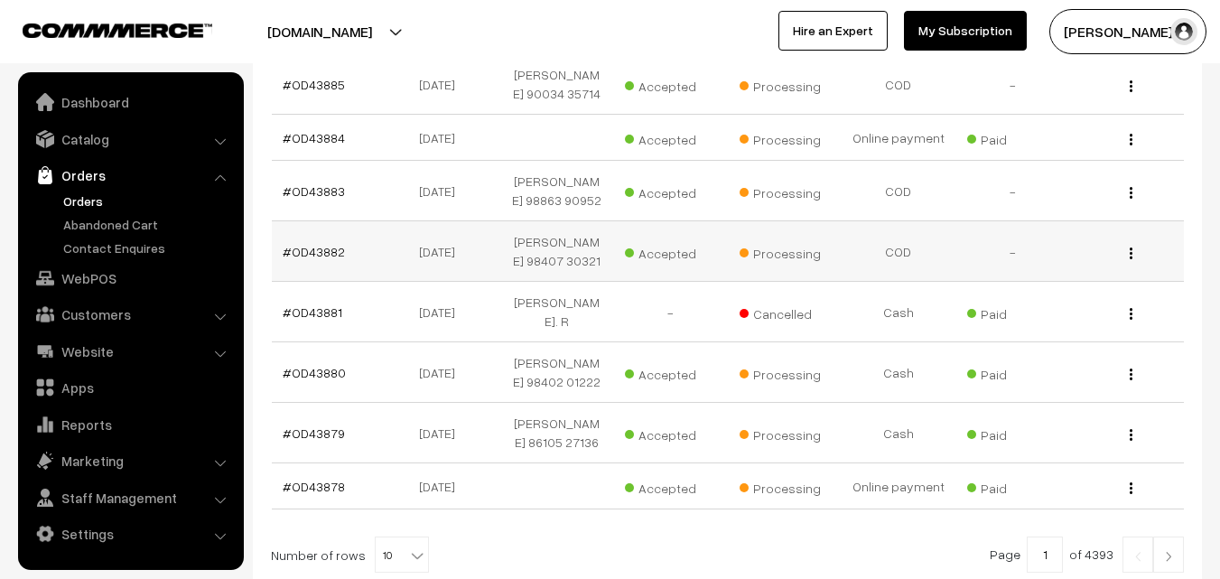
scroll to position [452, 0]
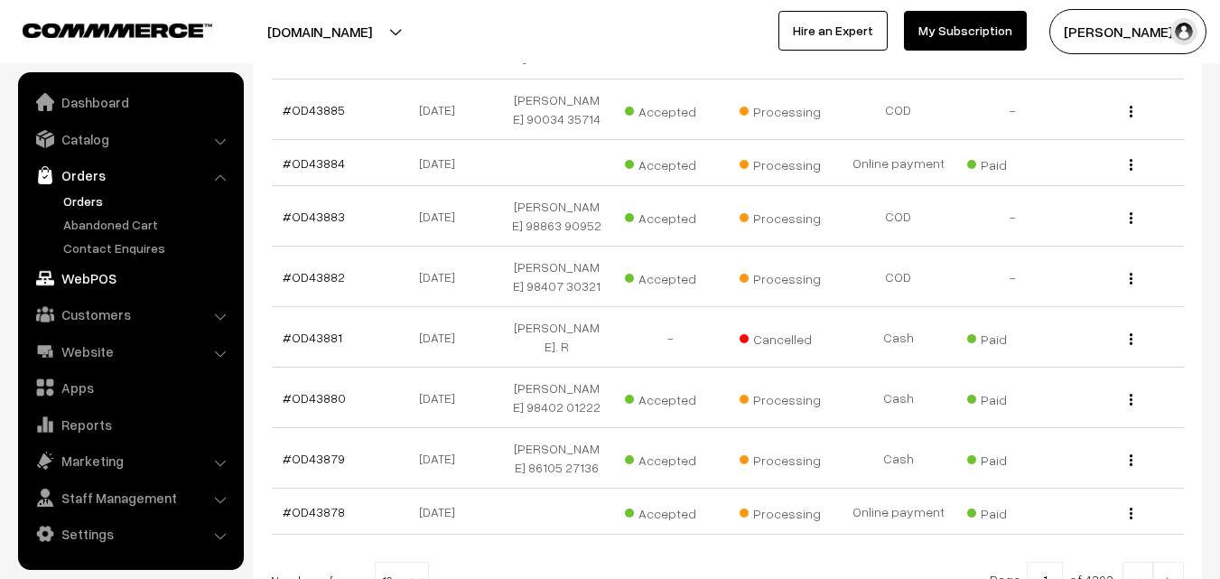
click at [105, 273] on link "WebPOS" at bounding box center [130, 278] width 215 height 33
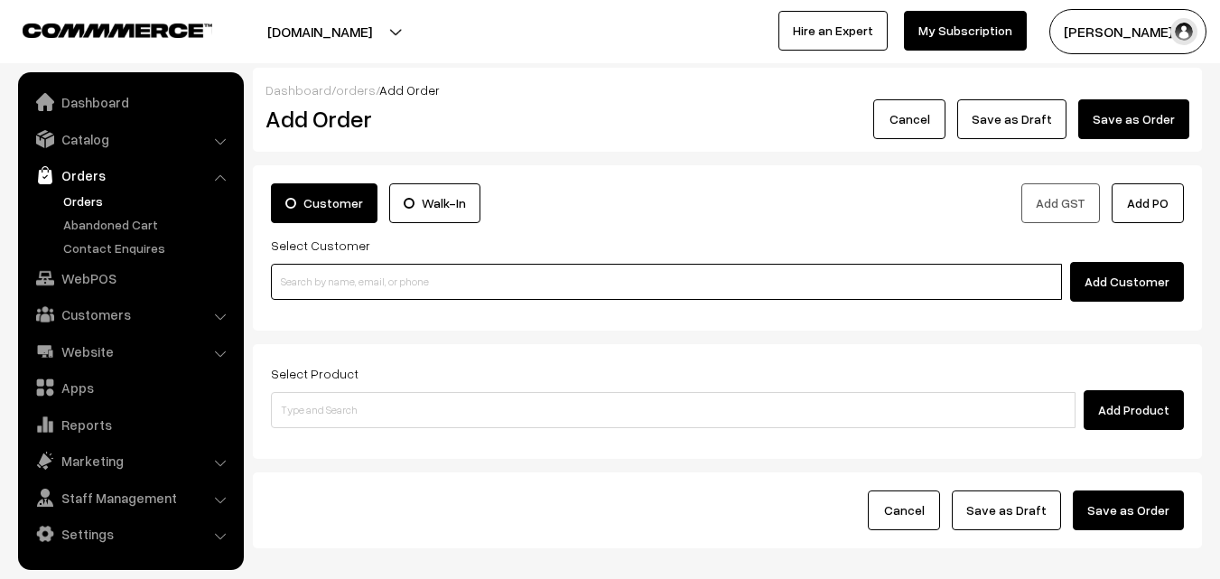
click at [345, 272] on input at bounding box center [666, 282] width 791 height 36
paste input "97909 22540"
click at [331, 276] on input "97909 22540" at bounding box center [666, 282] width 791 height 36
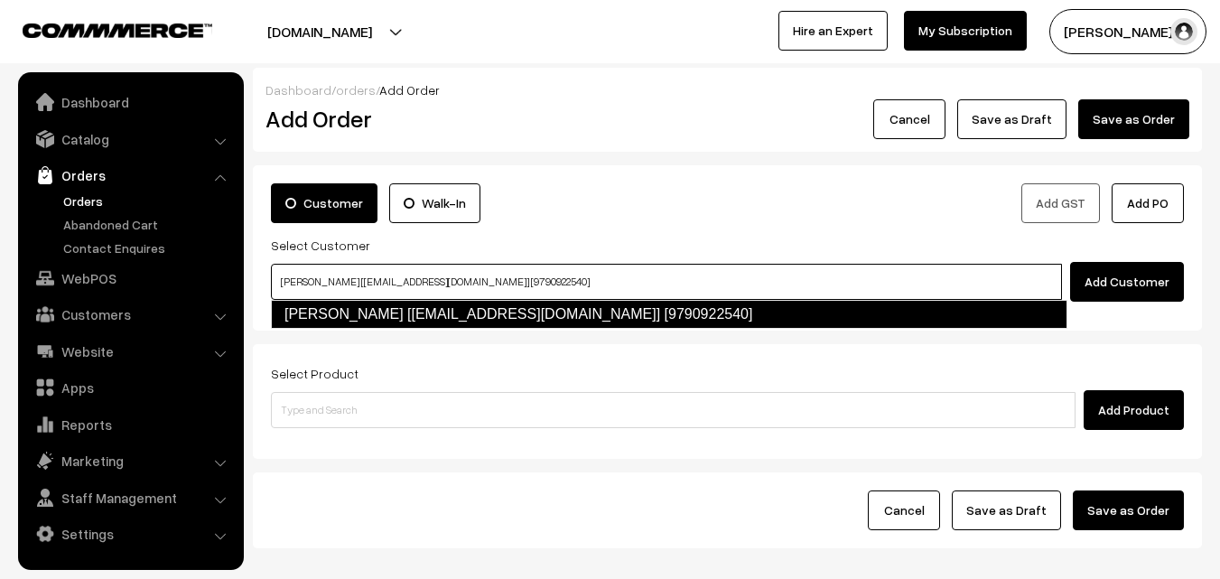
type input "[PERSON_NAME] [[EMAIL_ADDRESS][DOMAIN_NAME]] [9790922540]"
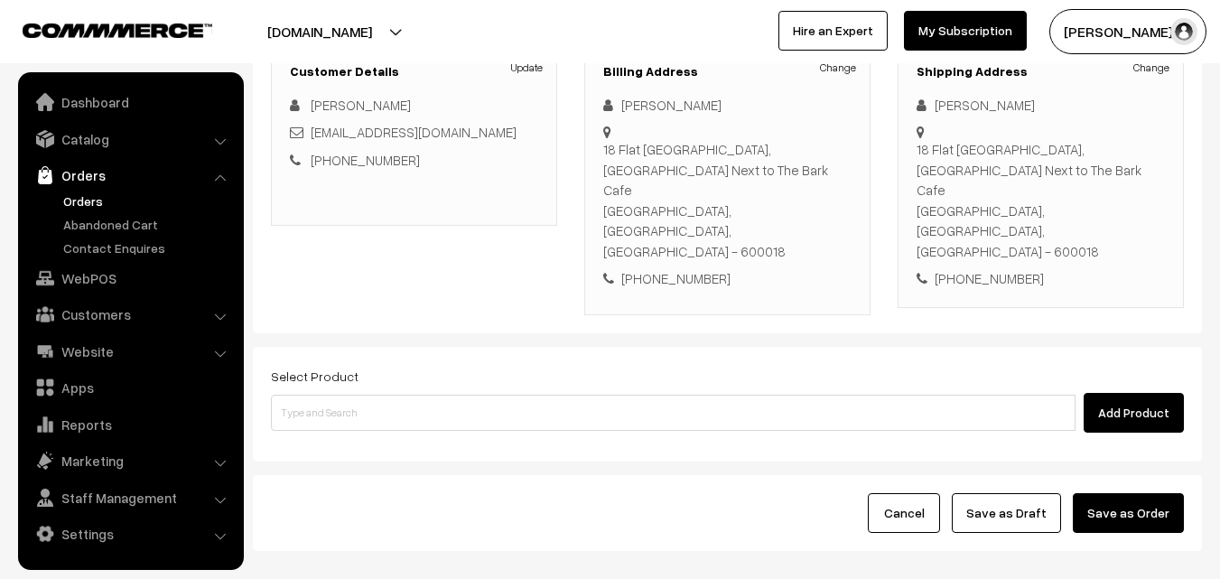
scroll to position [309, 0]
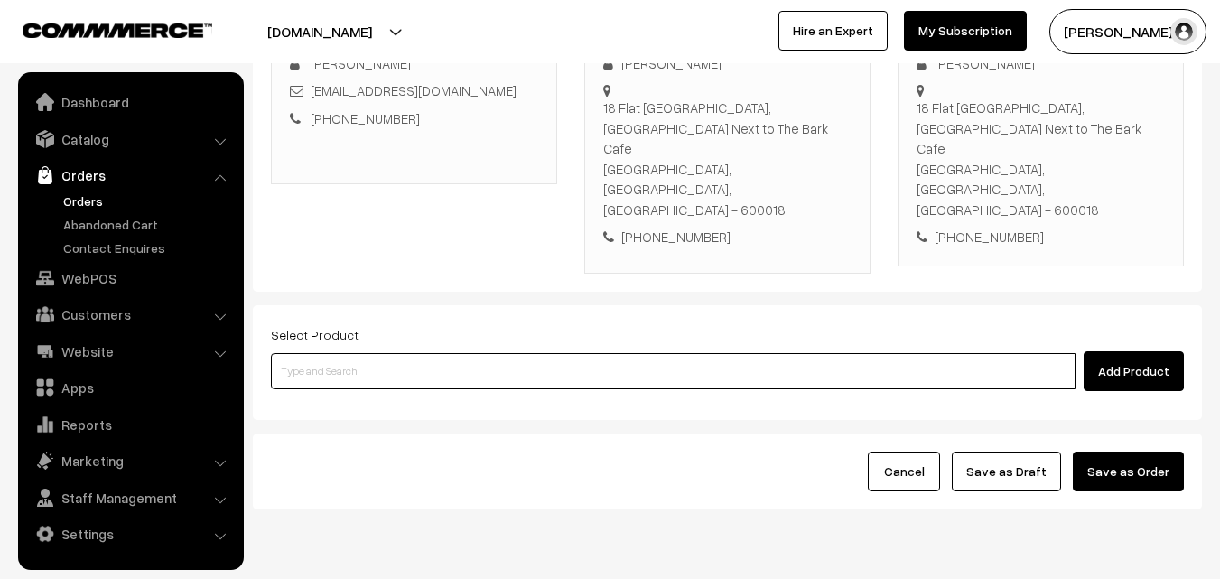
click at [365, 353] on input at bounding box center [673, 371] width 805 height 36
paste input "11th Without Rice..."
type input "11th Without Rice..."
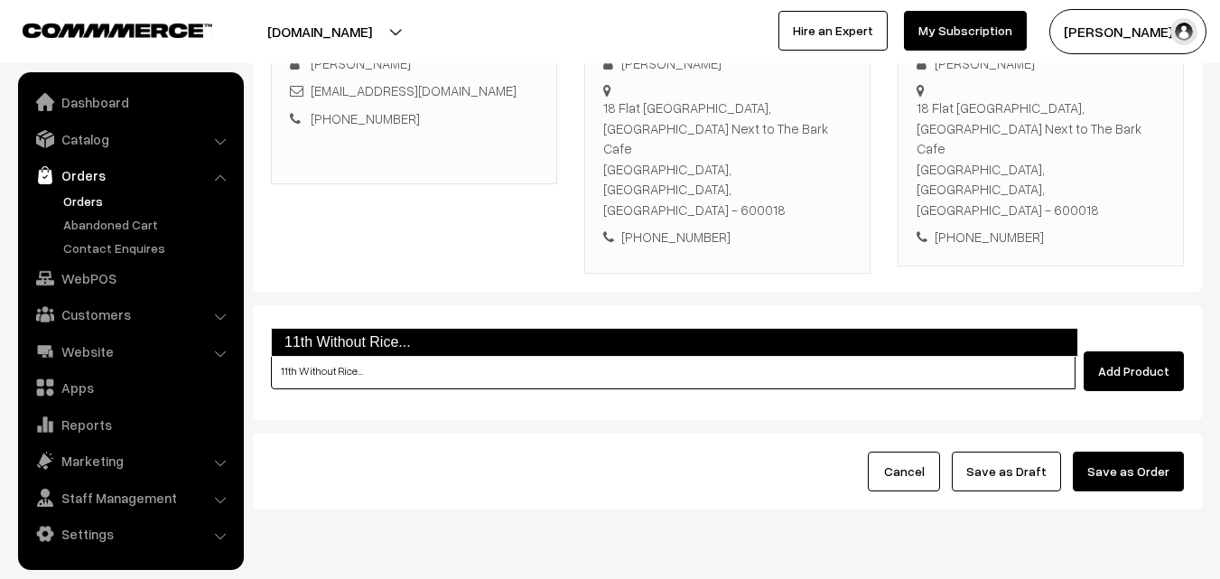
click at [343, 355] on link "11th Without Rice..." at bounding box center [675, 342] width 808 height 29
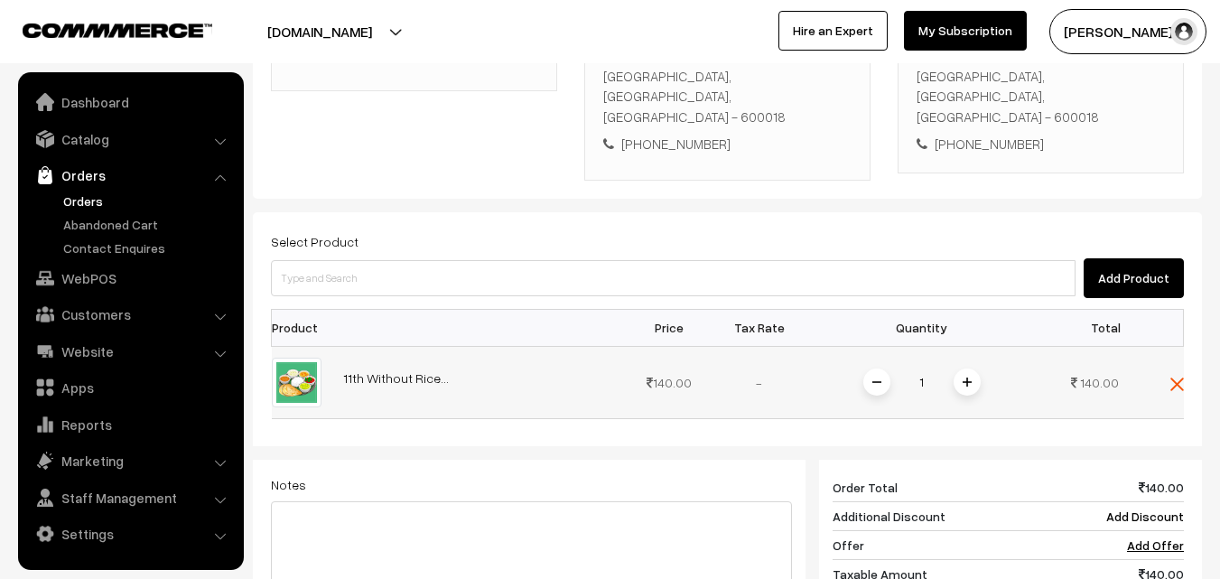
scroll to position [490, 0]
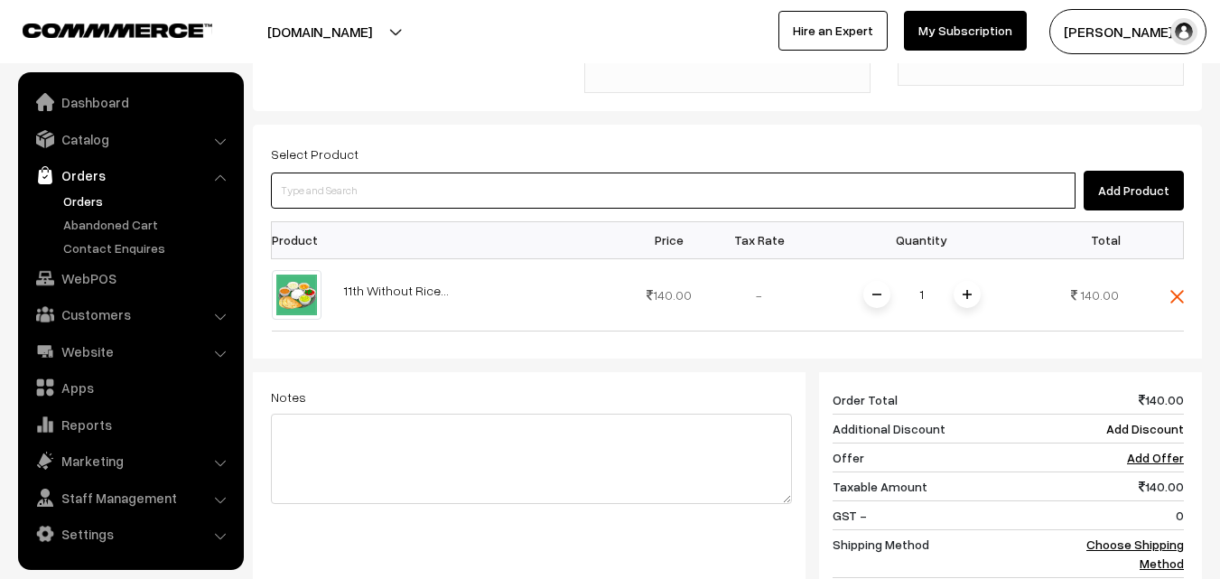
click at [539, 173] on input at bounding box center [673, 191] width 805 height 36
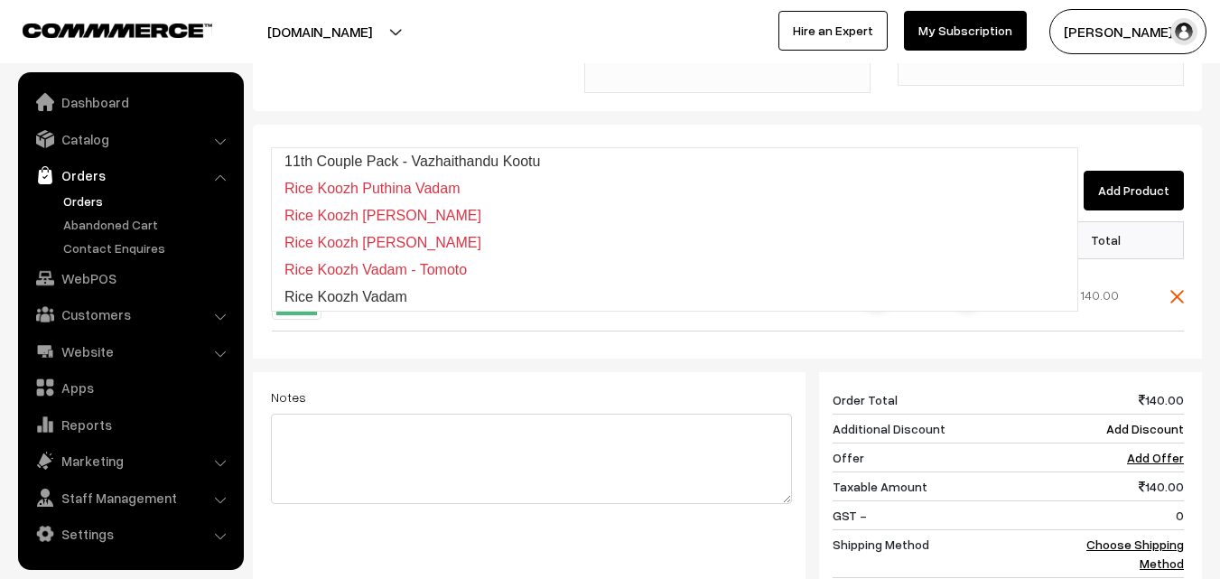
type input "11th Couple Pack - Vazhaithandu Kootu"
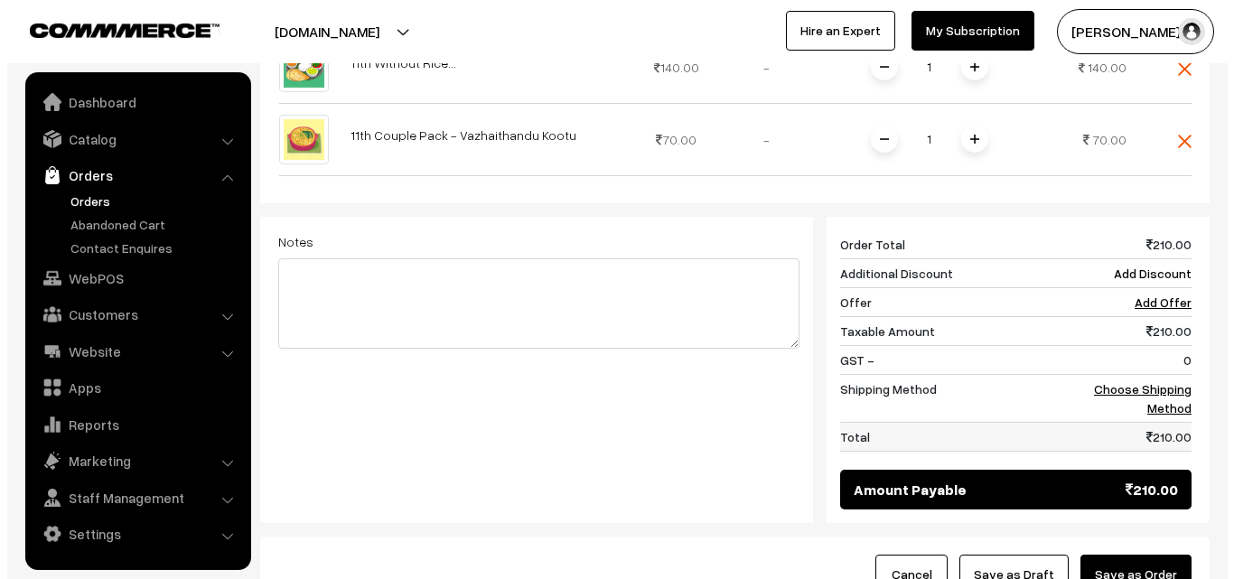
scroll to position [761, 0]
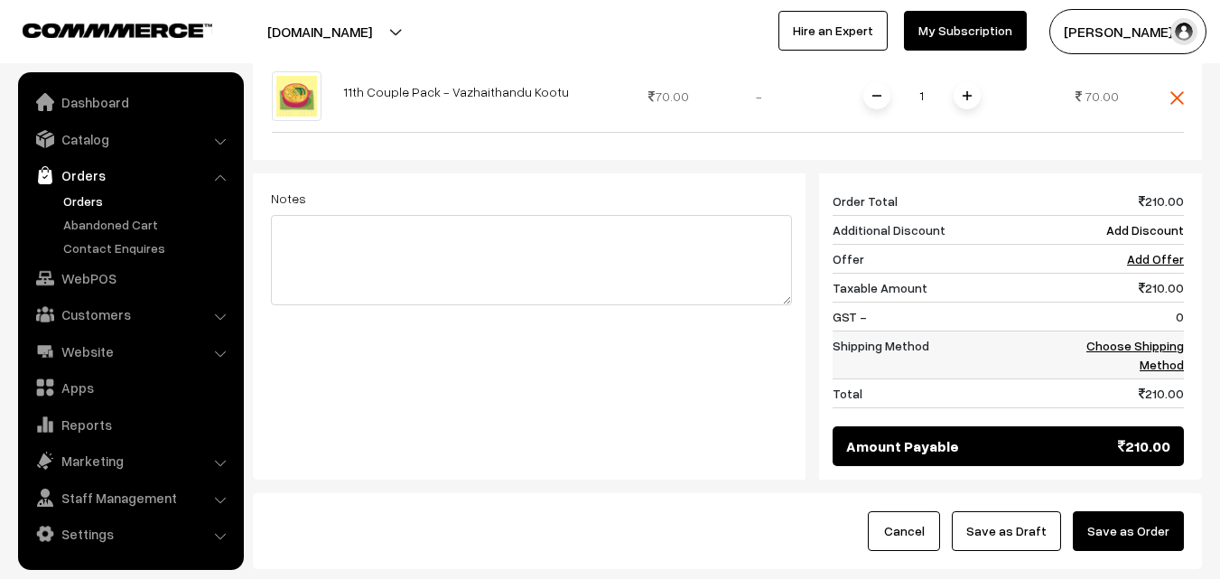
click at [1174, 338] on link "Choose Shipping Method" at bounding box center [1136, 355] width 98 height 34
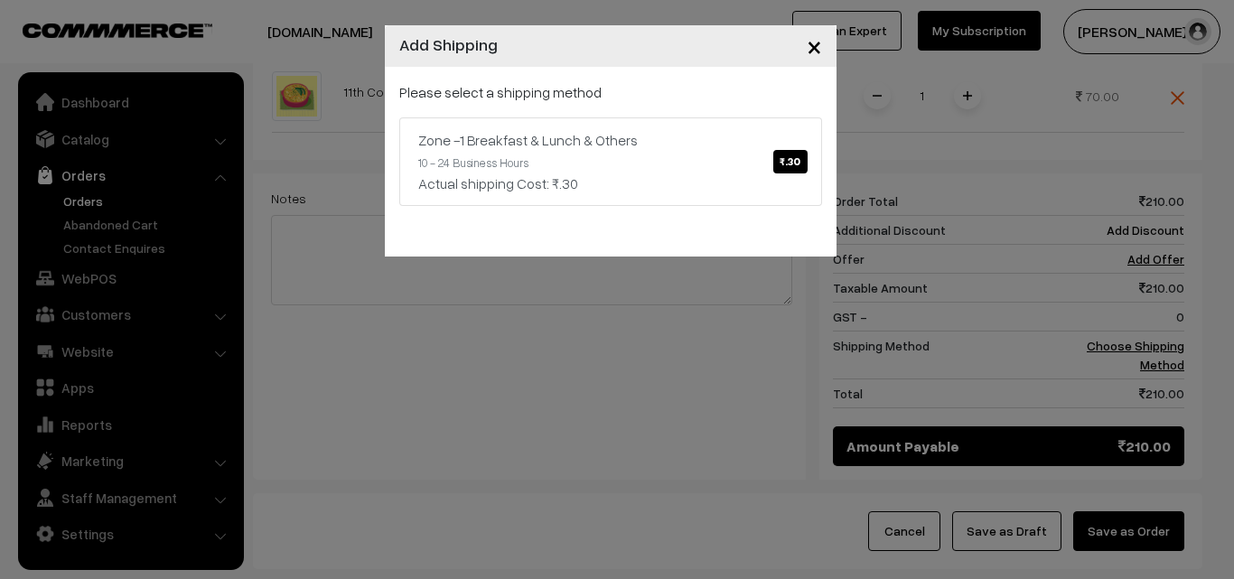
click at [610, 88] on p "Please select a shipping method" at bounding box center [610, 92] width 423 height 22
click at [607, 145] on div "Zone -1 Breakfast & Lunch & Others ₹.30" at bounding box center [610, 140] width 385 height 22
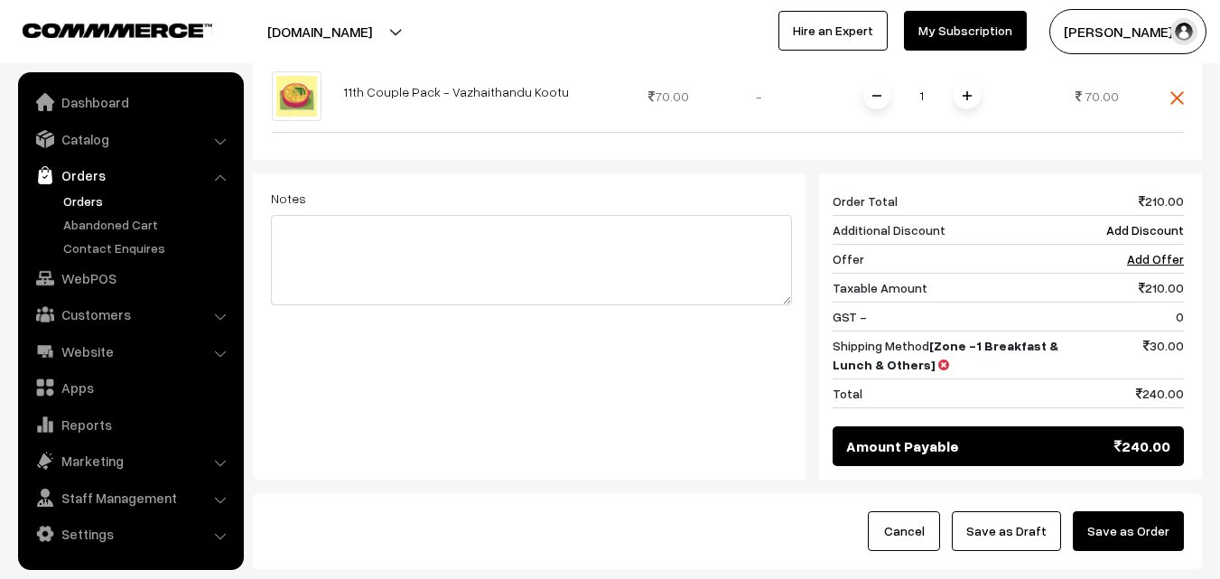
drag, startPoint x: 1145, startPoint y: 445, endPoint x: 1130, endPoint y: 469, distance: 28.1
click at [1145, 493] on div "Cancel Save as Draft Save as Order" at bounding box center [727, 531] width 949 height 76
click at [1108, 511] on button "Save as Order" at bounding box center [1128, 531] width 111 height 40
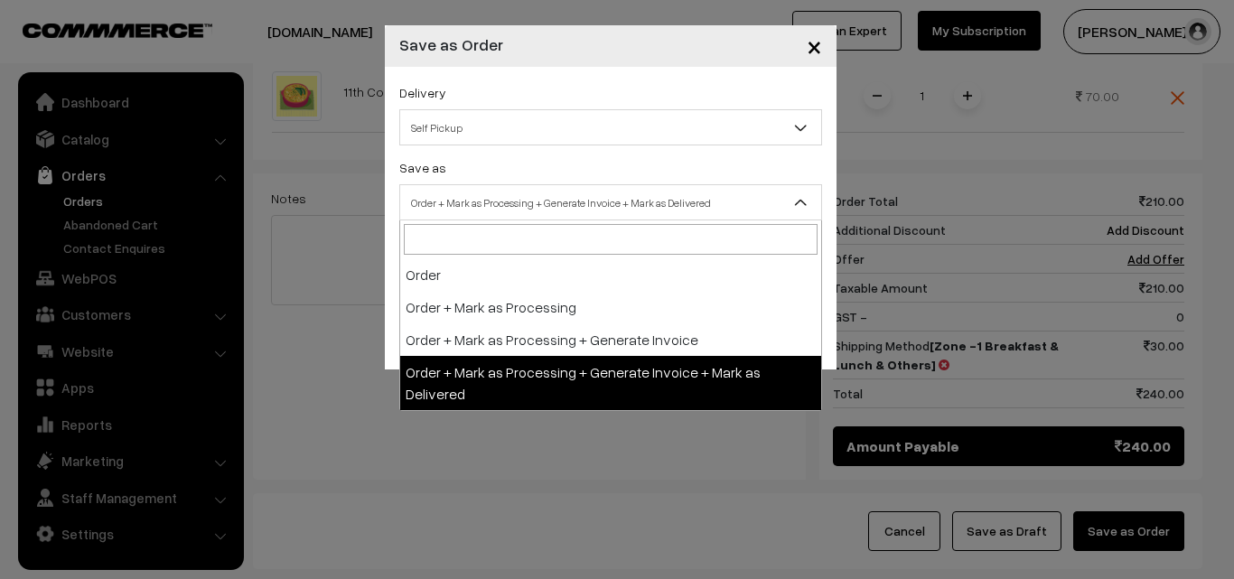
click at [455, 203] on span "Order + Mark as Processing + Generate Invoice + Mark as Delivered" at bounding box center [610, 203] width 421 height 32
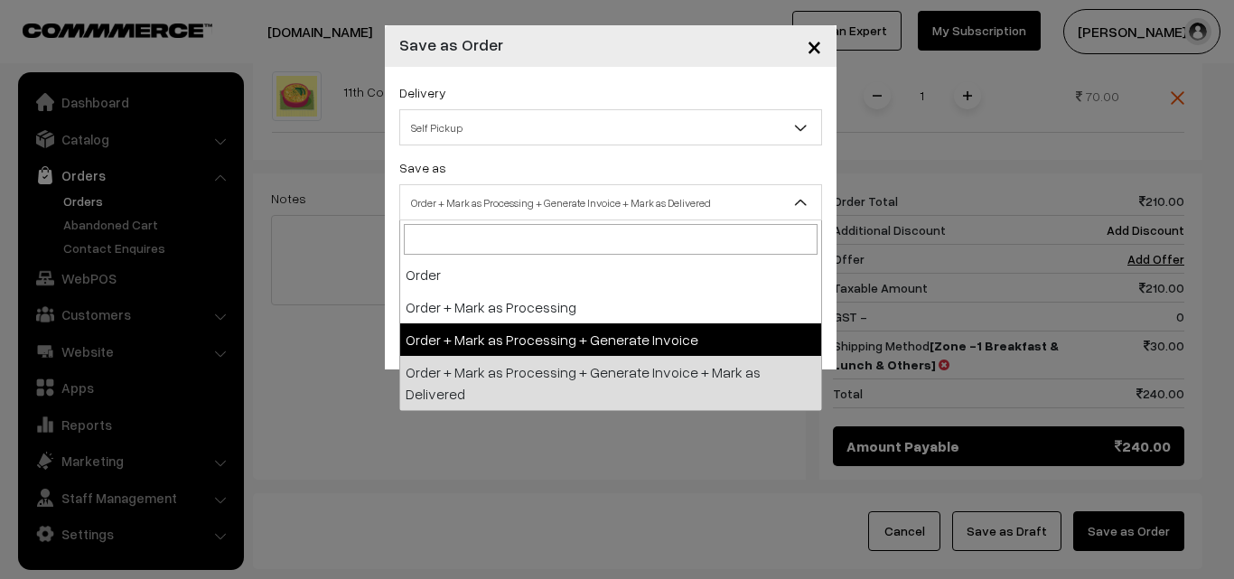
select select "3"
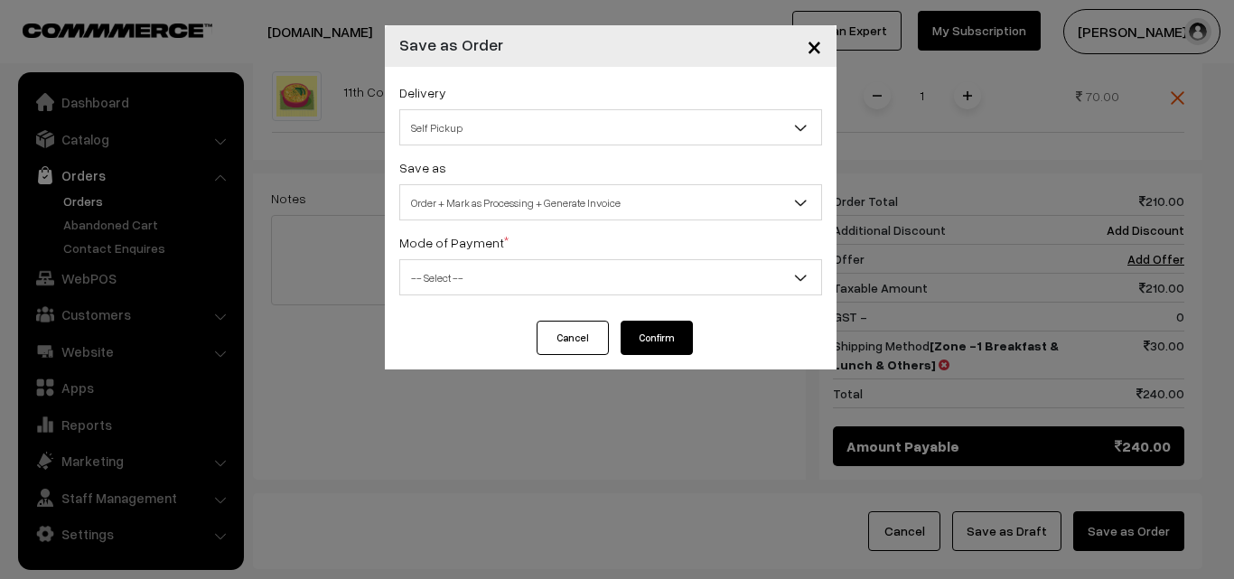
click at [483, 271] on span "-- Select --" at bounding box center [610, 278] width 421 height 32
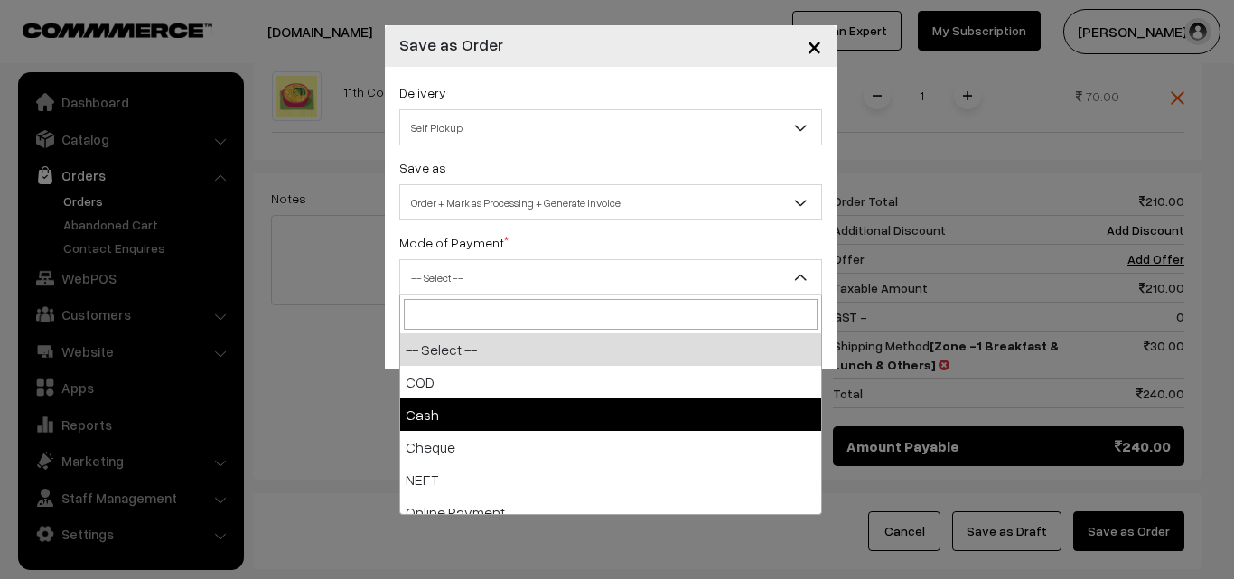
select select "2"
checkbox input "true"
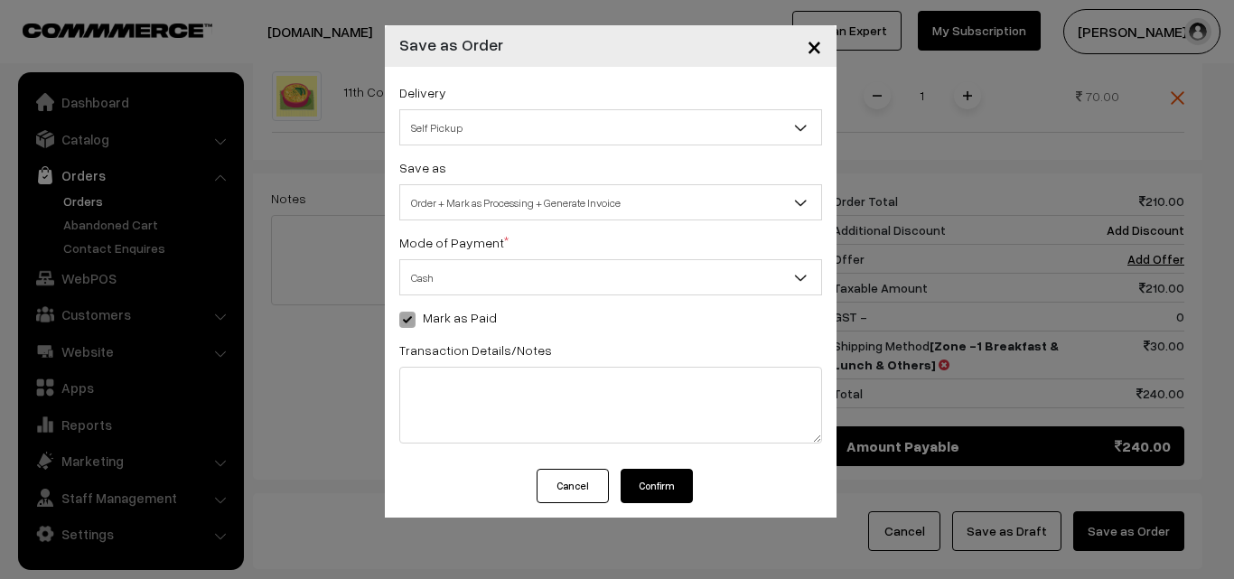
click at [659, 487] on button "Confirm" at bounding box center [657, 486] width 72 height 34
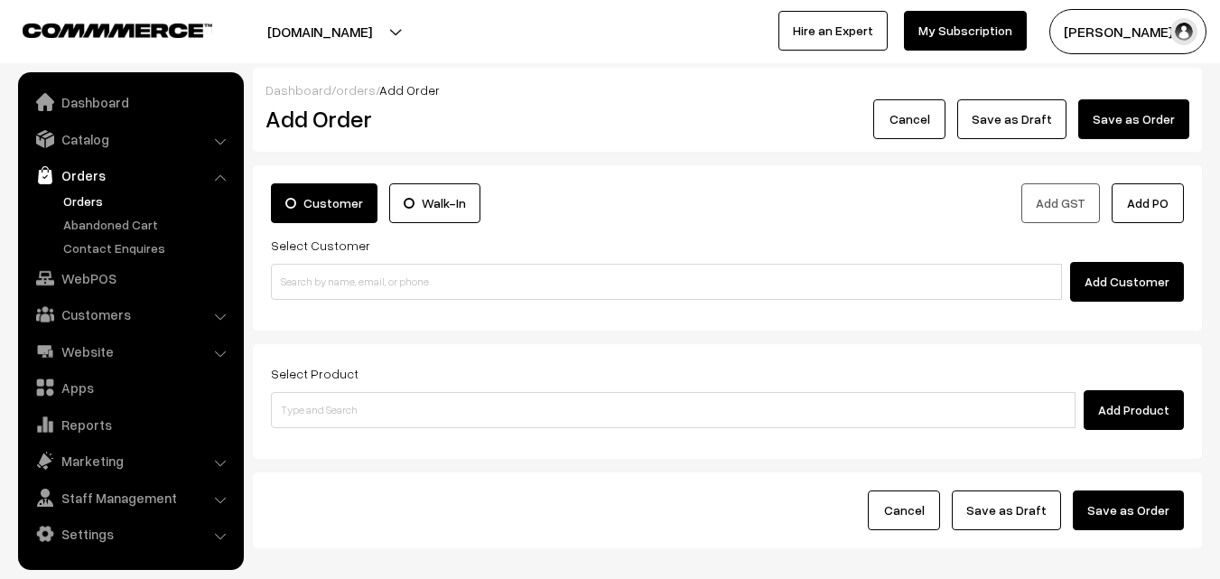
click at [95, 206] on link "Orders" at bounding box center [148, 201] width 179 height 19
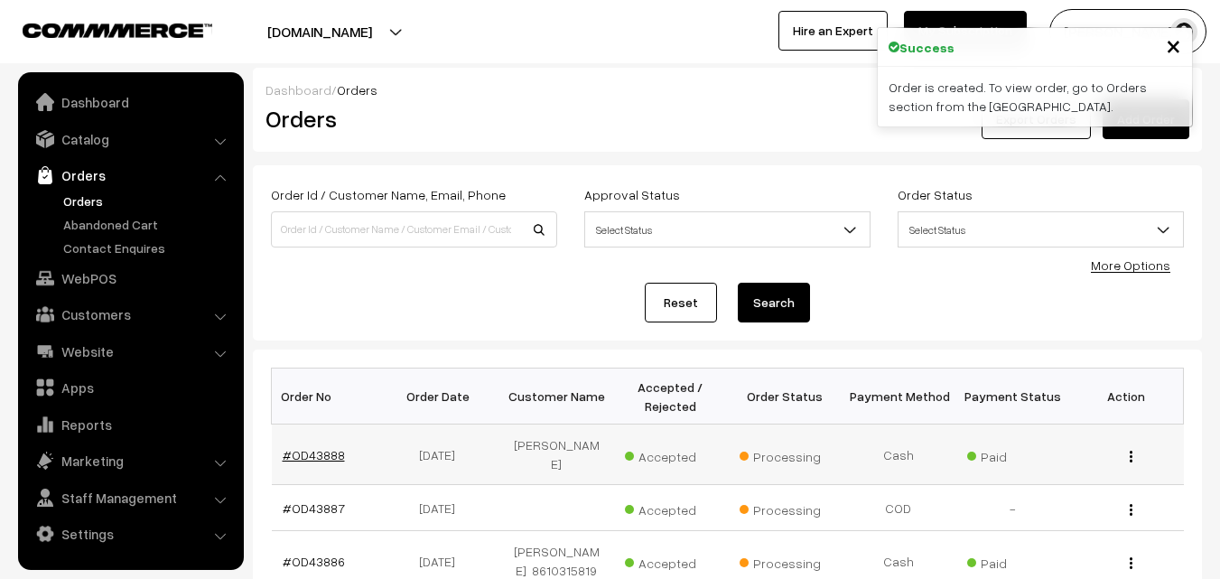
click at [305, 451] on link "#OD43888" at bounding box center [314, 454] width 62 height 15
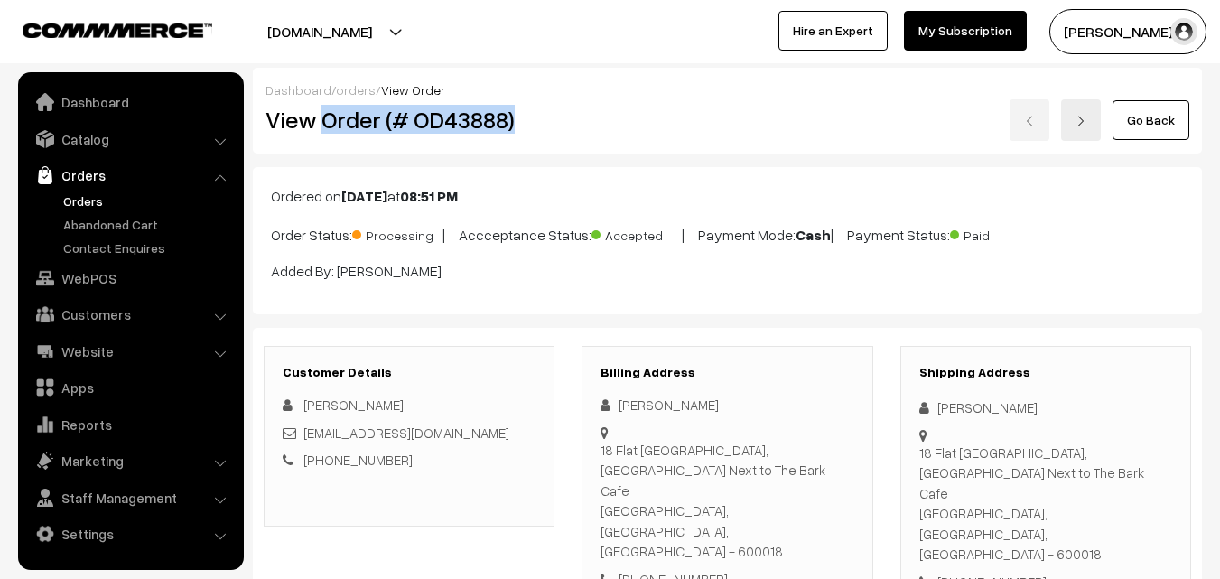
click at [555, 125] on h2 "View Order (# OD43888)" at bounding box center [411, 120] width 290 height 28
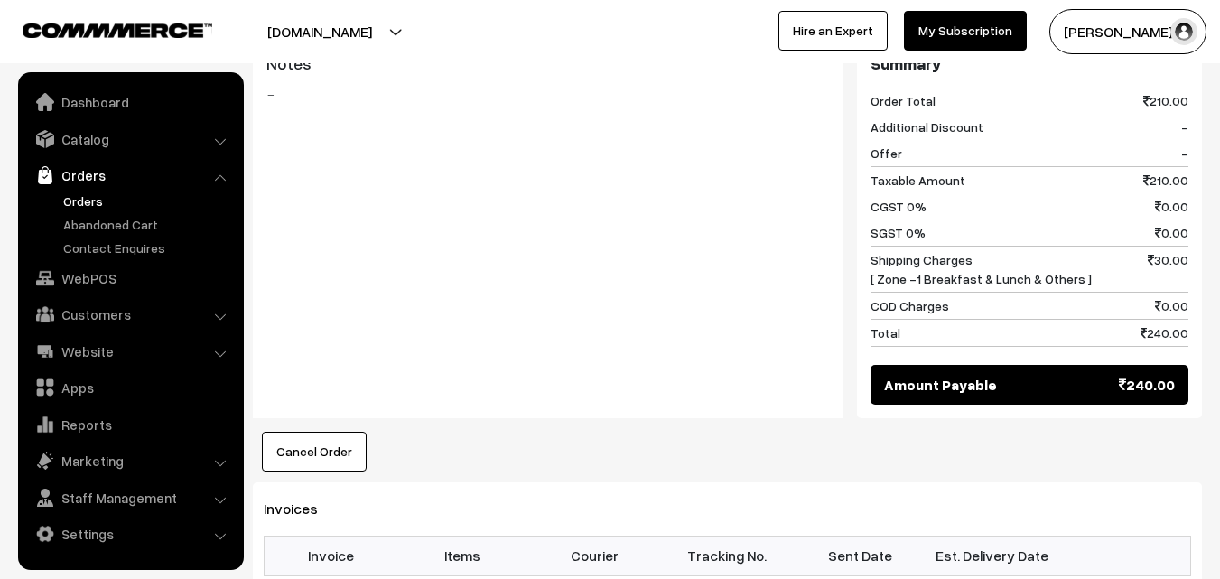
scroll to position [1084, 0]
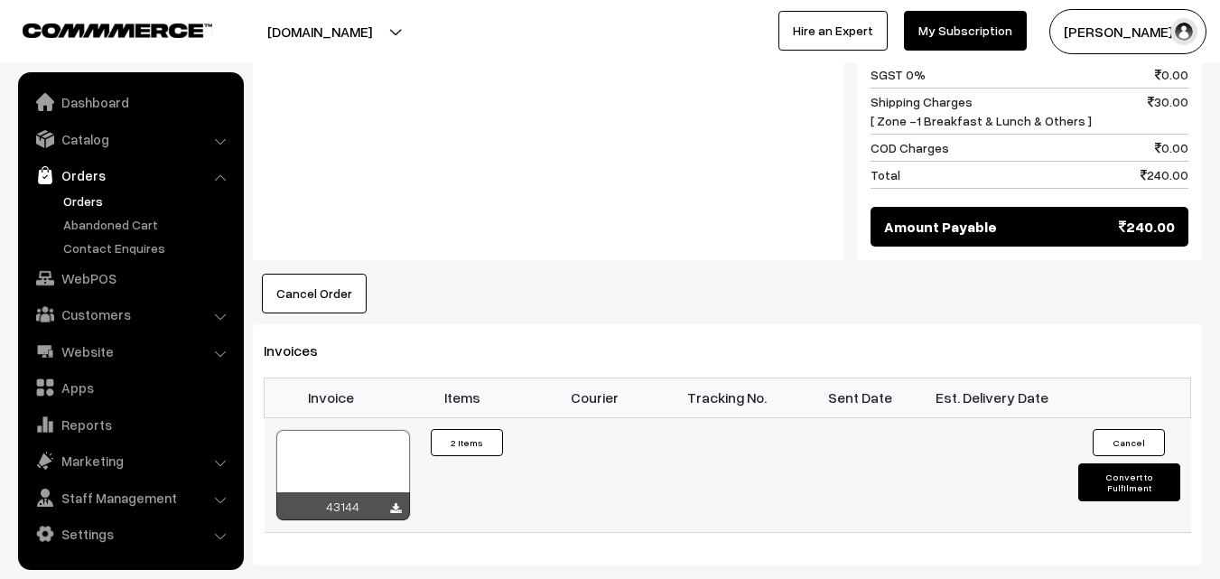
click at [368, 430] on div at bounding box center [343, 475] width 134 height 90
click at [79, 276] on link "WebPOS" at bounding box center [130, 278] width 215 height 33
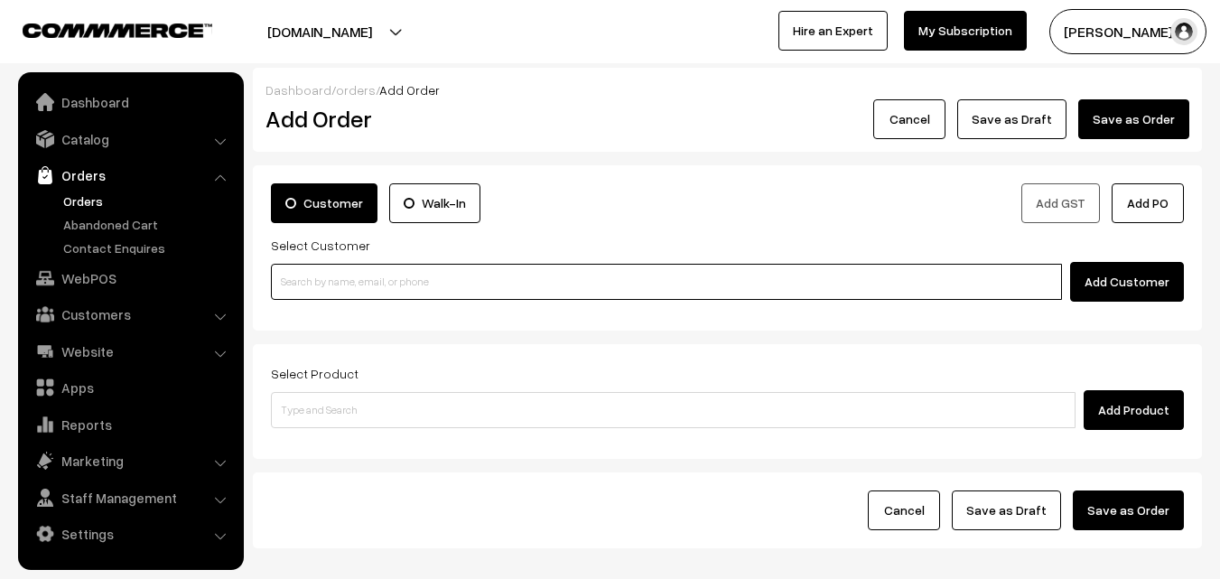
click at [299, 280] on input at bounding box center [666, 282] width 791 height 36
paste input "97909 22540"
click at [322, 279] on input "97909 22540" at bounding box center [666, 282] width 791 height 36
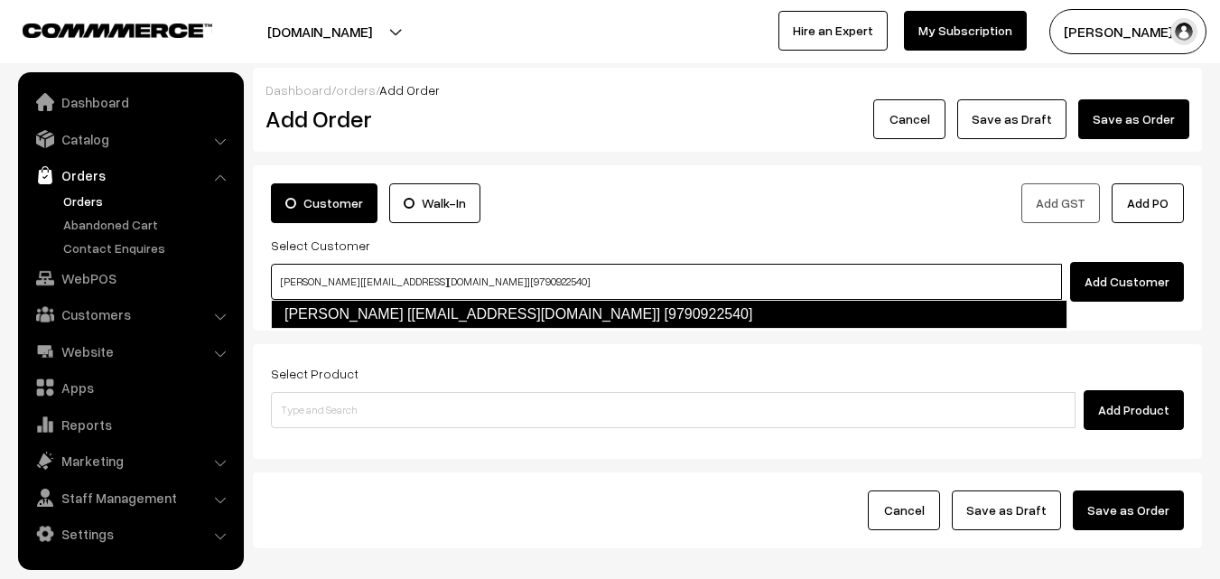
type input "[PERSON_NAME] [[EMAIL_ADDRESS][DOMAIN_NAME]] [9790922540]"
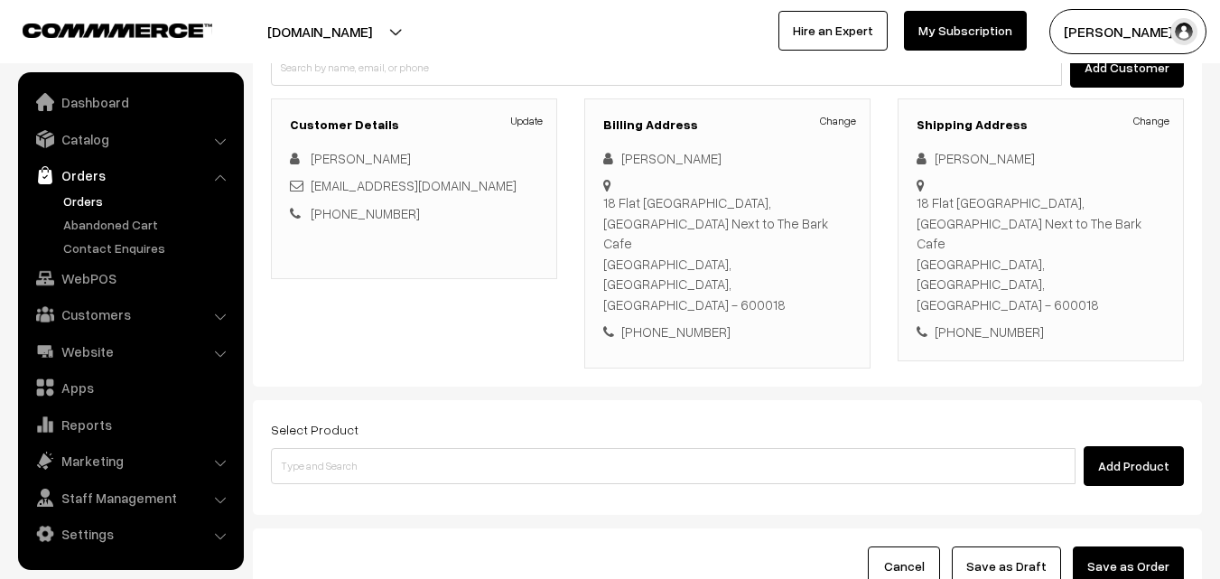
scroll to position [309, 0]
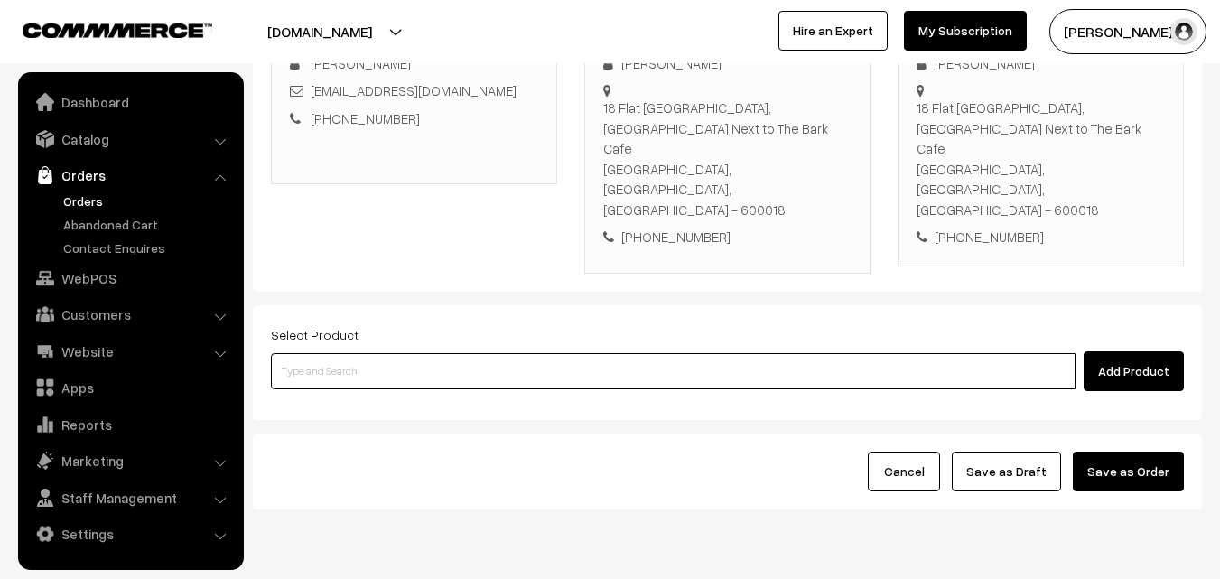
click at [517, 353] on input at bounding box center [673, 371] width 805 height 36
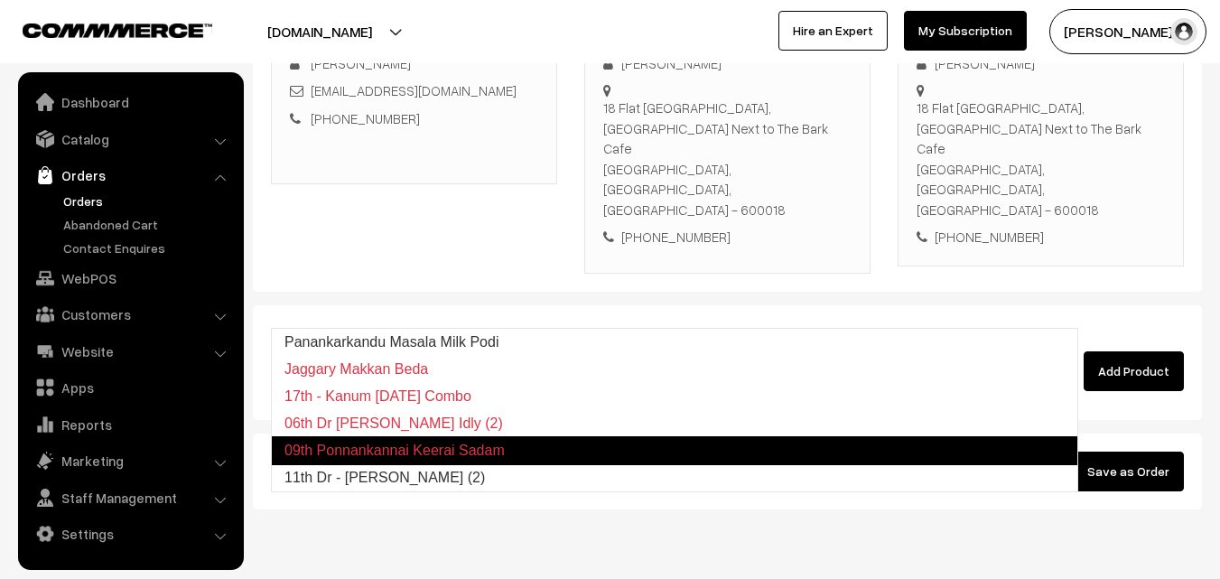
type input "11th Dr - [PERSON_NAME] (2)"
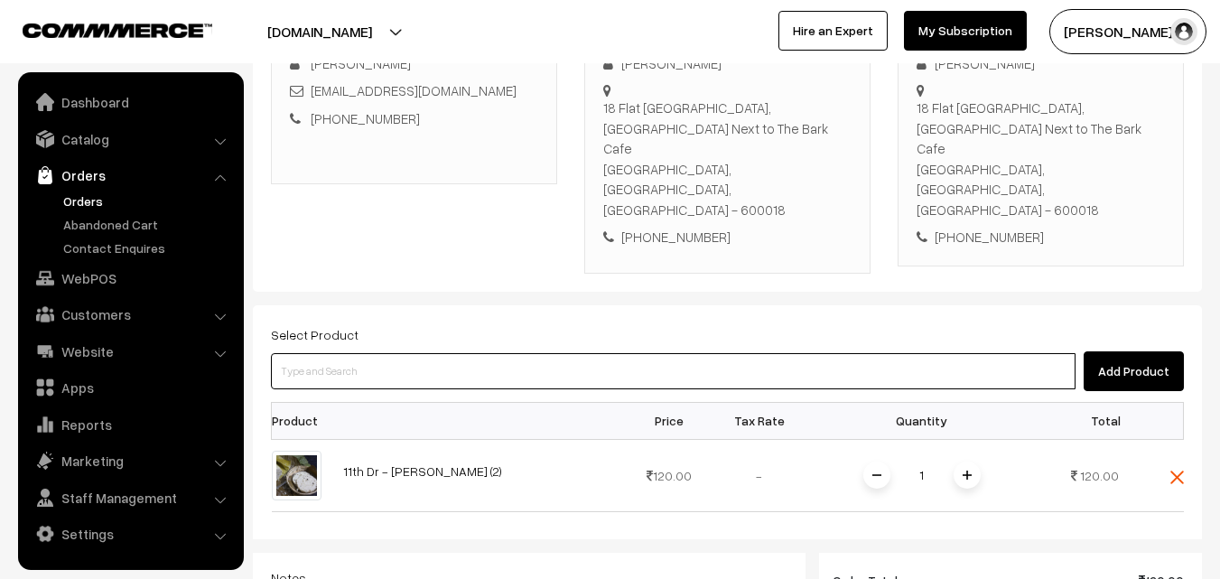
click at [473, 353] on input at bounding box center [673, 371] width 805 height 36
click at [370, 353] on input at bounding box center [673, 371] width 805 height 36
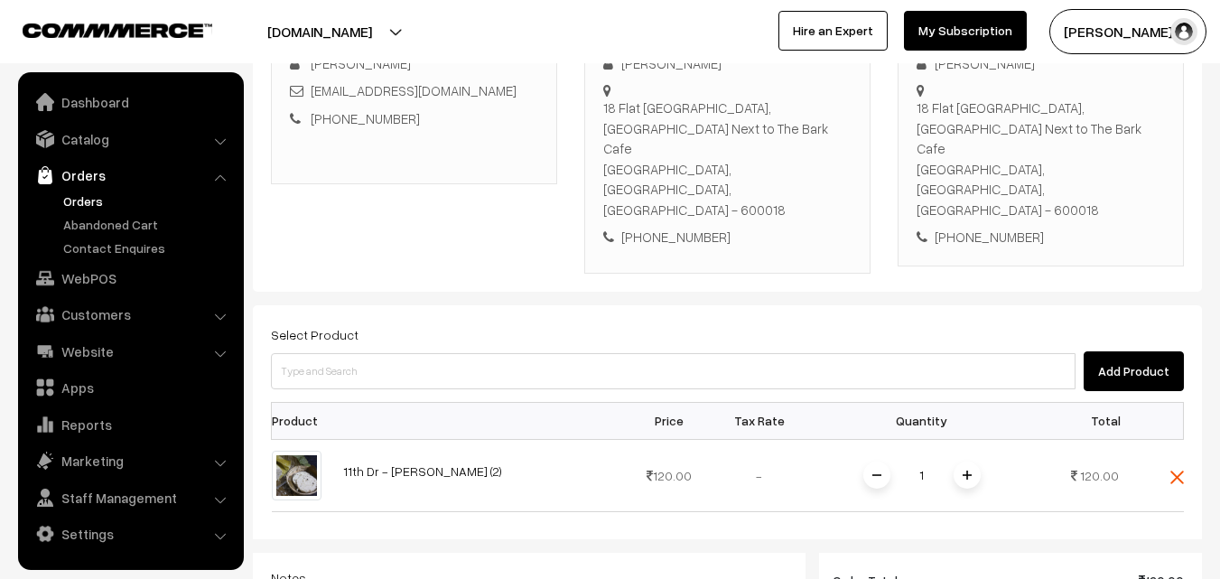
click at [353, 351] on div "Add Product" at bounding box center [727, 371] width 913 height 40
click at [356, 323] on div "Select Product Add Product" at bounding box center [727, 357] width 913 height 68
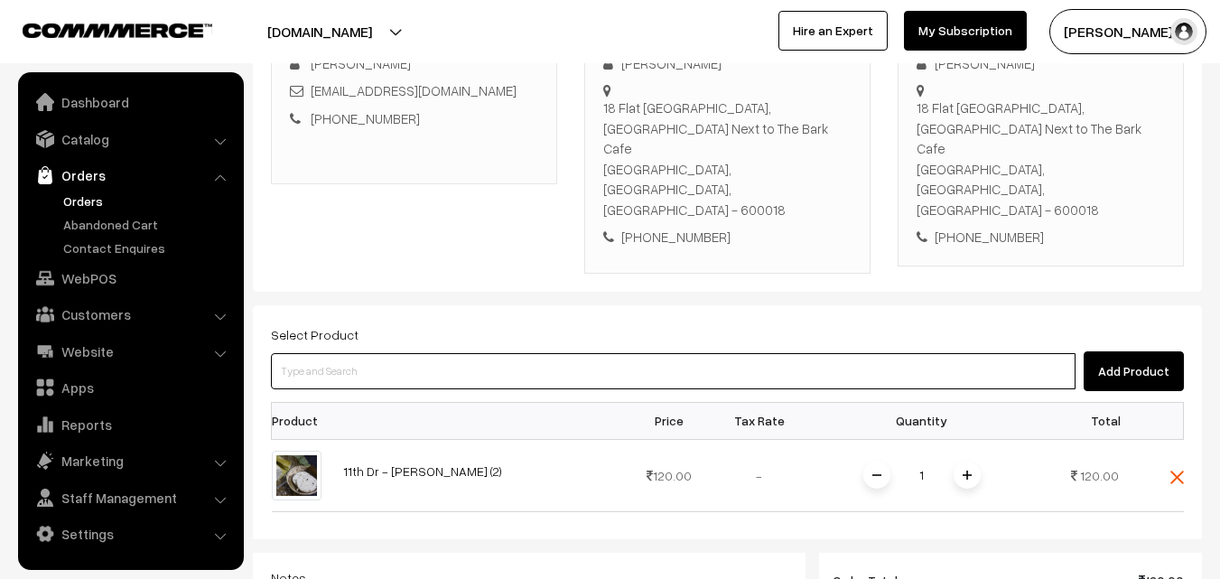
click at [352, 353] on input at bounding box center [673, 371] width 805 height 36
paste input "11th Dr -[PERSON_NAME] (3)"
click at [335, 332] on ul "No Products found" at bounding box center [675, 339] width 808 height 23
click at [311, 353] on input "11th Dr -Wheat Idiyappam" at bounding box center [673, 371] width 805 height 36
click at [319, 353] on input "11th Dr -Wheat Idiyappam" at bounding box center [673, 371] width 805 height 36
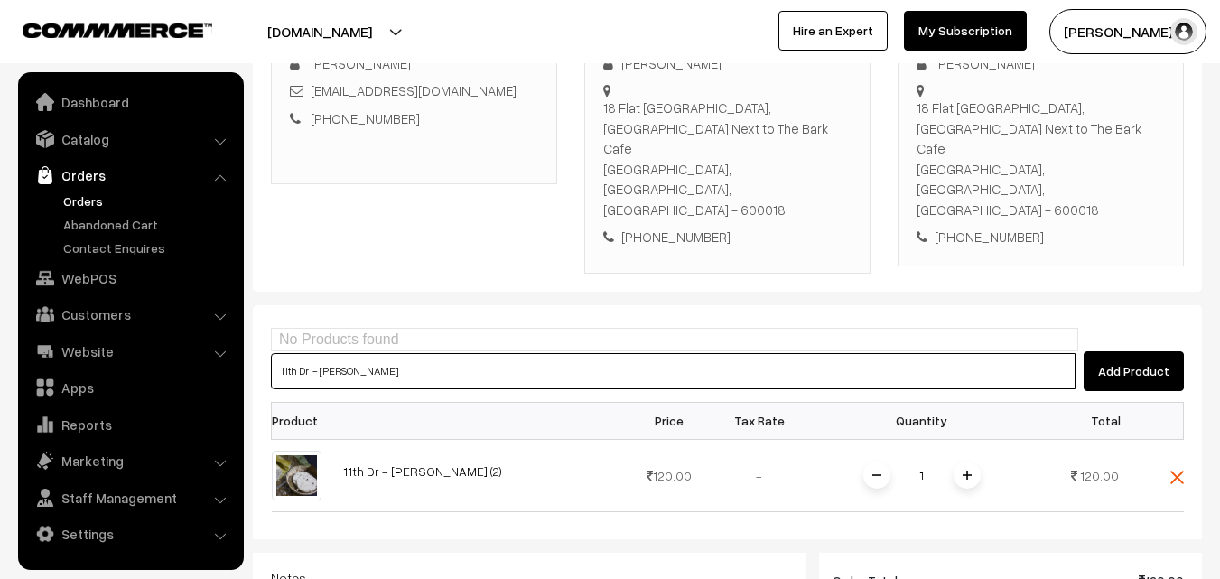
click at [316, 353] on input "11th Dr - Wheat Idiyappam" at bounding box center [673, 371] width 805 height 36
click at [297, 353] on input "11th Dr - Wheat Idiyappam" at bounding box center [673, 371] width 805 height 36
paste input "Dr -Wheat Idiyappam (3)"
click at [314, 353] on input "11th Dr -Wheat Idiyappam (3)" at bounding box center [673, 371] width 805 height 36
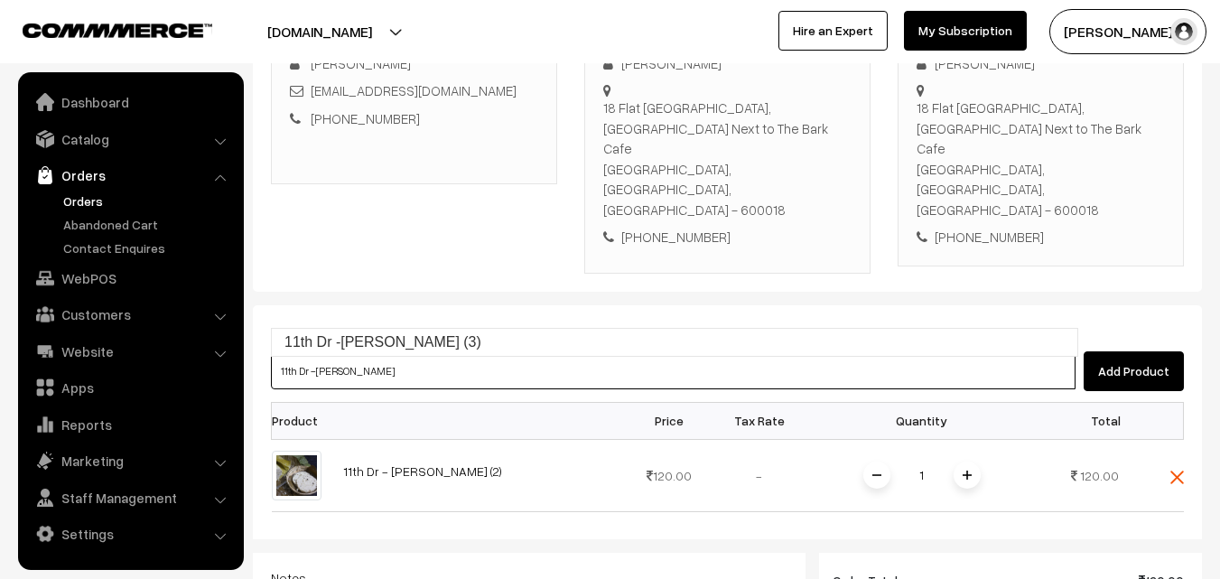
type input "11th Dr -Wheat Idiyappam (3)"
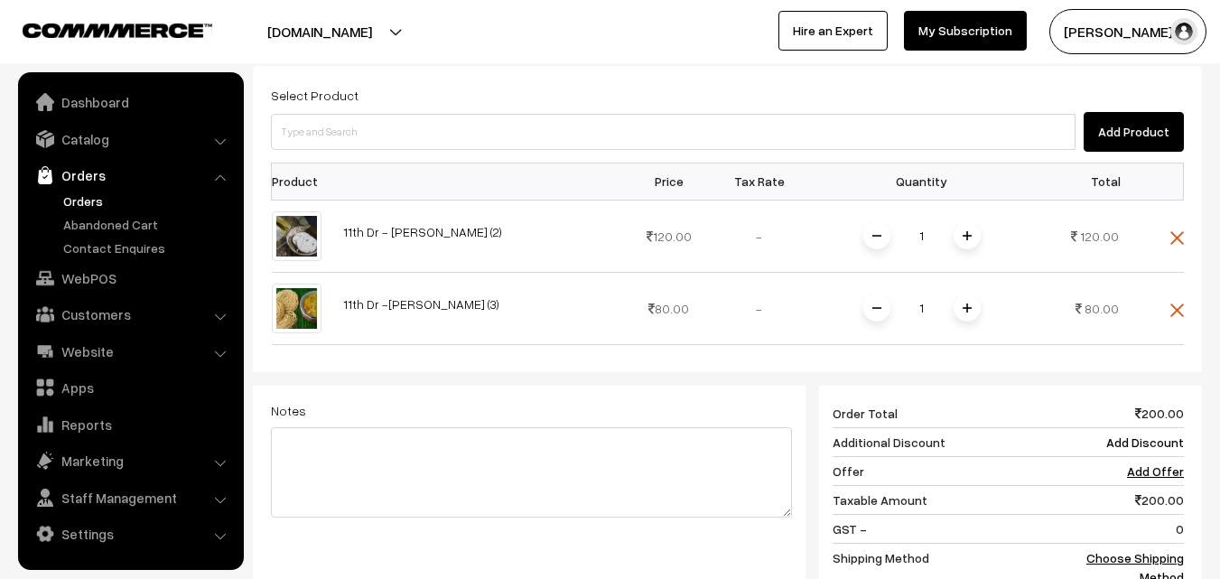
scroll to position [580, 0]
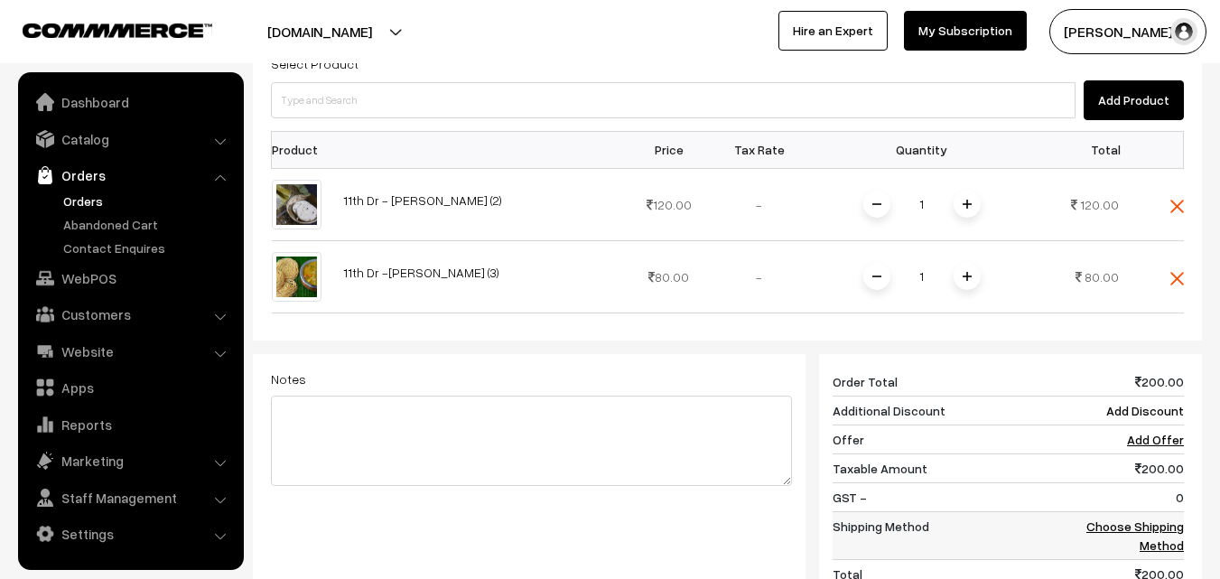
click at [1159, 511] on td "Choose Shipping Method" at bounding box center [1128, 535] width 112 height 48
click at [1103, 519] on link "Choose Shipping Method" at bounding box center [1136, 536] width 98 height 34
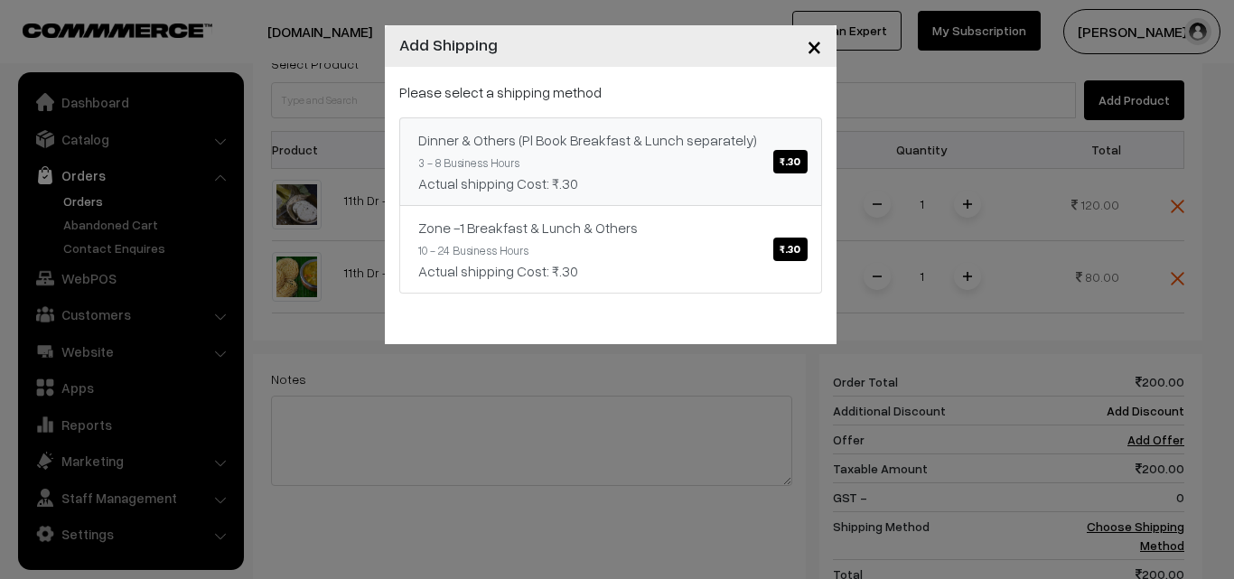
click at [660, 182] on div "Actual shipping Cost: ₹.30" at bounding box center [610, 184] width 385 height 22
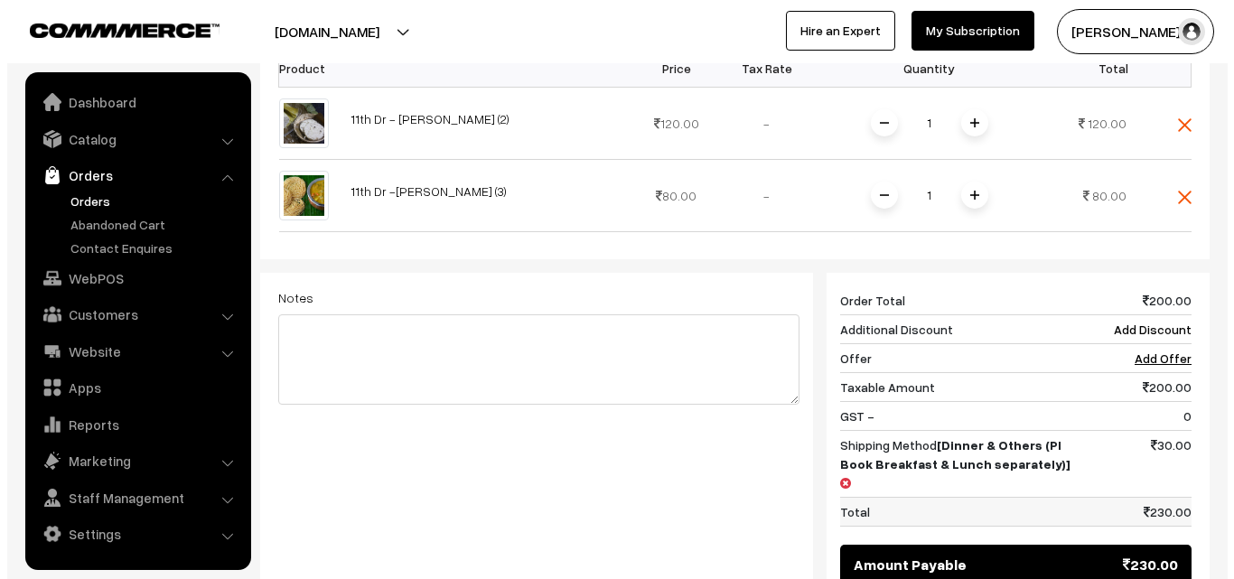
scroll to position [820, 0]
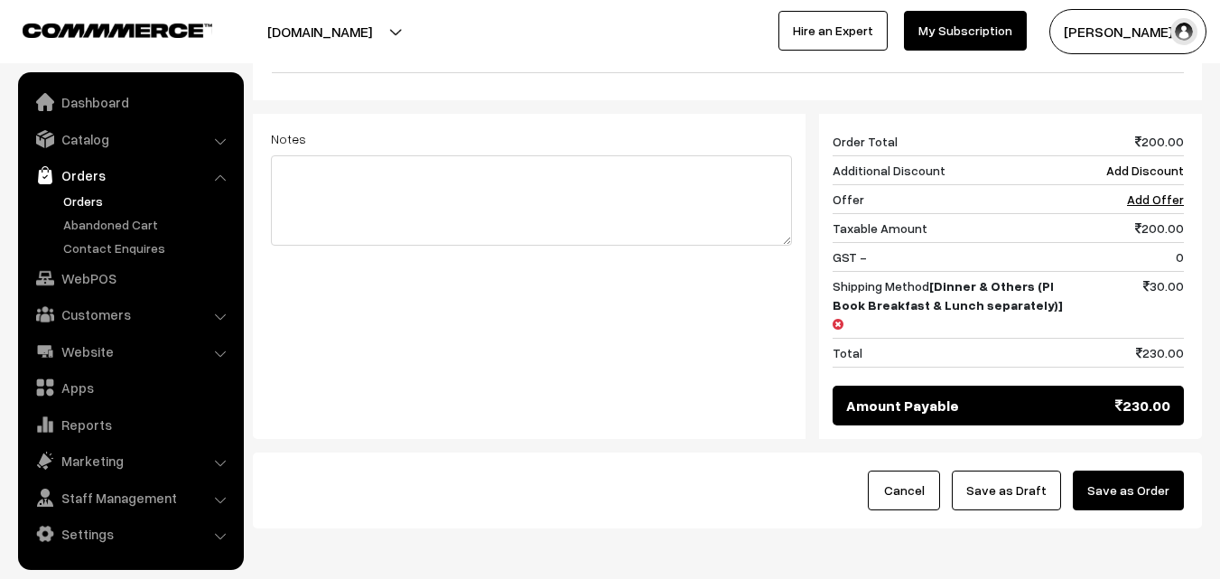
click at [1170, 471] on button "Save as Order" at bounding box center [1128, 491] width 111 height 40
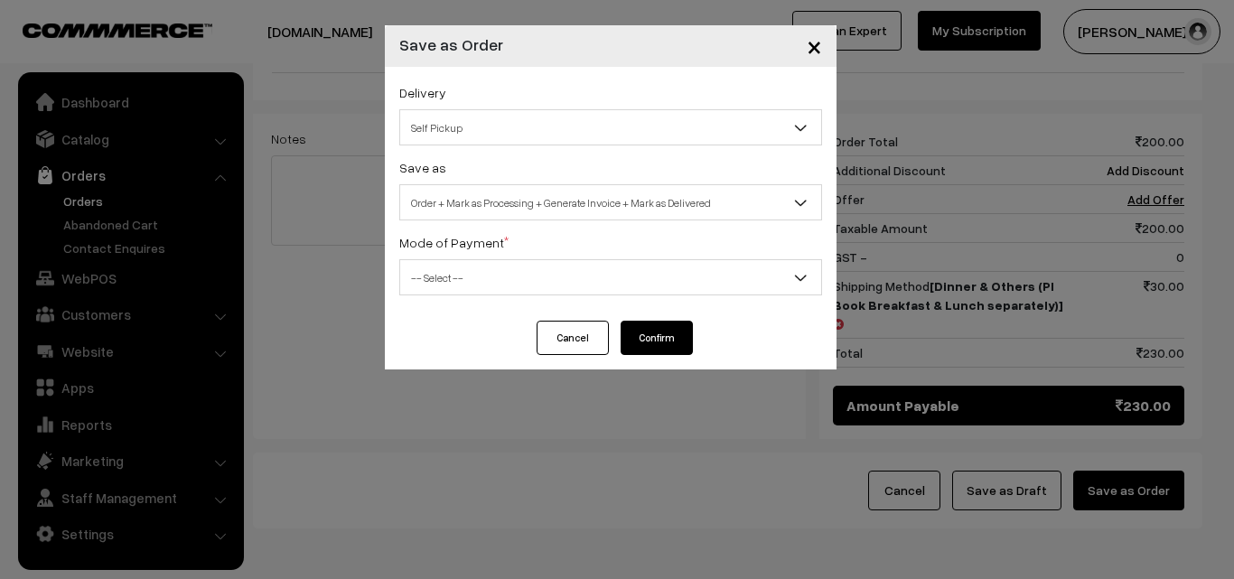
click at [565, 202] on span "Order + Mark as Processing + Generate Invoice + Mark as Delivered" at bounding box center [610, 203] width 421 height 32
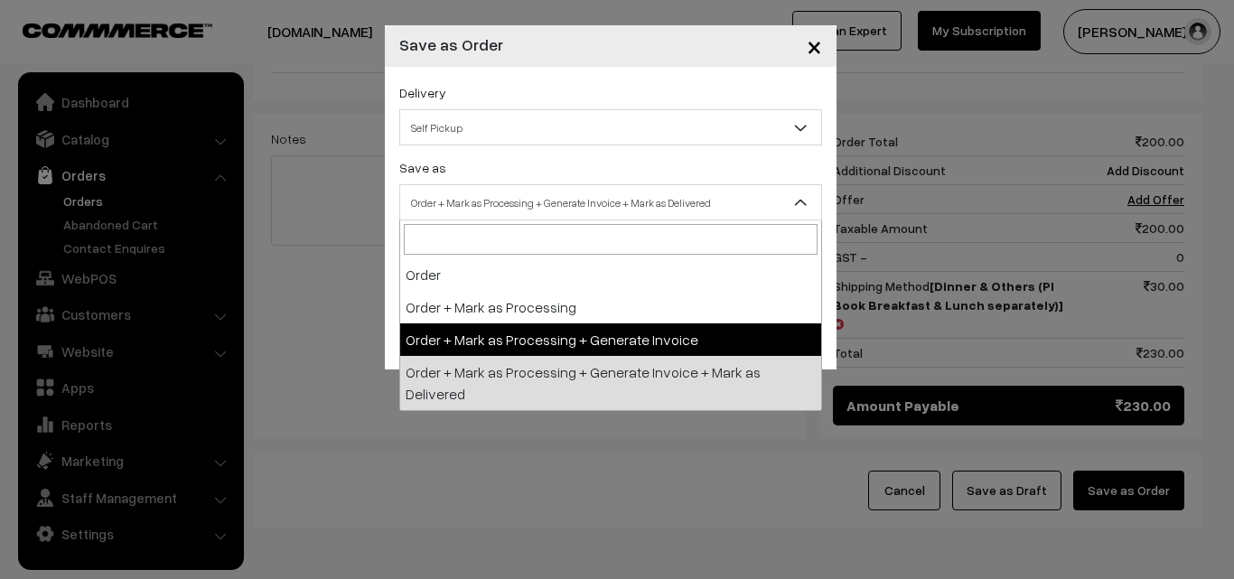
drag, startPoint x: 509, startPoint y: 328, endPoint x: 497, endPoint y: 305, distance: 25.5
select select "2"
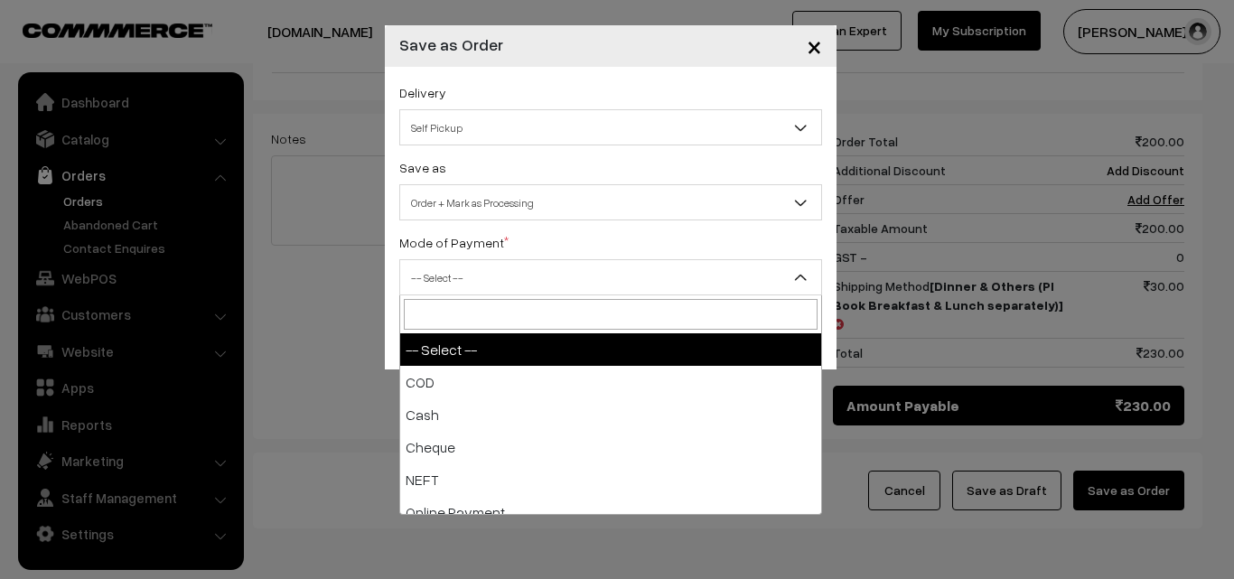
click at [481, 264] on span "-- Select --" at bounding box center [610, 277] width 423 height 36
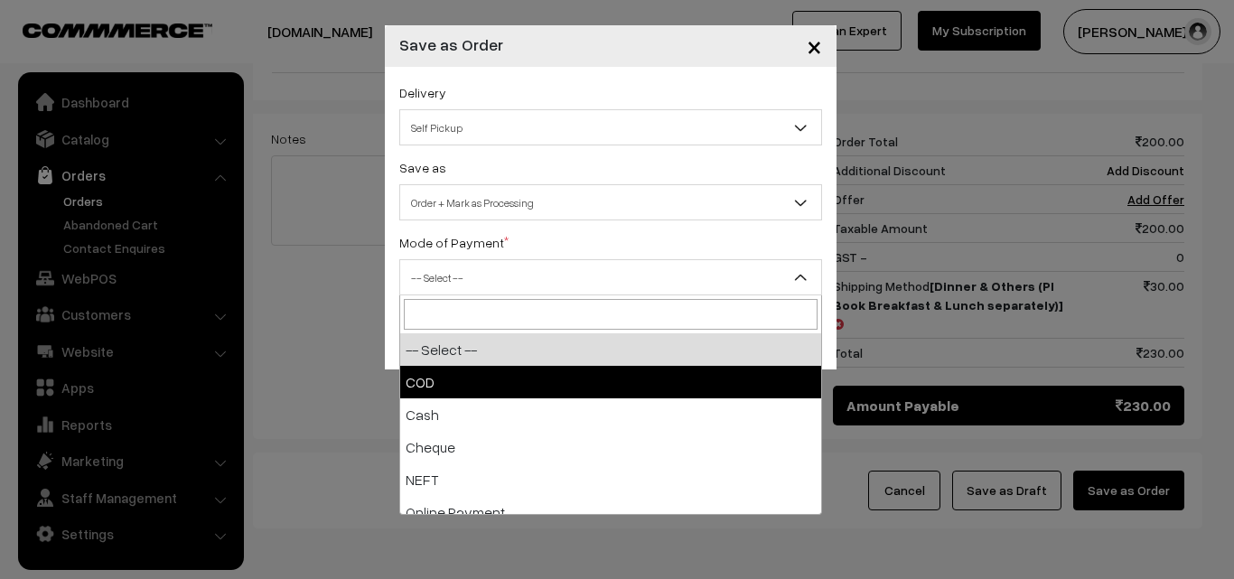
select select "1"
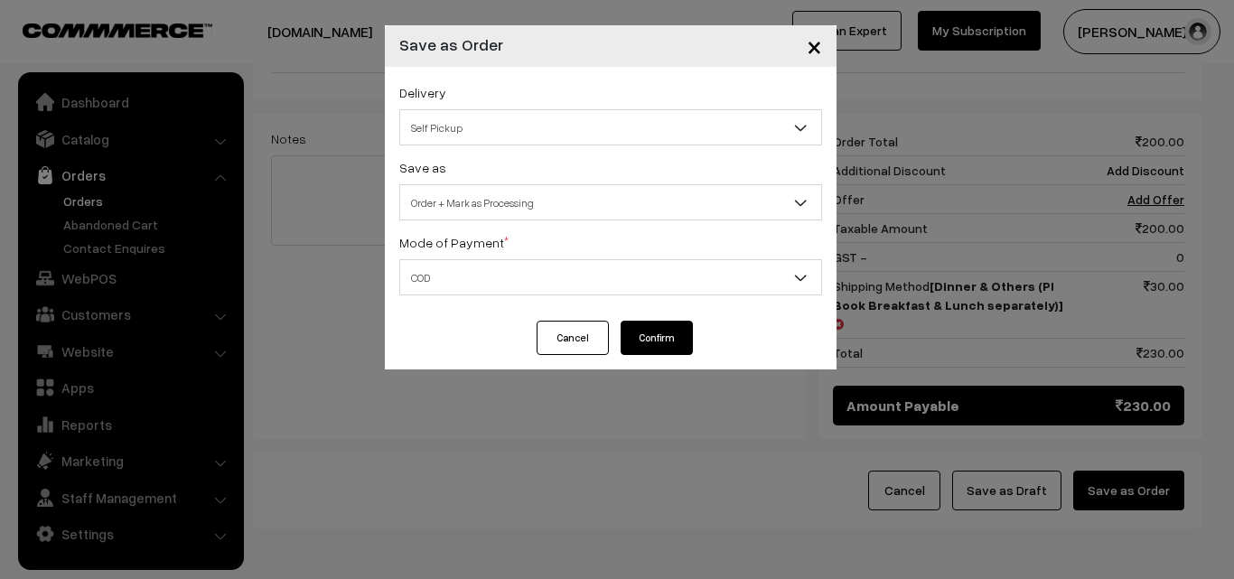
click at [649, 341] on button "Confirm" at bounding box center [657, 338] width 72 height 34
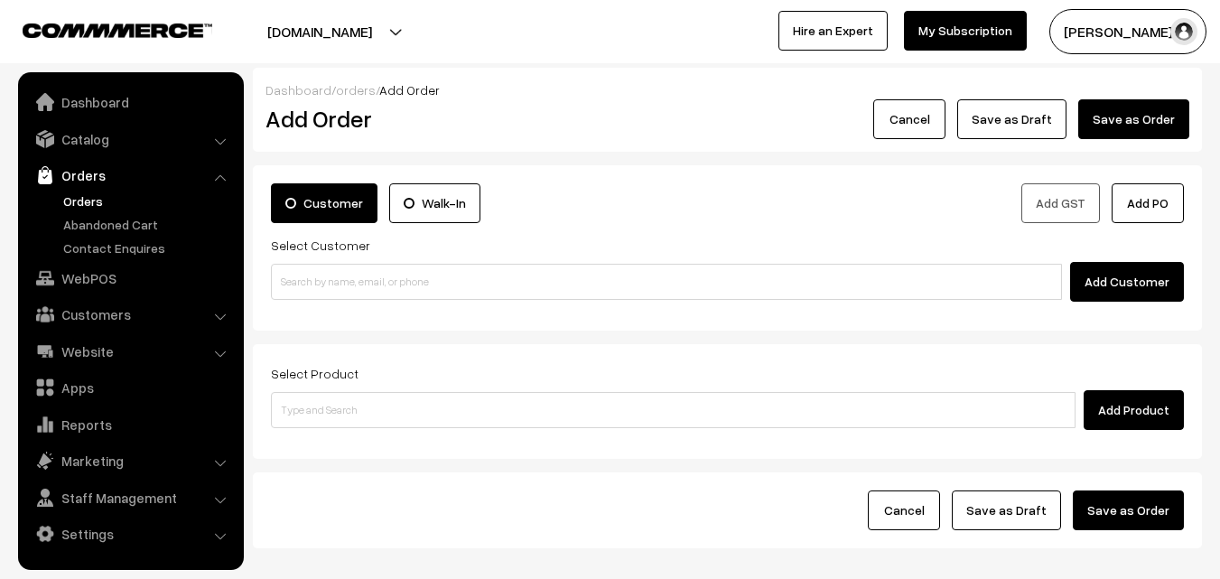
click at [98, 199] on link "Orders" at bounding box center [148, 201] width 179 height 19
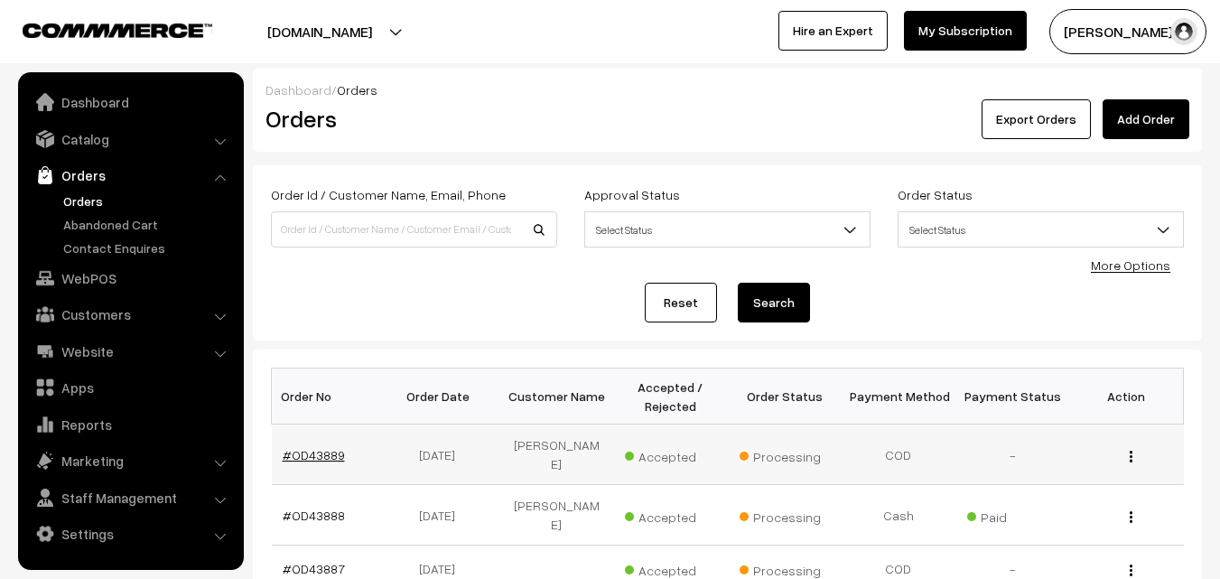
click at [300, 447] on link "#OD43889" at bounding box center [314, 454] width 62 height 15
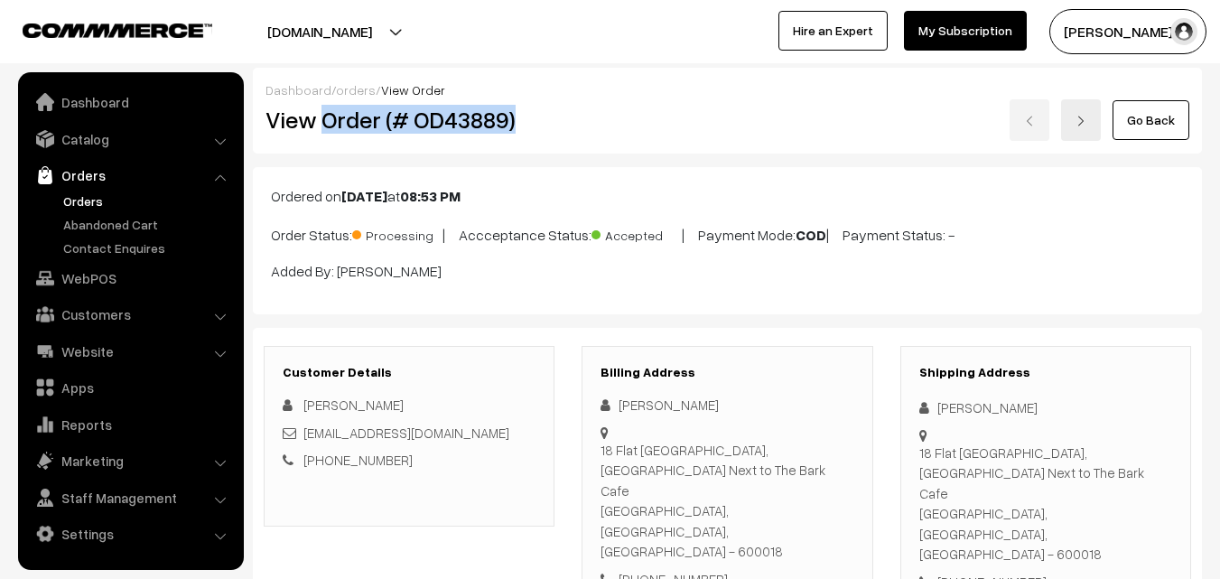
drag, startPoint x: 325, startPoint y: 118, endPoint x: 511, endPoint y: 122, distance: 186.1
click at [513, 123] on h2 "View Order (# OD43889)" at bounding box center [411, 120] width 290 height 28
copy h2 "Order (# OD43889)"
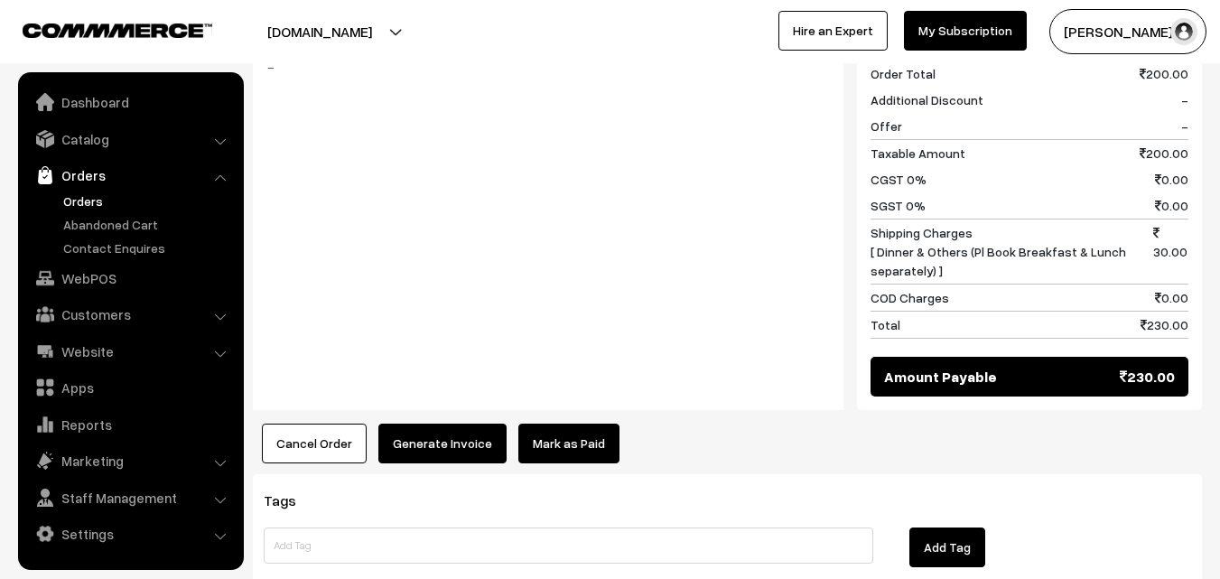
scroll to position [994, 0]
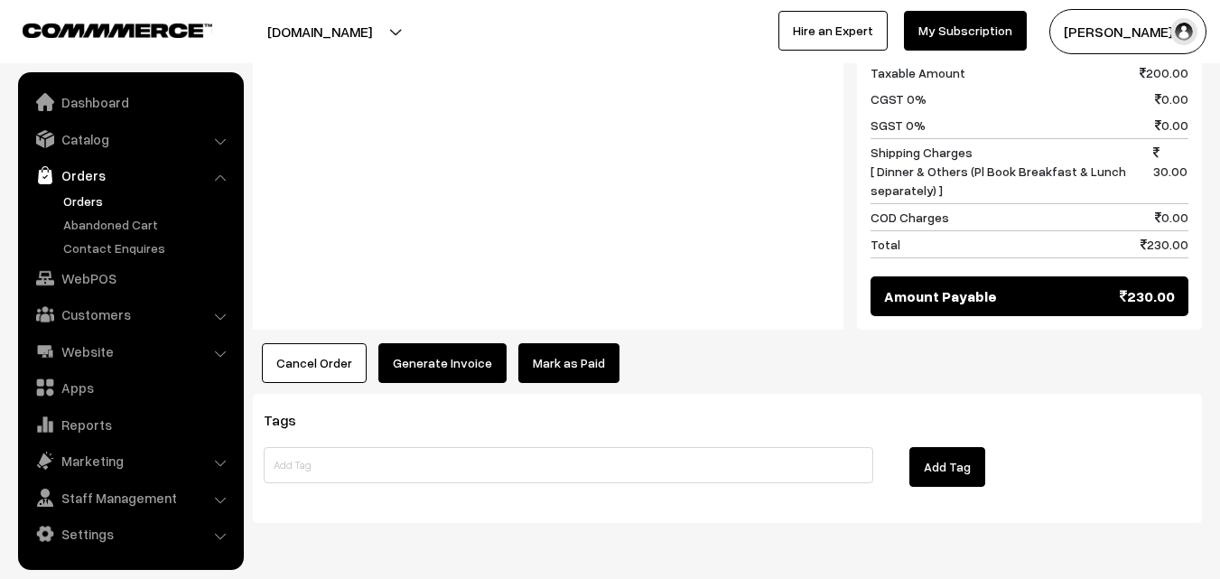
click at [423, 343] on button "Generate Invoice" at bounding box center [442, 363] width 128 height 40
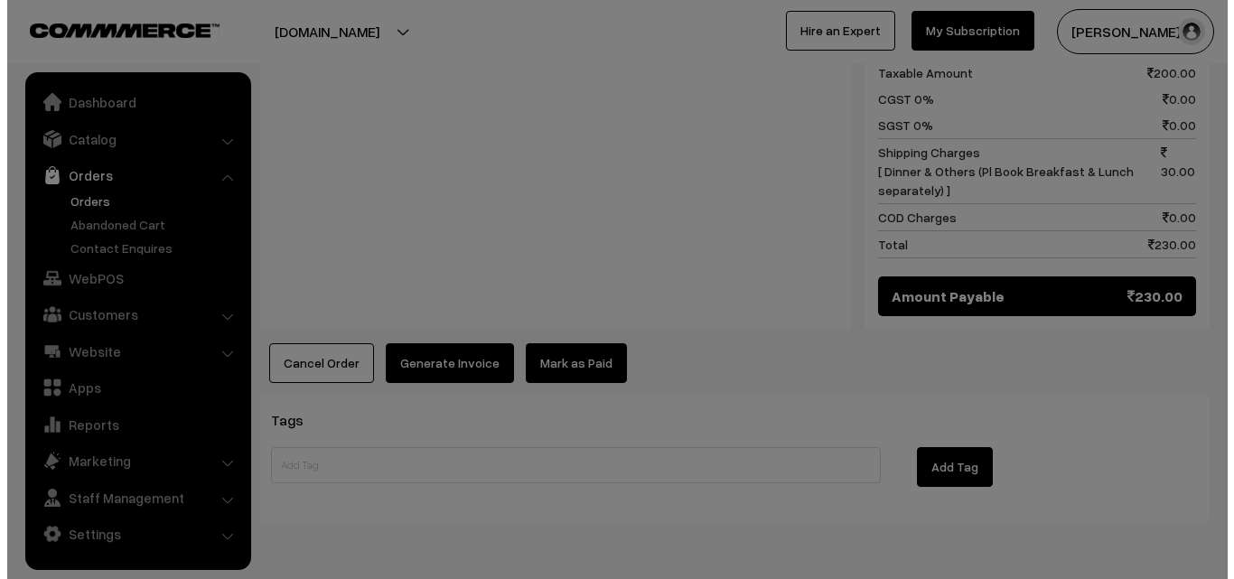
scroll to position [1036, 0]
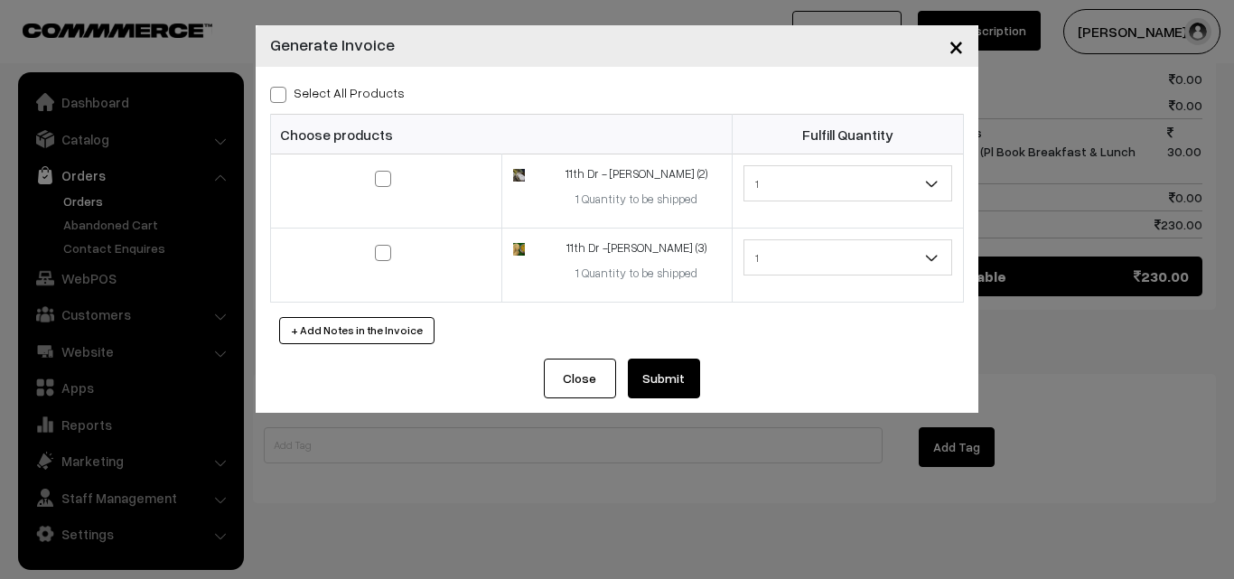
click at [352, 85] on label "Select All Products" at bounding box center [337, 92] width 135 height 19
click at [282, 86] on input "Select All Products" at bounding box center [276, 92] width 12 height 12
checkbox input "true"
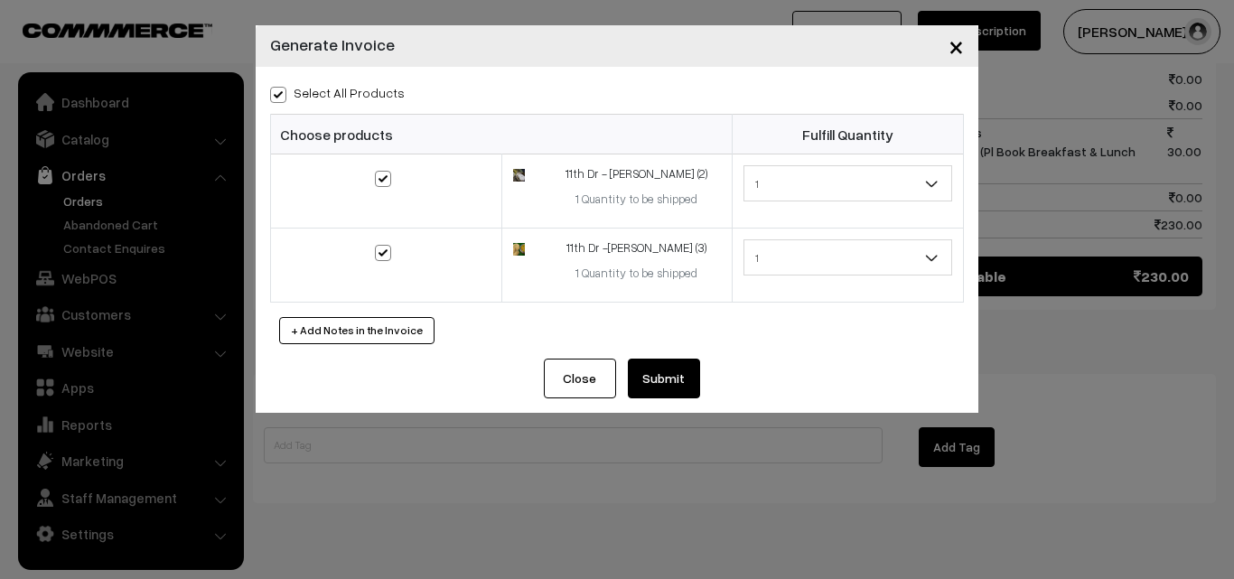
click at [650, 380] on button "Submit" at bounding box center [664, 379] width 72 height 40
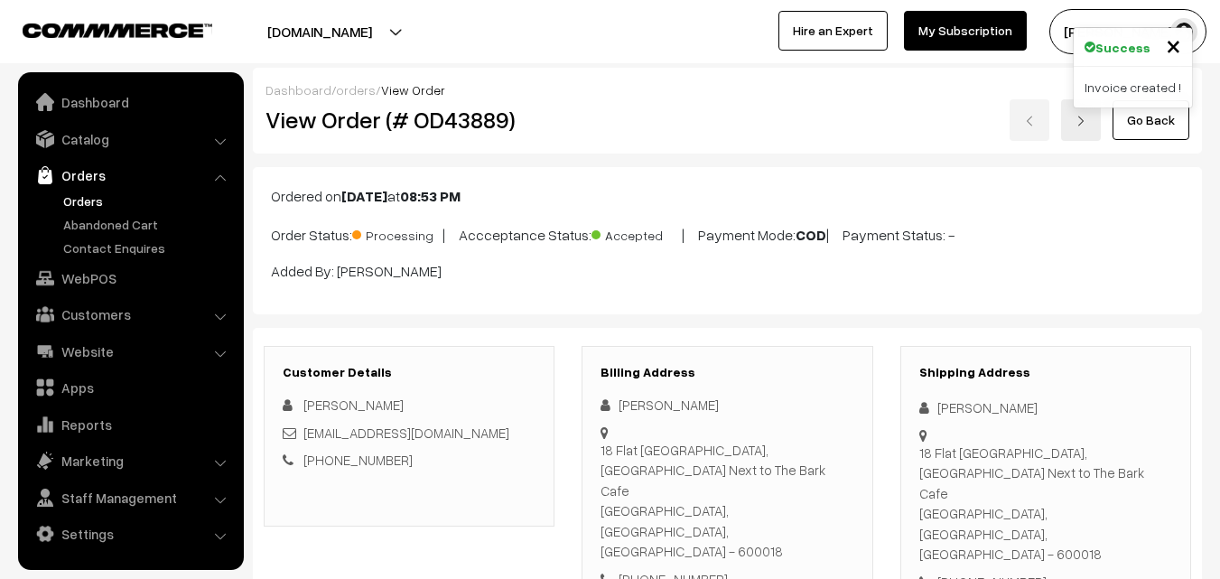
scroll to position [1033, 0]
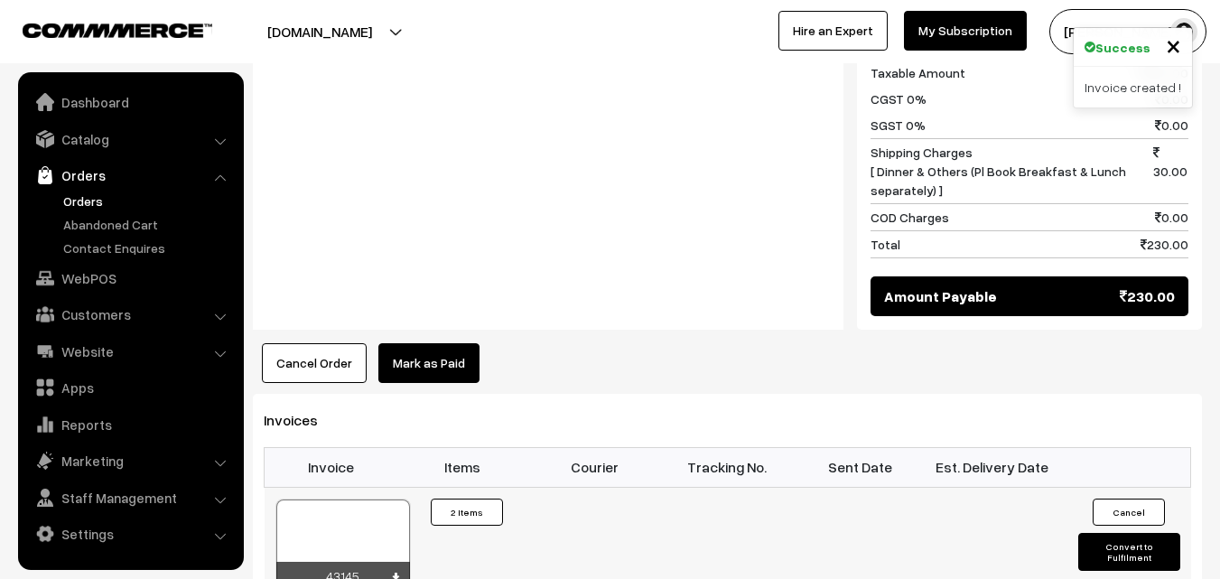
click at [319, 500] on div at bounding box center [343, 545] width 134 height 90
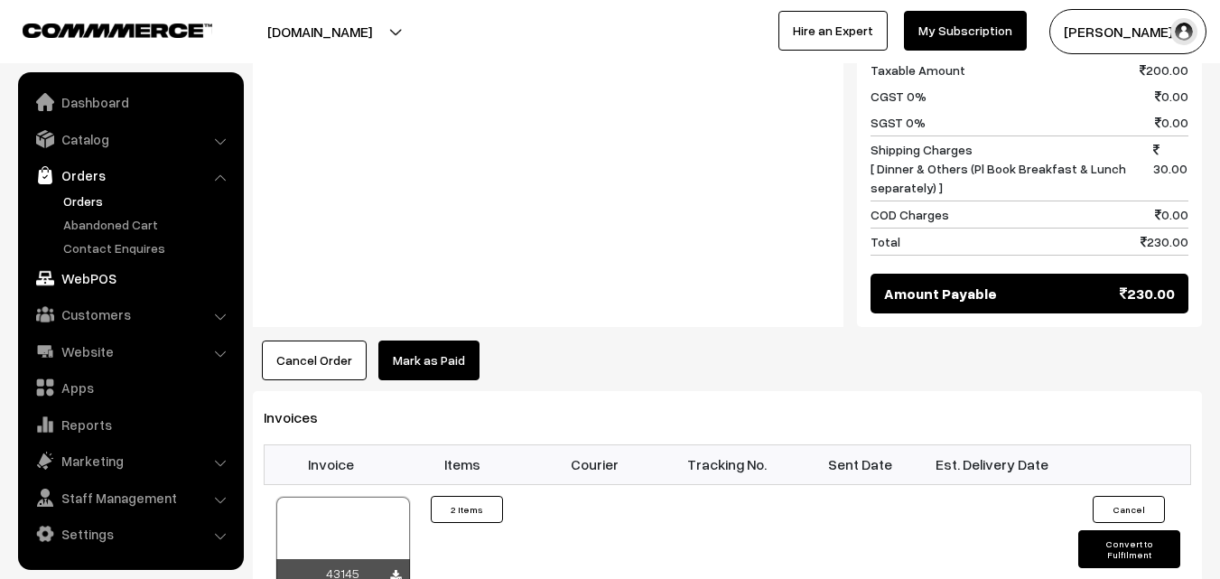
click at [100, 276] on link "WebPOS" at bounding box center [130, 278] width 215 height 33
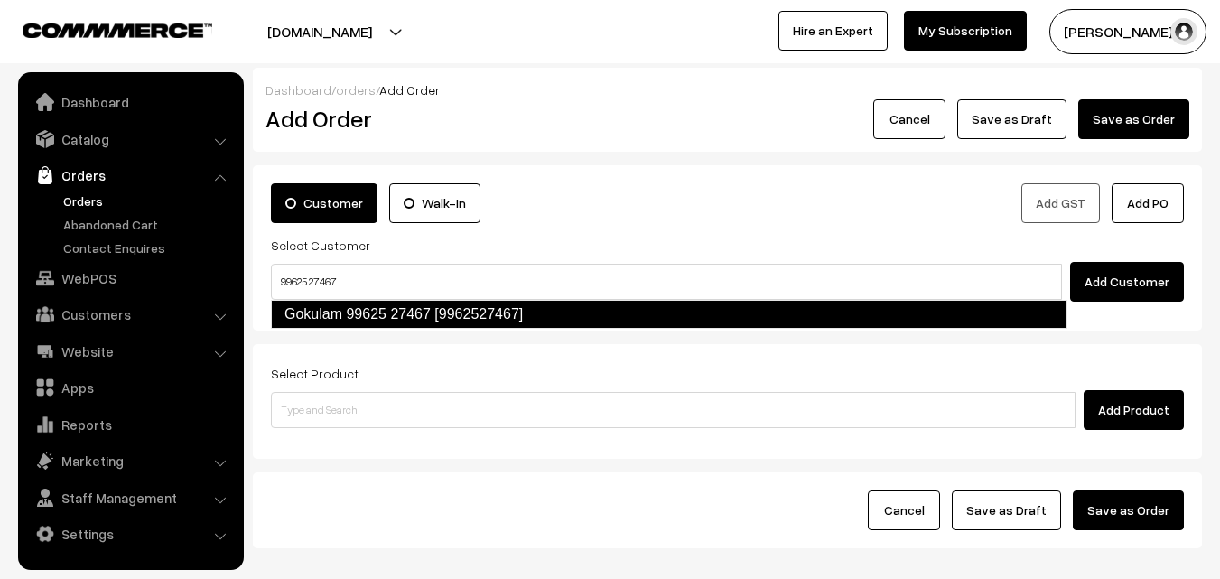
click at [313, 316] on link "Gokulam 99625 27467 [9962527467]" at bounding box center [669, 314] width 797 height 29
type input "99625 27467"
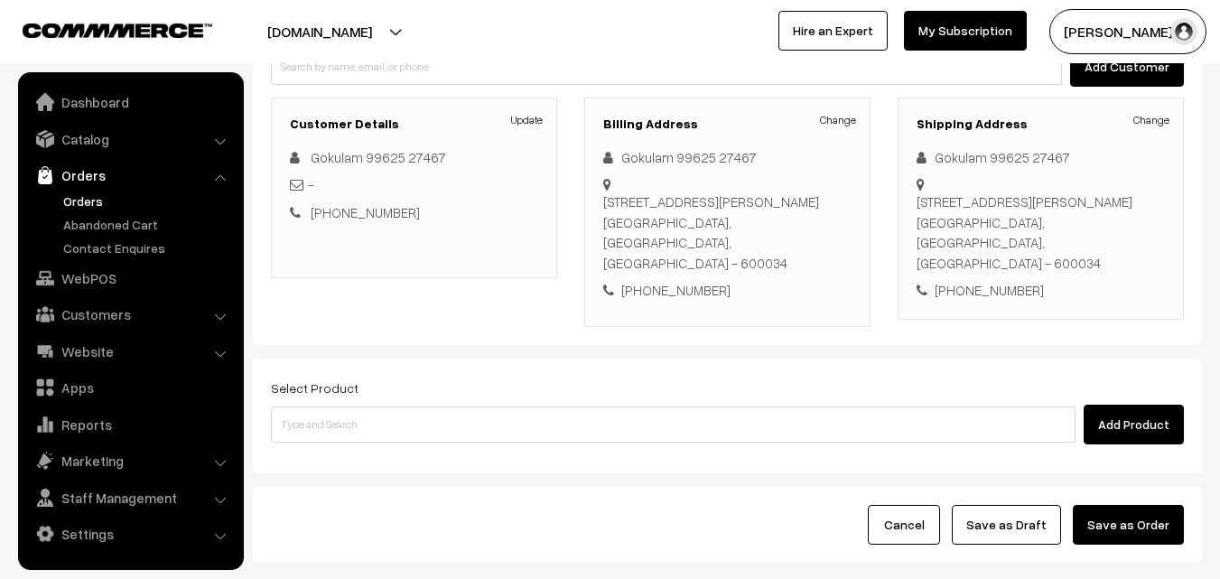
scroll to position [330, 0]
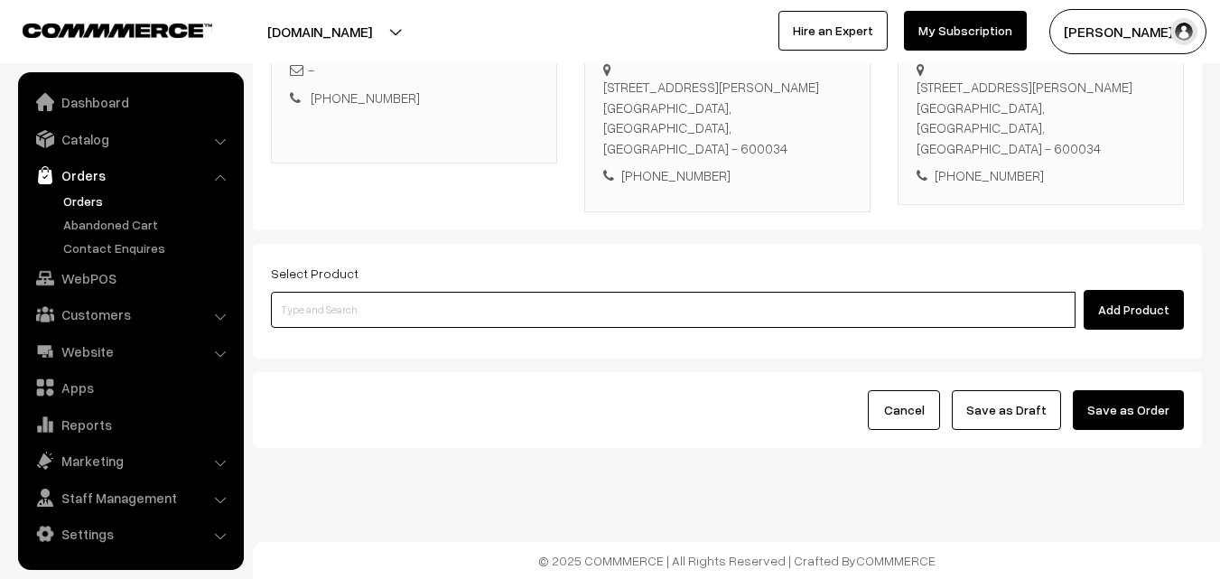
click at [415, 307] on input at bounding box center [673, 310] width 805 height 36
paste input "11th With Rice"
type input "11th With Rice"
click at [376, 356] on ul "11th With Rice" at bounding box center [675, 342] width 808 height 29
click at [376, 336] on link "11th With Rice" at bounding box center [675, 342] width 806 height 27
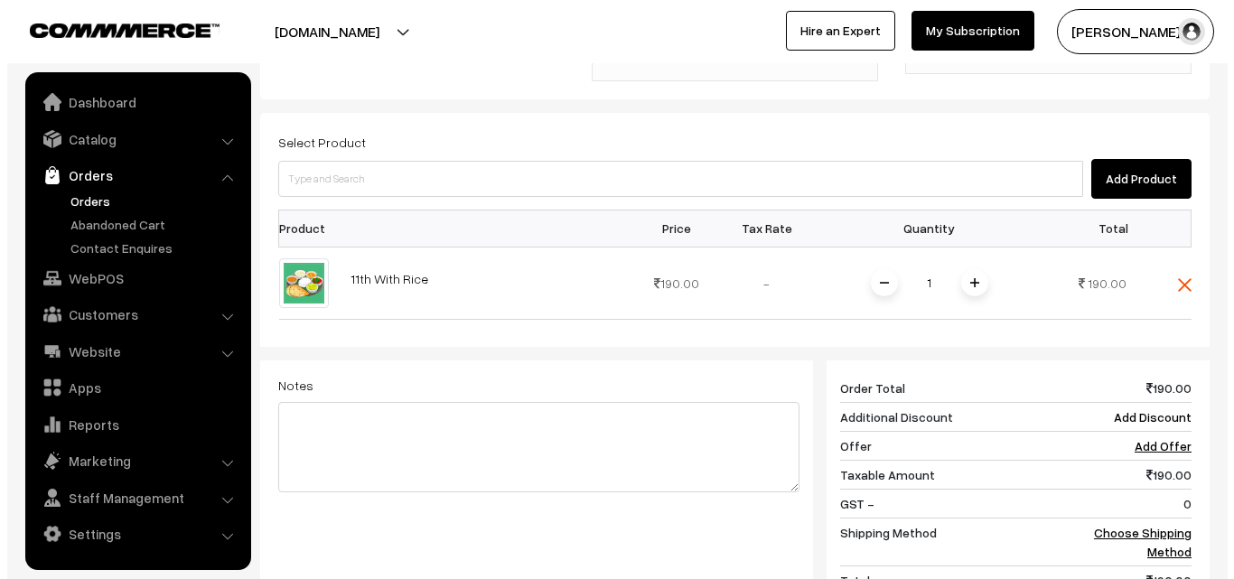
scroll to position [510, 0]
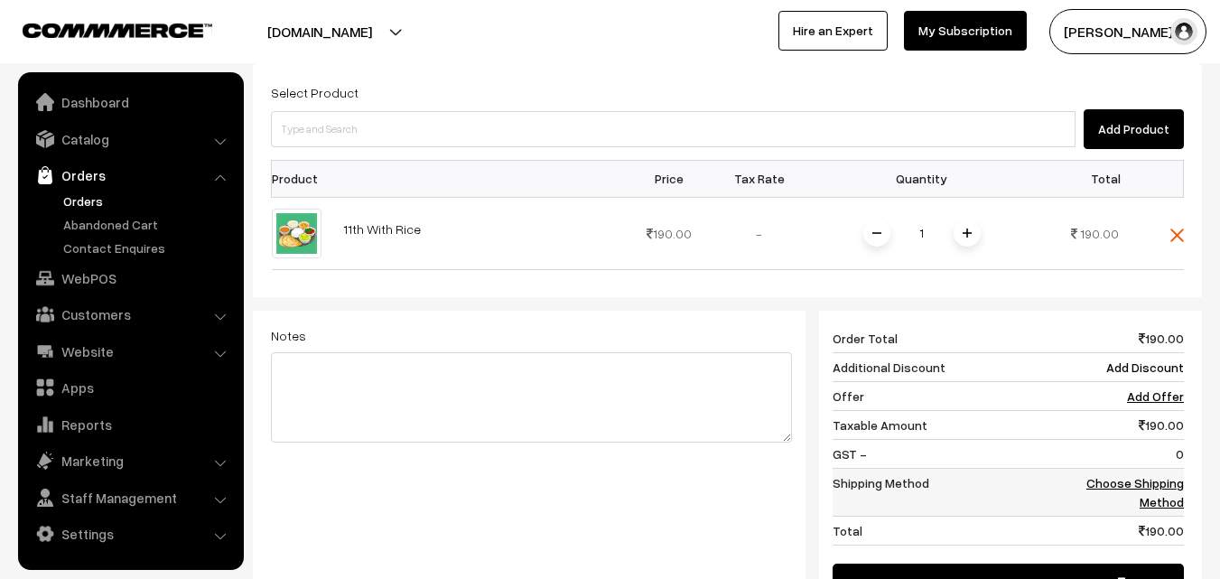
click at [1146, 489] on link "Choose Shipping Method" at bounding box center [1136, 492] width 98 height 34
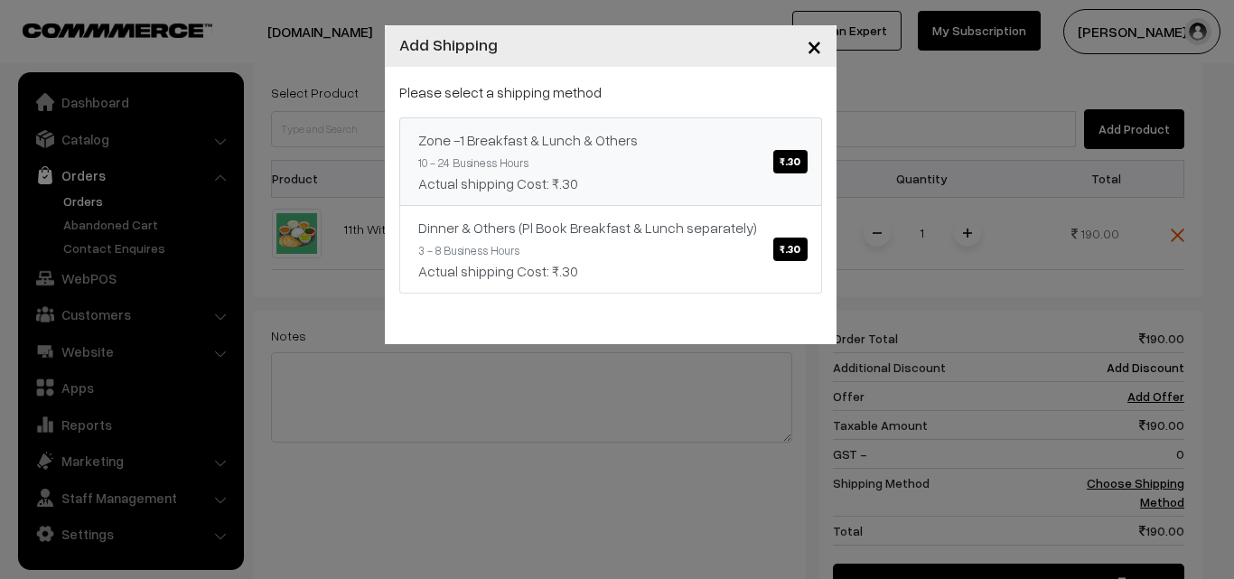
click at [622, 140] on div "Zone -1 Breakfast & Lunch & Others ₹.30" at bounding box center [610, 140] width 385 height 22
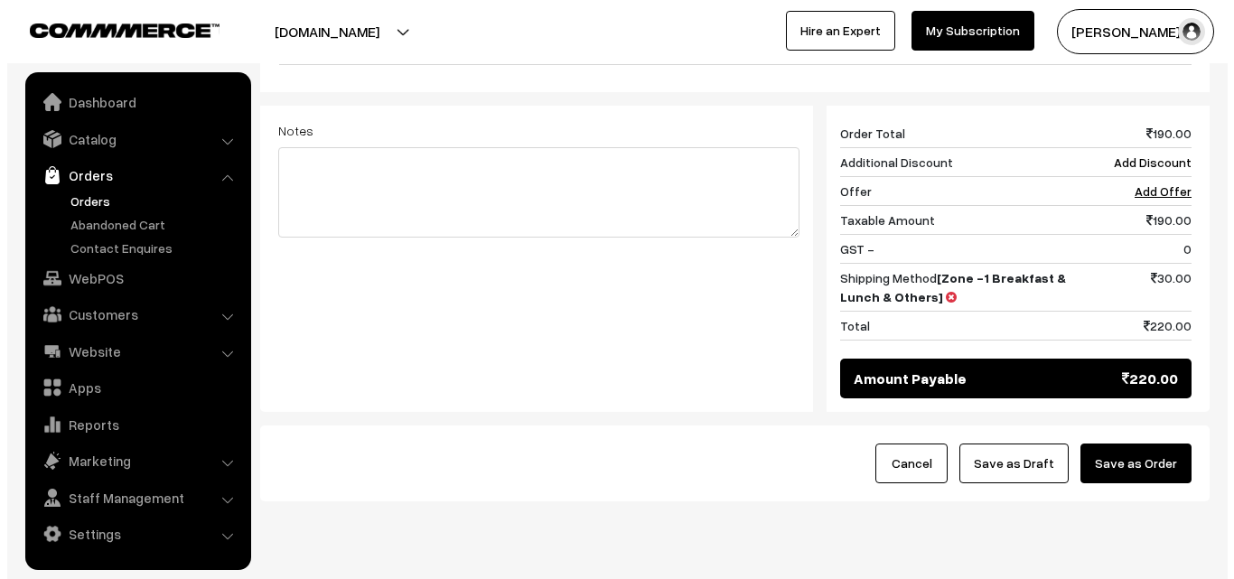
scroll to position [769, 0]
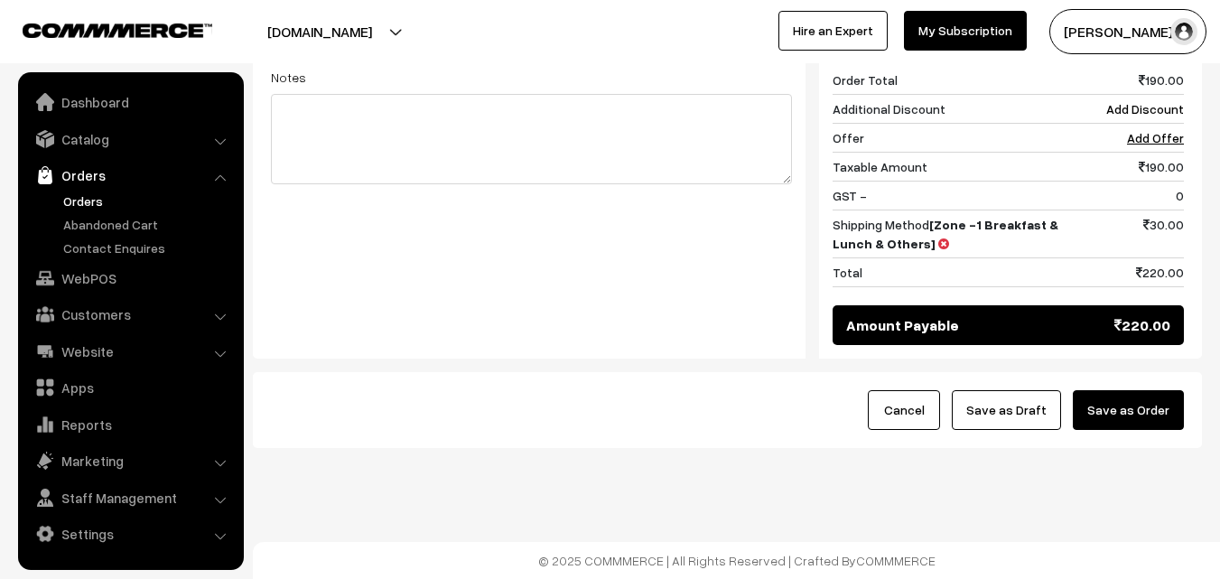
click at [1142, 397] on button "Save as Order" at bounding box center [1128, 410] width 111 height 40
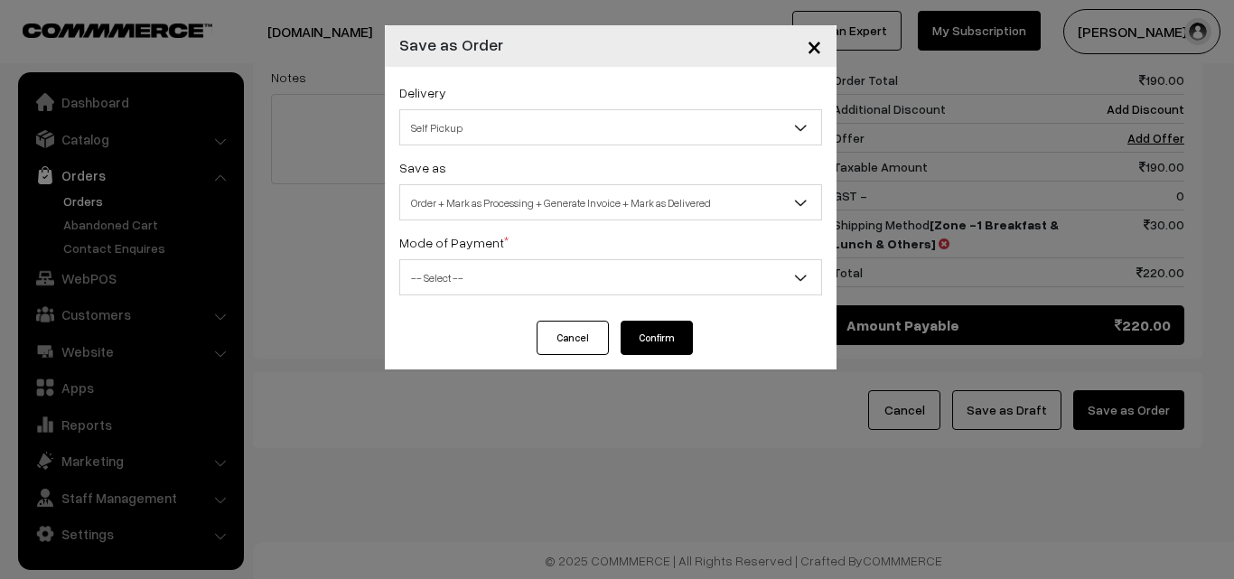
click at [593, 187] on span "Order + Mark as Processing + Generate Invoice + Mark as Delivered" at bounding box center [610, 203] width 421 height 32
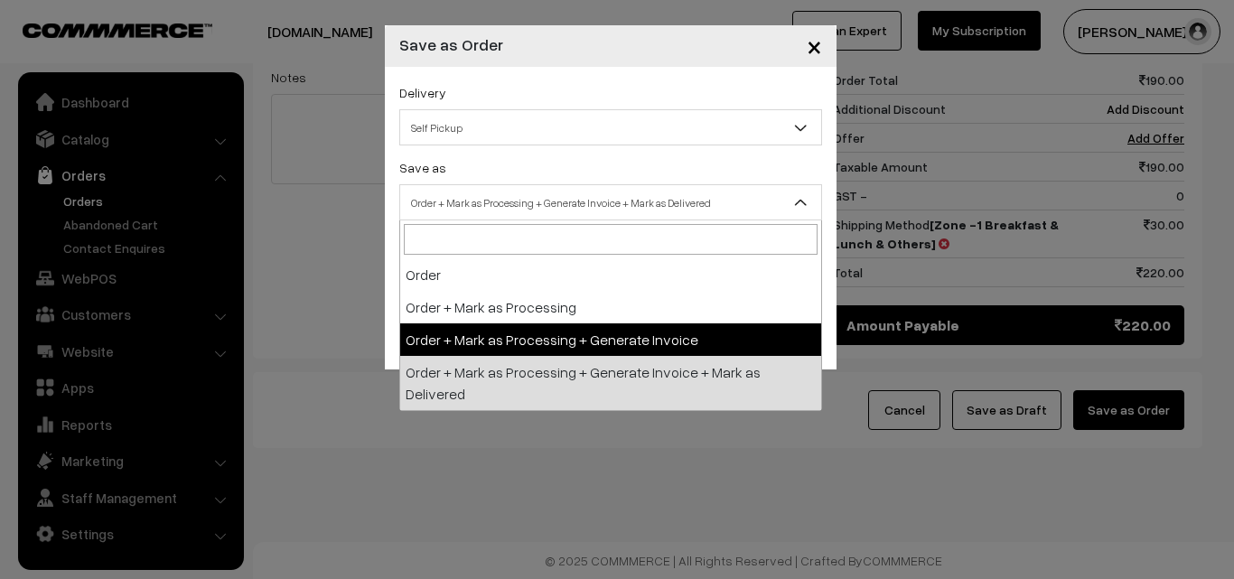
select select "3"
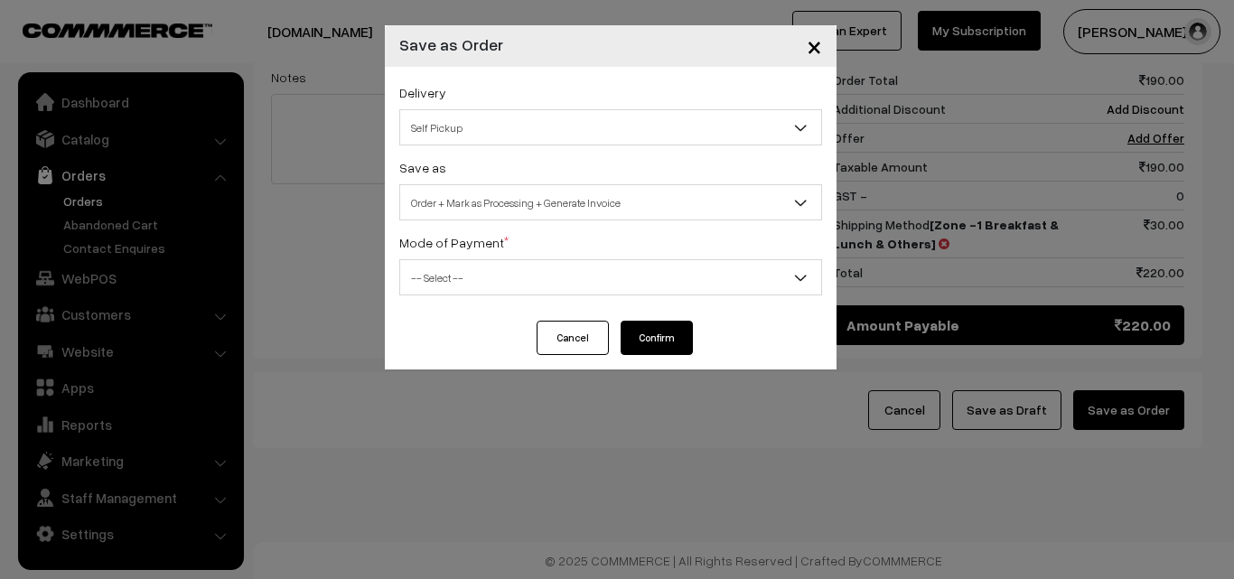
click at [496, 299] on div "Delivery Self Pickup Zone -1 Breakfast & Lunch & Others (₹30) (10 - 24 Business…" at bounding box center [611, 194] width 452 height 254
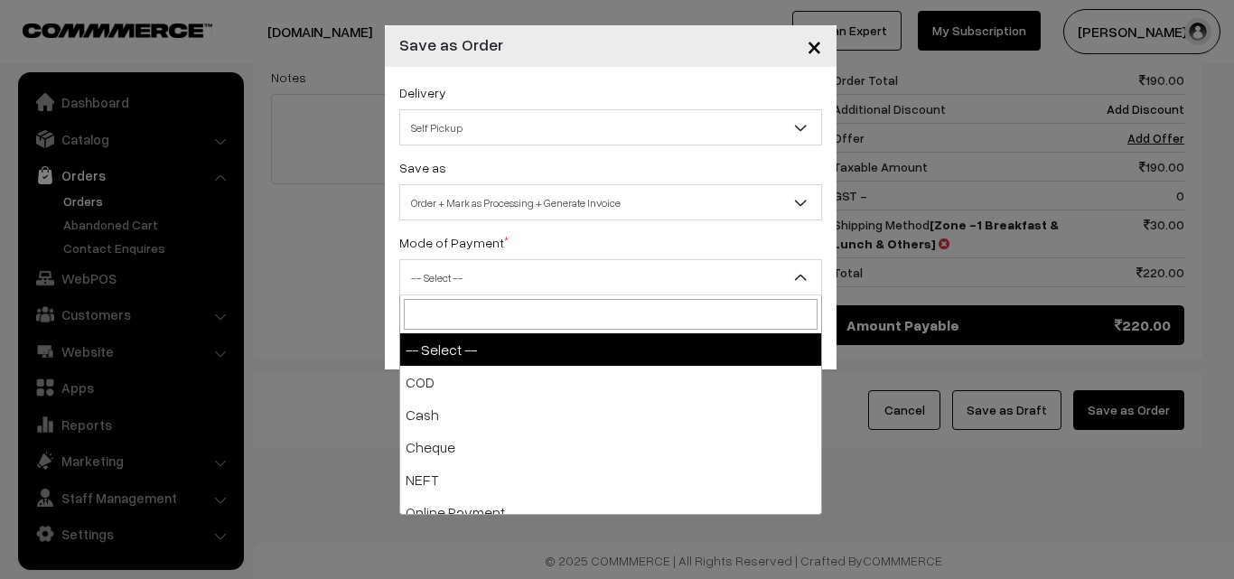
click at [512, 277] on span "-- Select --" at bounding box center [610, 278] width 421 height 32
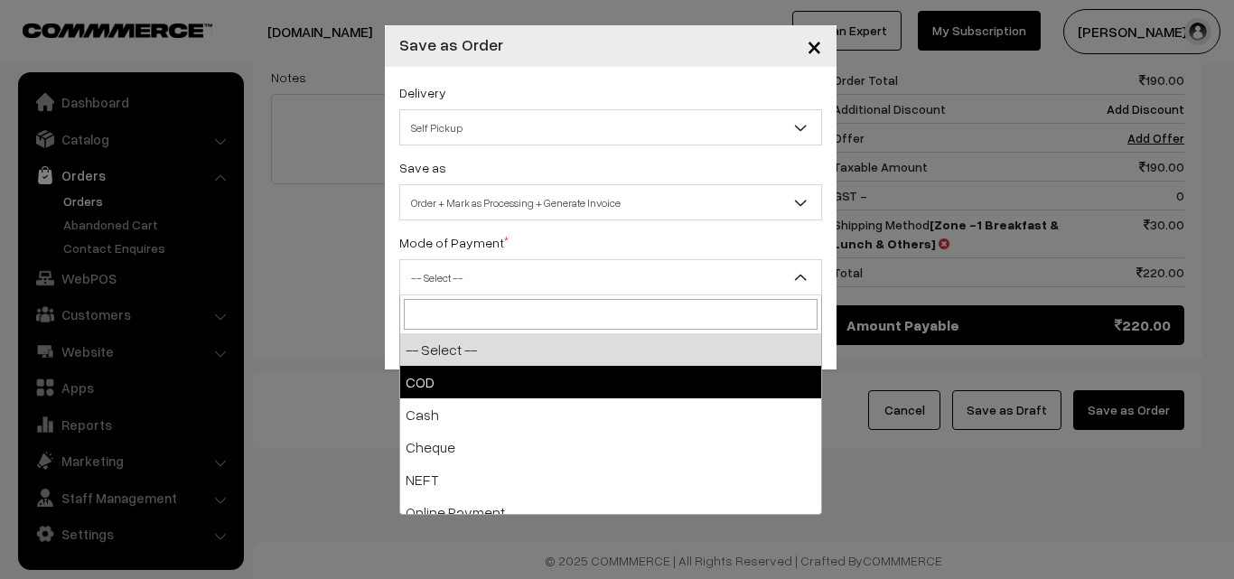
select select "1"
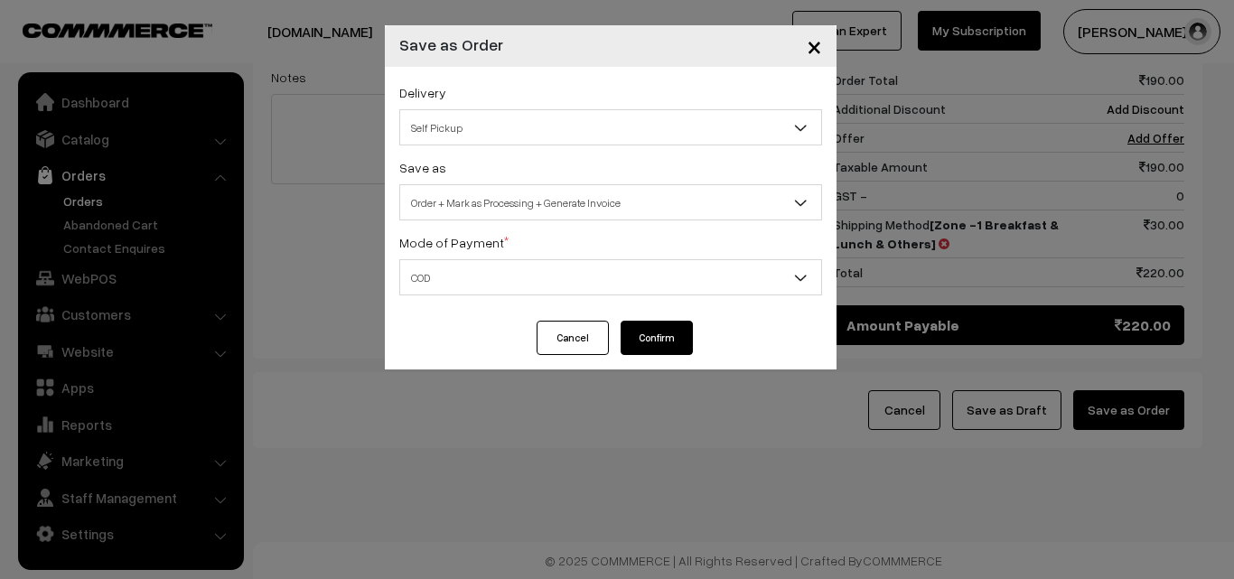
click at [658, 335] on button "Confirm" at bounding box center [657, 338] width 72 height 34
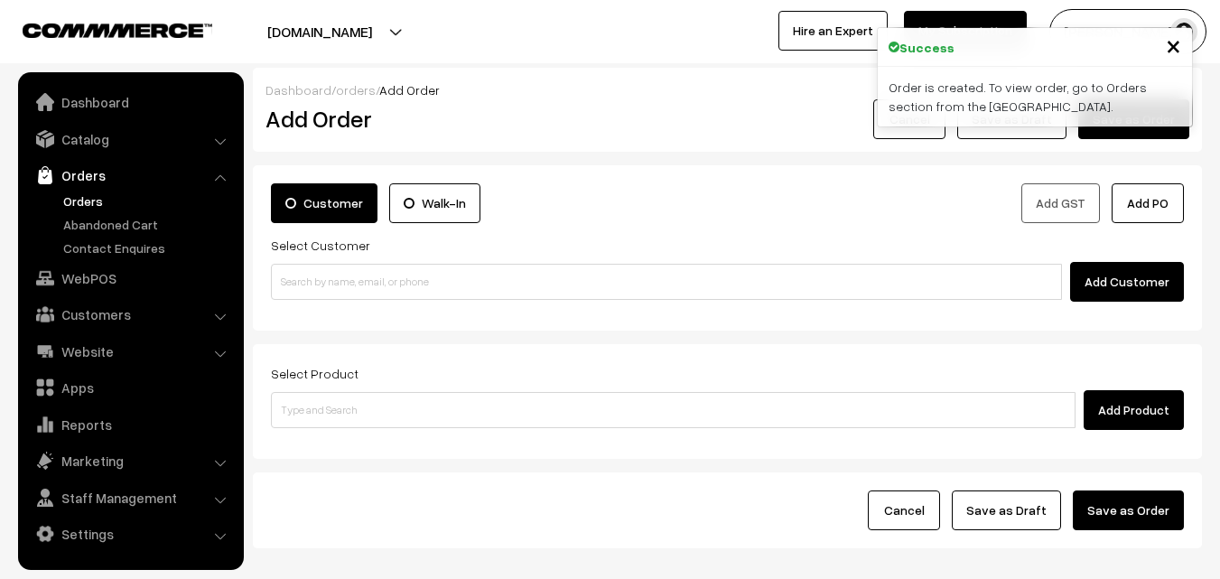
click at [88, 206] on link "Orders" at bounding box center [148, 201] width 179 height 19
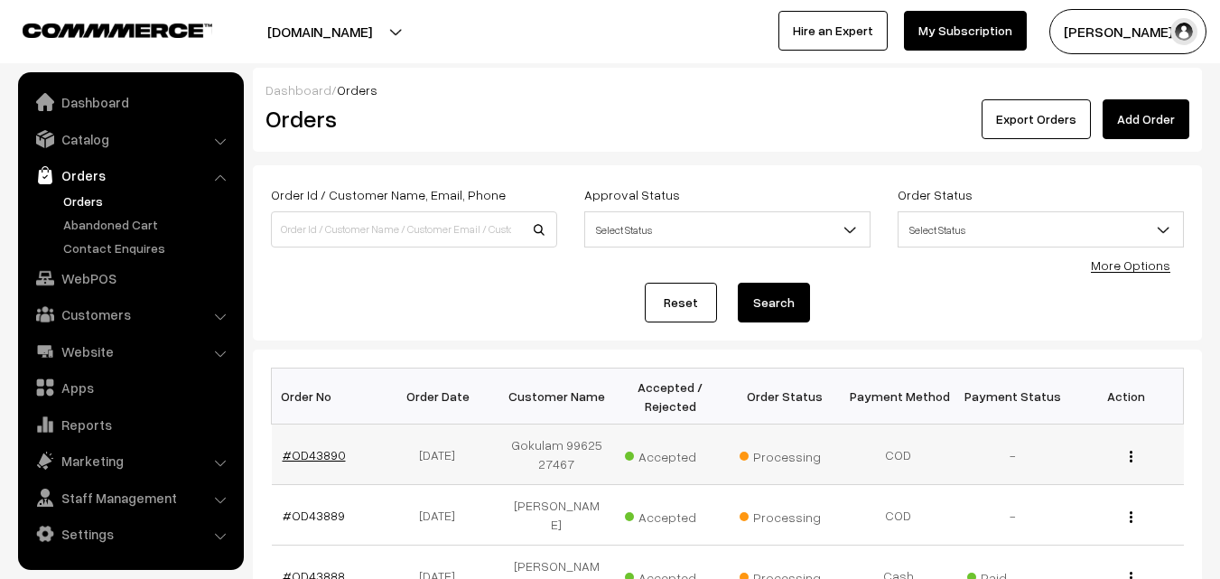
click at [312, 447] on link "#OD43890" at bounding box center [314, 454] width 63 height 15
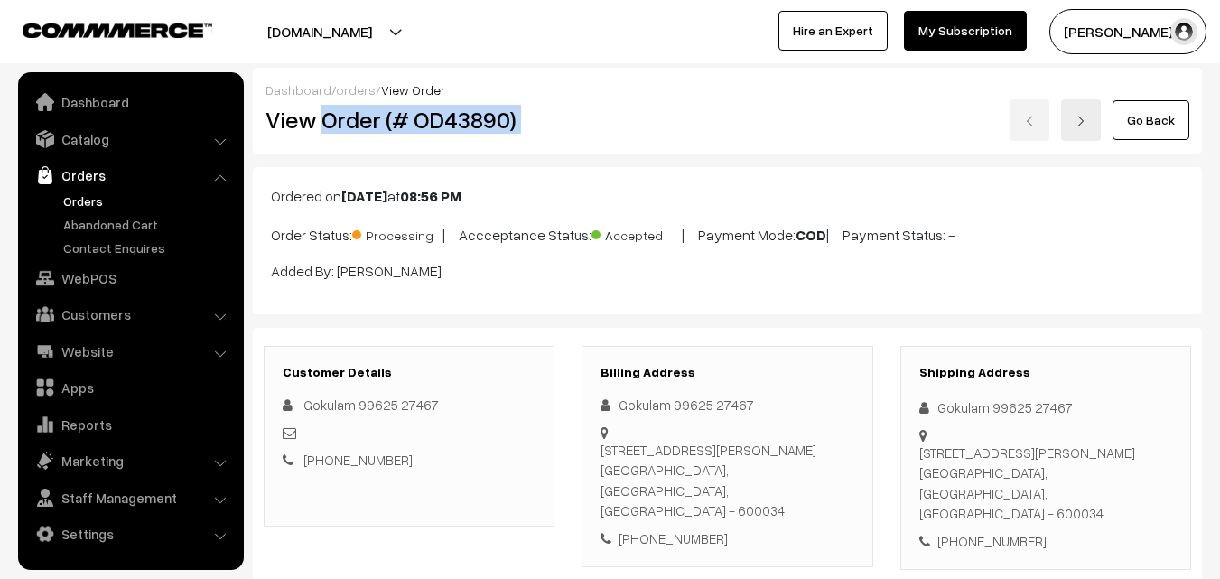
drag, startPoint x: 352, startPoint y: 122, endPoint x: 677, endPoint y: 120, distance: 324.3
click at [677, 121] on div "View Order (# OD43890) Go Back" at bounding box center [727, 120] width 951 height 42
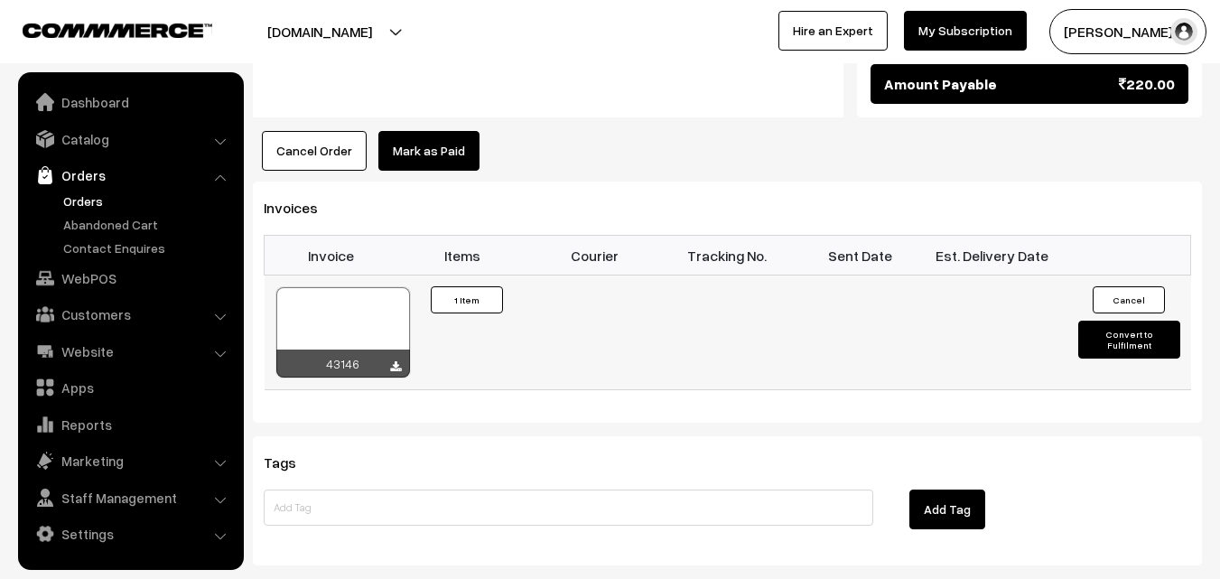
scroll to position [1084, 0]
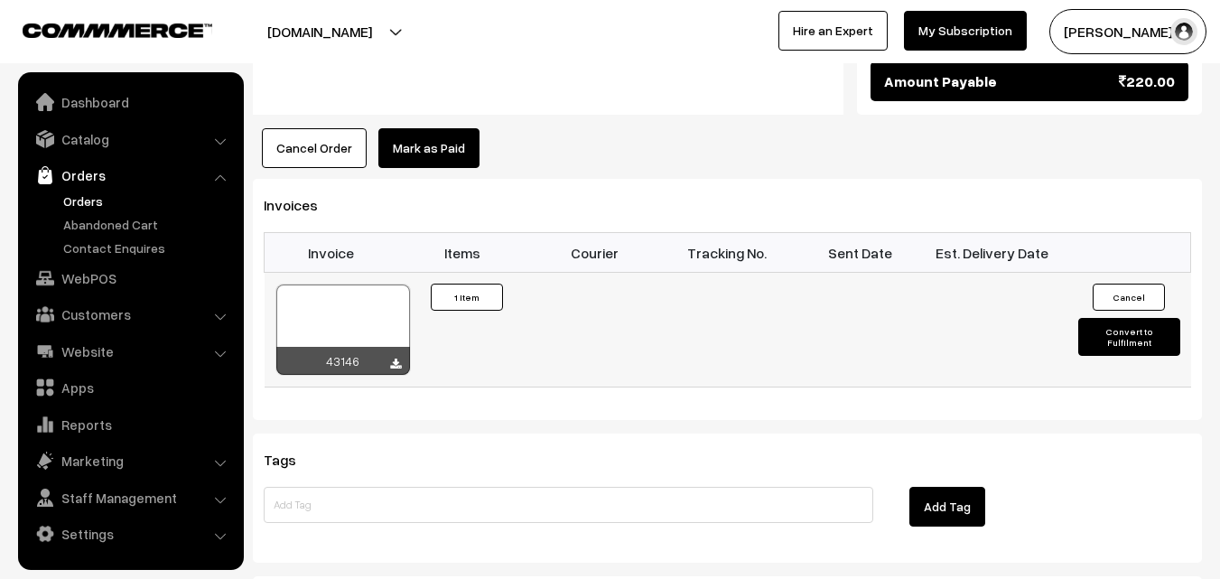
click at [346, 314] on div at bounding box center [343, 330] width 134 height 90
click at [84, 201] on link "Orders" at bounding box center [148, 201] width 179 height 19
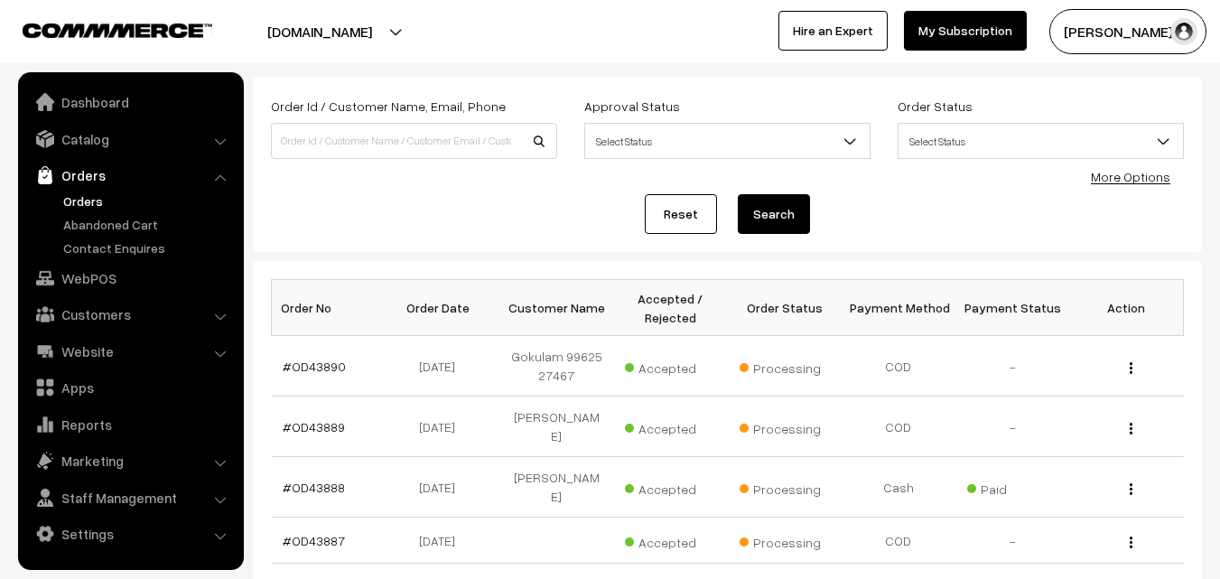
scroll to position [90, 0]
click at [80, 192] on link "Orders" at bounding box center [148, 201] width 179 height 19
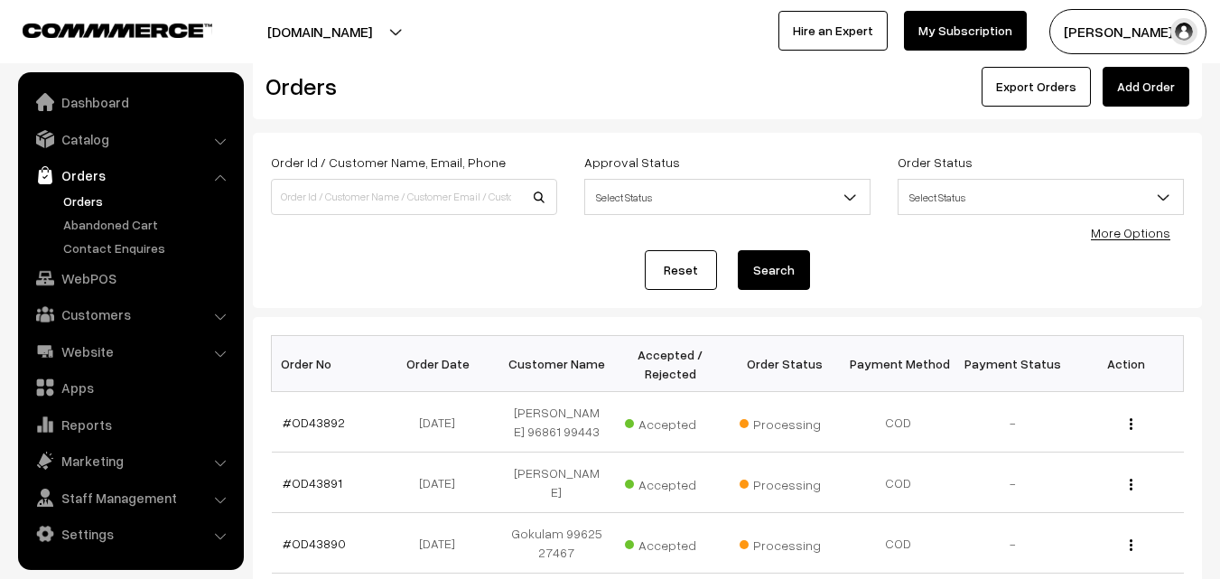
scroll to position [90, 0]
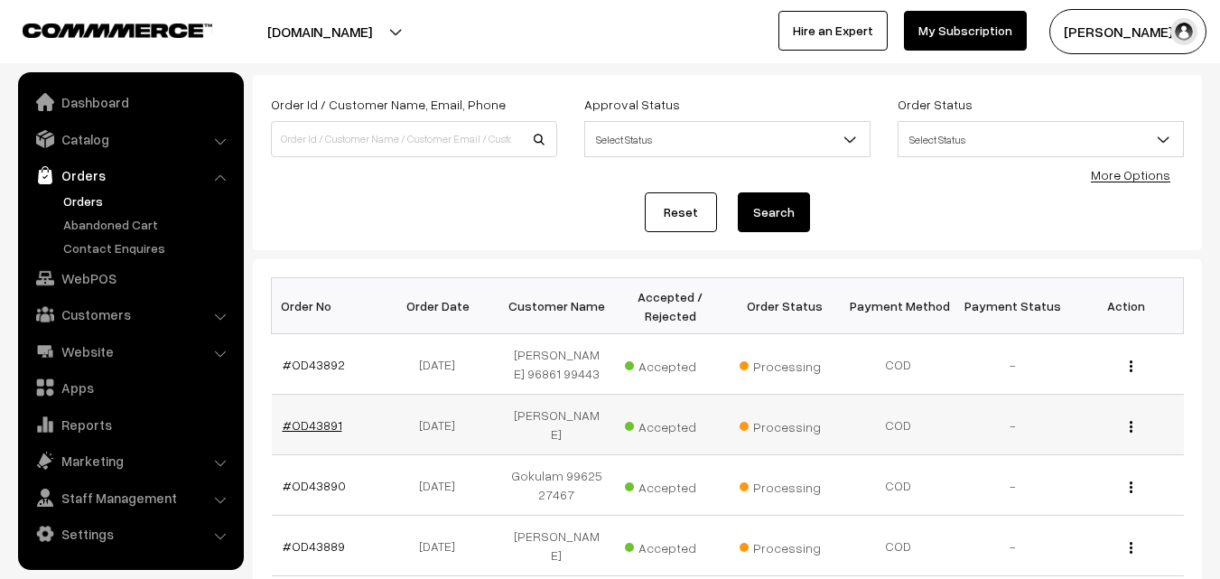
click at [307, 427] on link "#OD43891" at bounding box center [313, 424] width 60 height 15
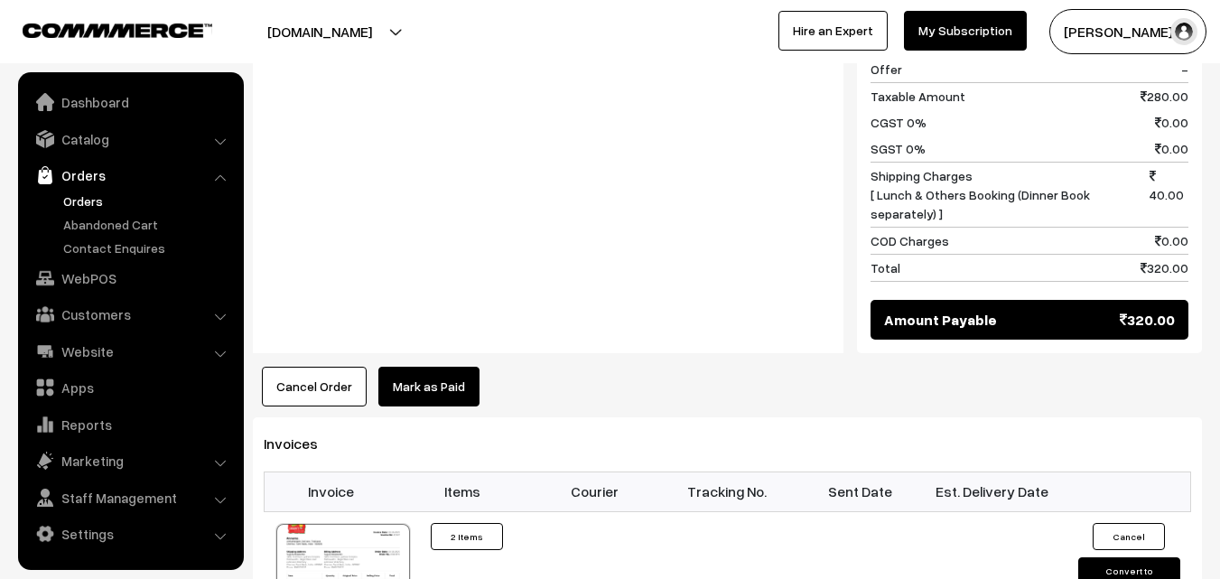
scroll to position [903, 0]
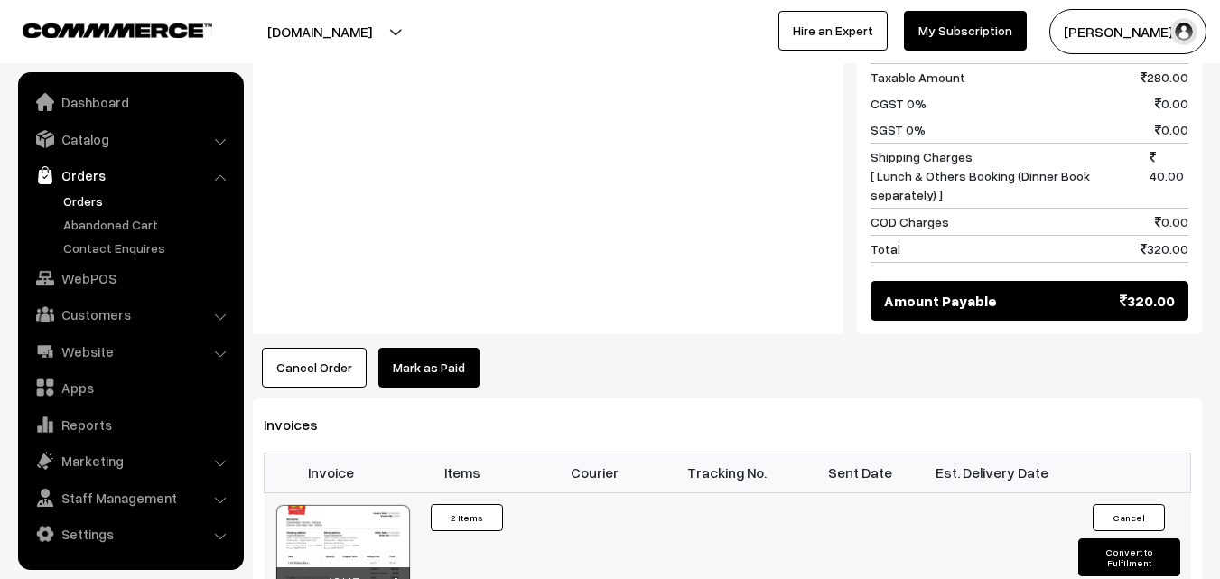
click at [368, 511] on div at bounding box center [343, 550] width 134 height 90
click at [71, 282] on link "WebPOS" at bounding box center [130, 278] width 215 height 33
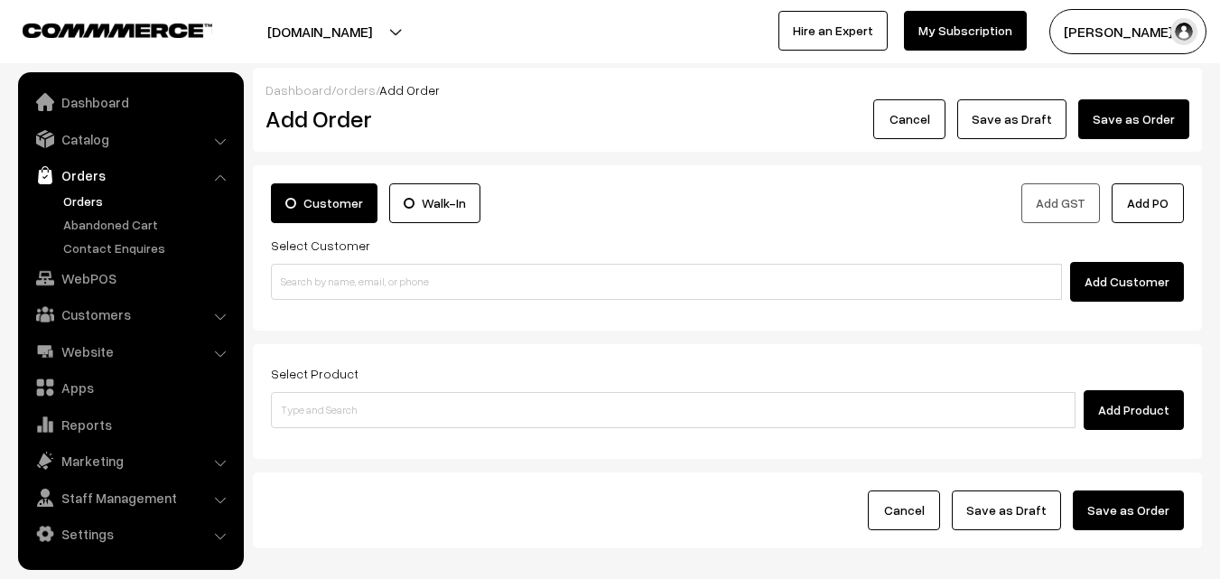
click at [74, 195] on link "Orders" at bounding box center [148, 201] width 179 height 19
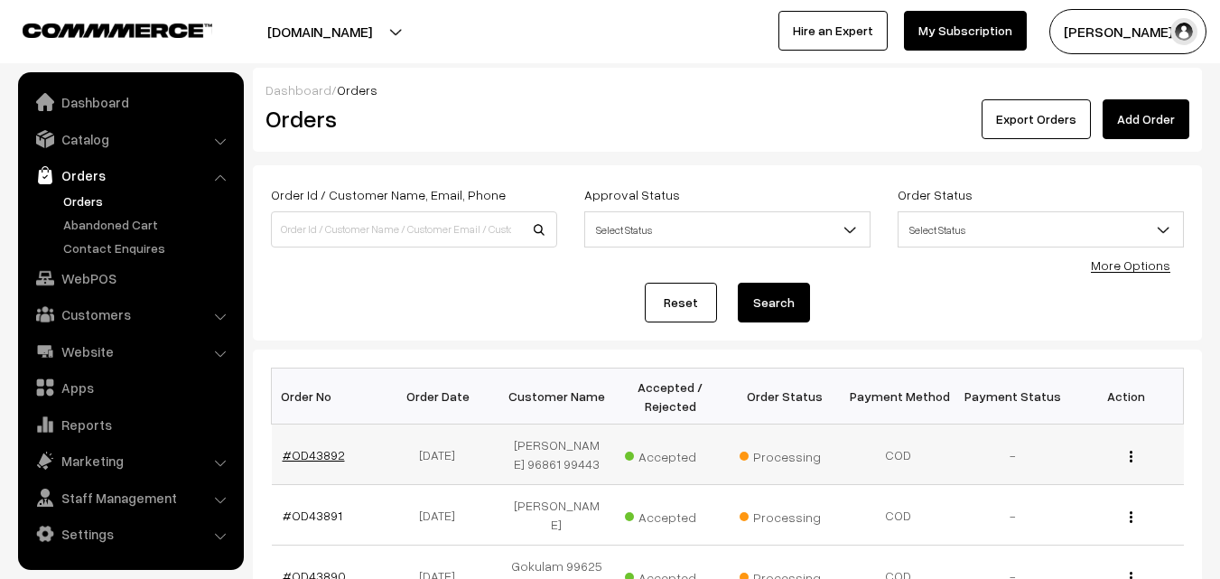
click at [304, 451] on link "#OD43892" at bounding box center [314, 454] width 62 height 15
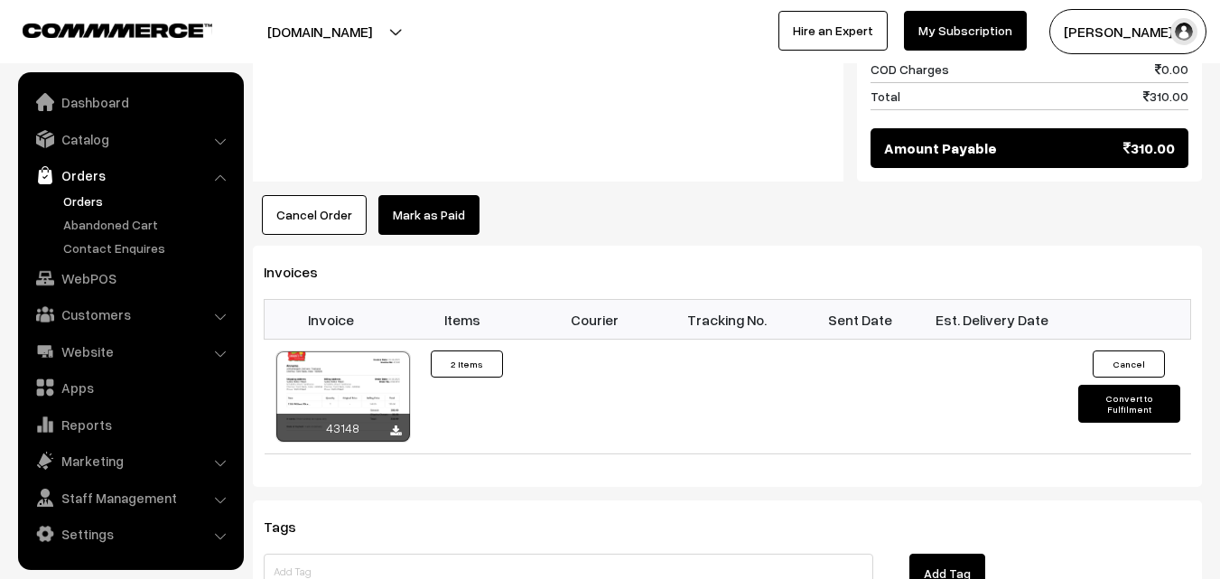
scroll to position [1084, 0]
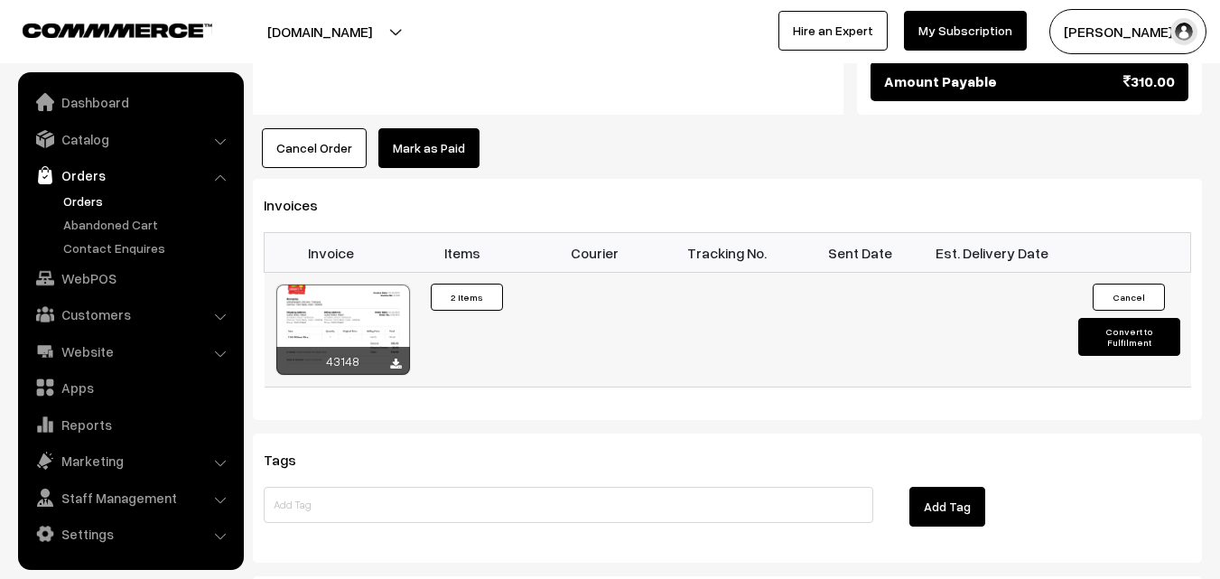
click at [352, 285] on div at bounding box center [343, 330] width 134 height 90
click at [80, 202] on link "Orders" at bounding box center [148, 201] width 179 height 19
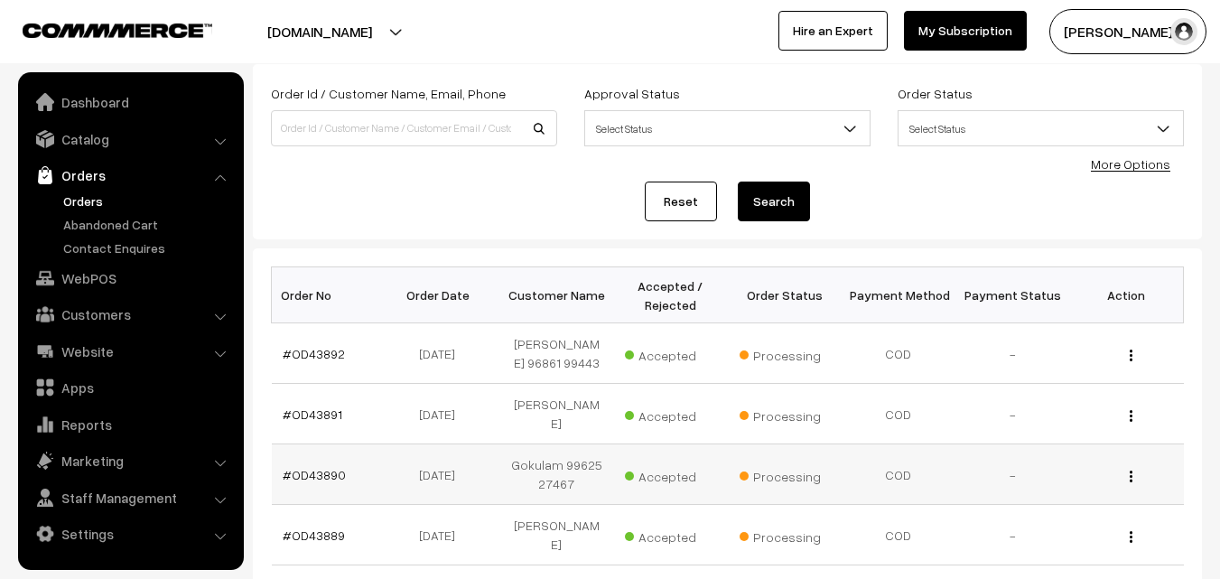
scroll to position [181, 0]
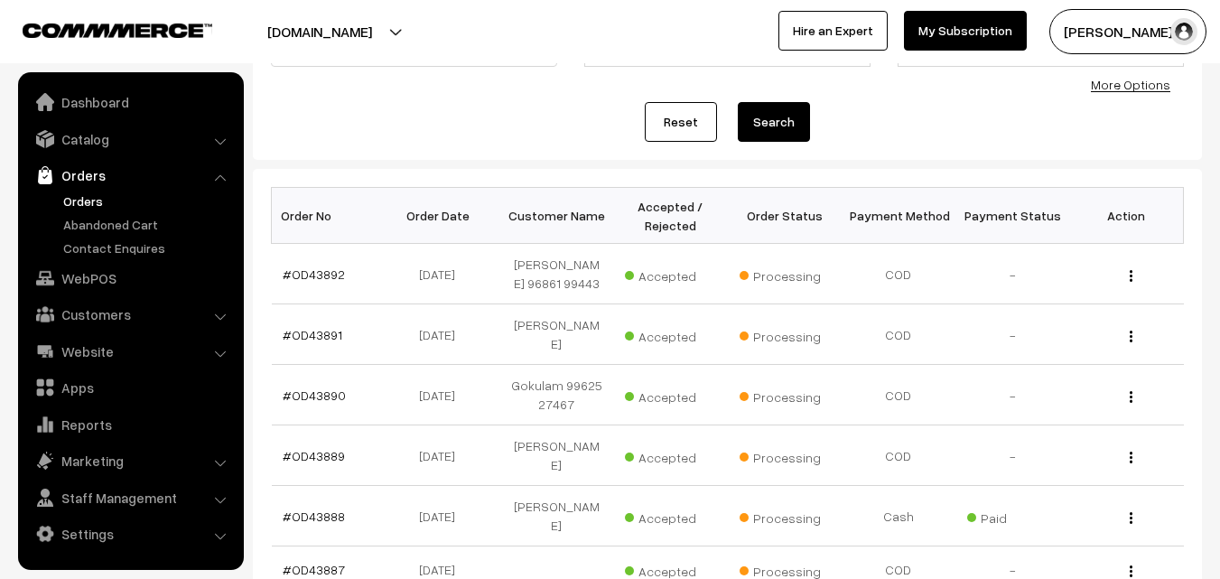
click at [80, 200] on link "Orders" at bounding box center [148, 201] width 179 height 19
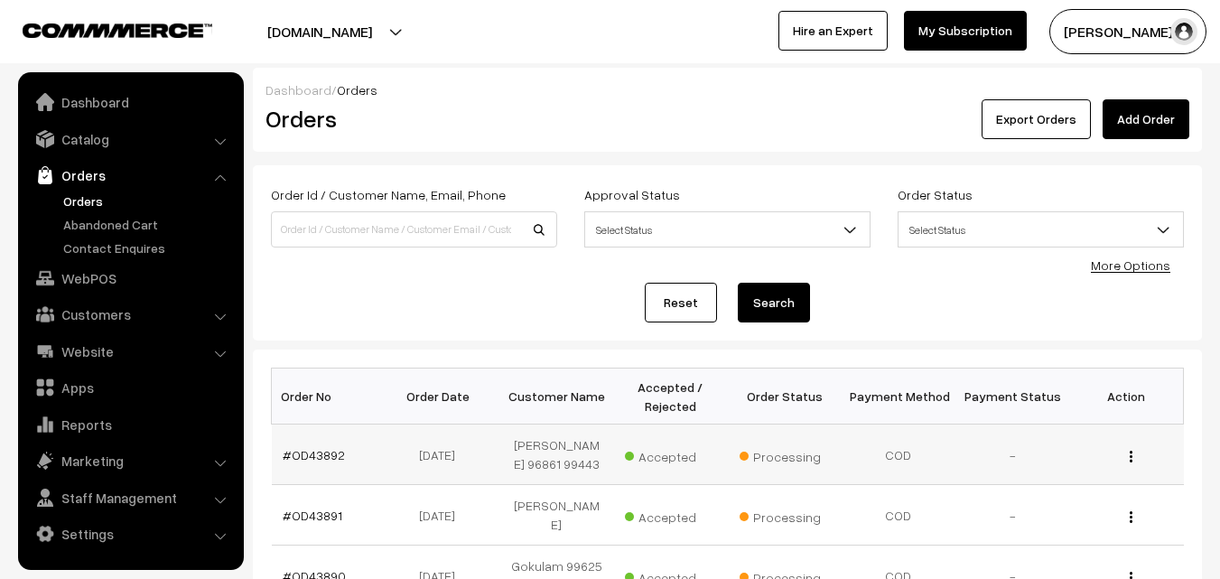
drag, startPoint x: 284, startPoint y: 461, endPoint x: 348, endPoint y: 461, distance: 64.1
click at [348, 461] on td "#OD43892" at bounding box center [329, 455] width 114 height 61
copy link "#OD43892"
click at [79, 201] on link "Orders" at bounding box center [148, 201] width 179 height 19
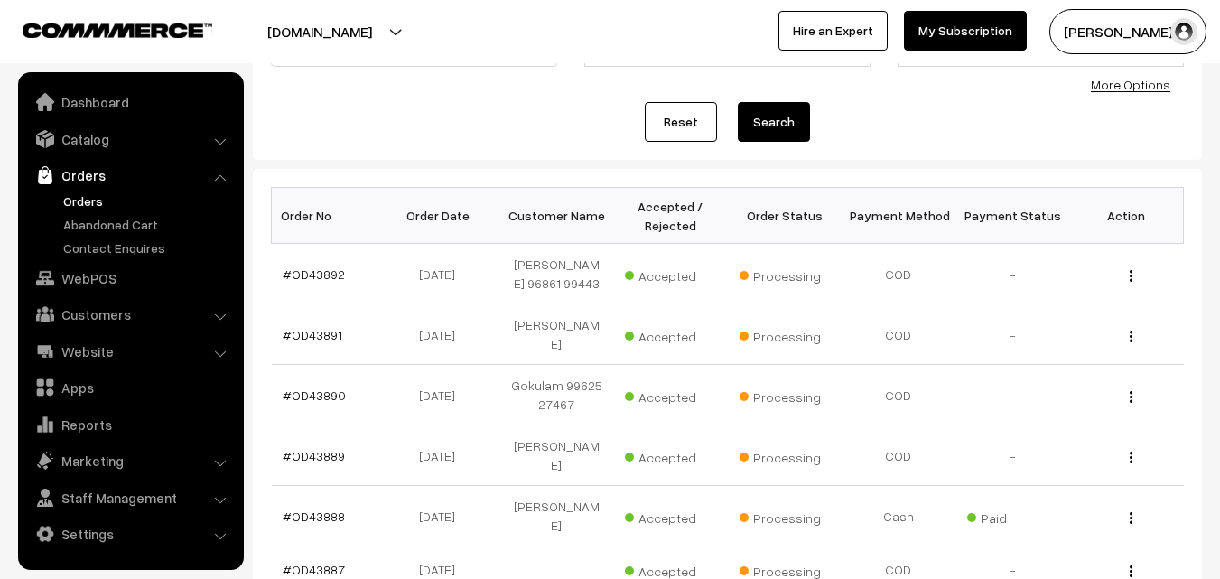
click at [86, 204] on link "Orders" at bounding box center [148, 201] width 179 height 19
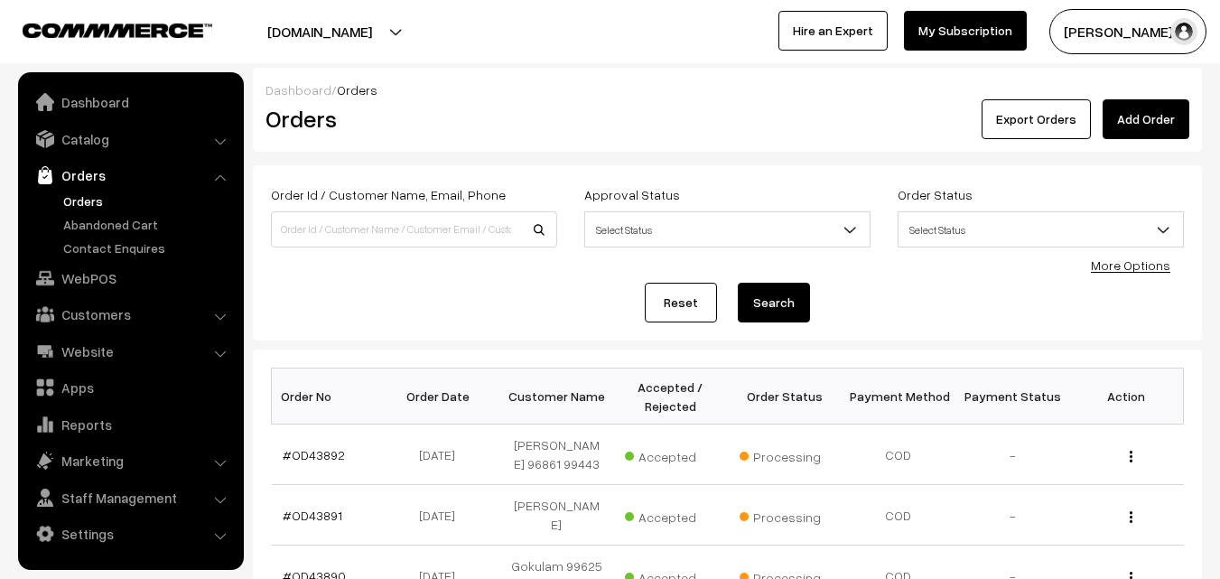
click at [84, 192] on link "Orders" at bounding box center [148, 201] width 179 height 19
